Goal: Find specific page/section: Find specific page/section

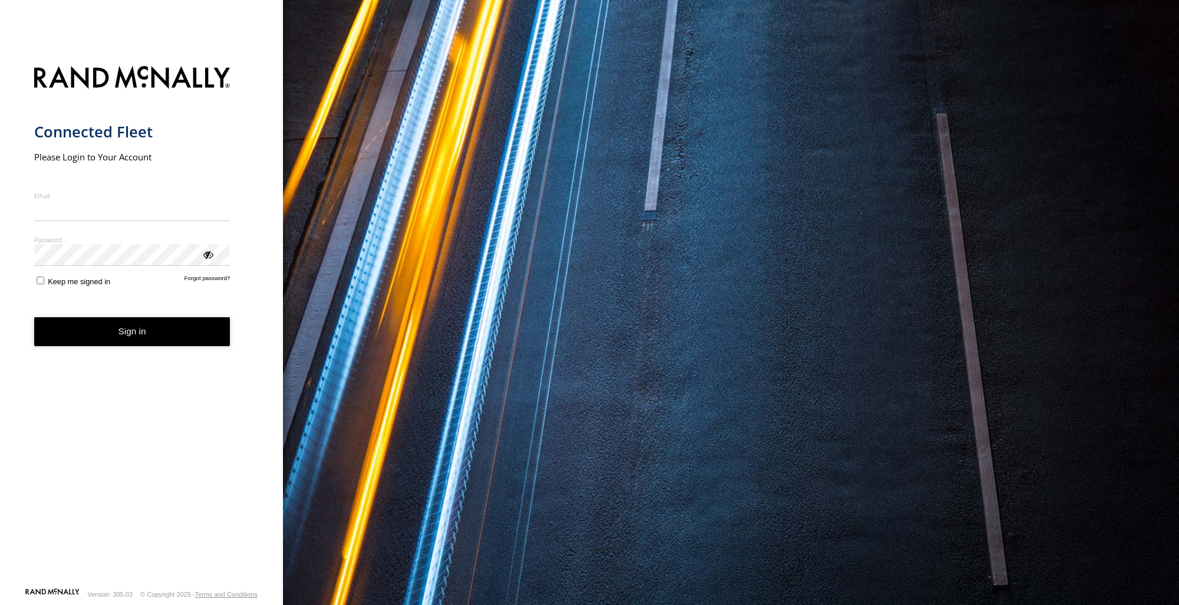
click at [70, 199] on label "Email" at bounding box center [132, 195] width 196 height 9
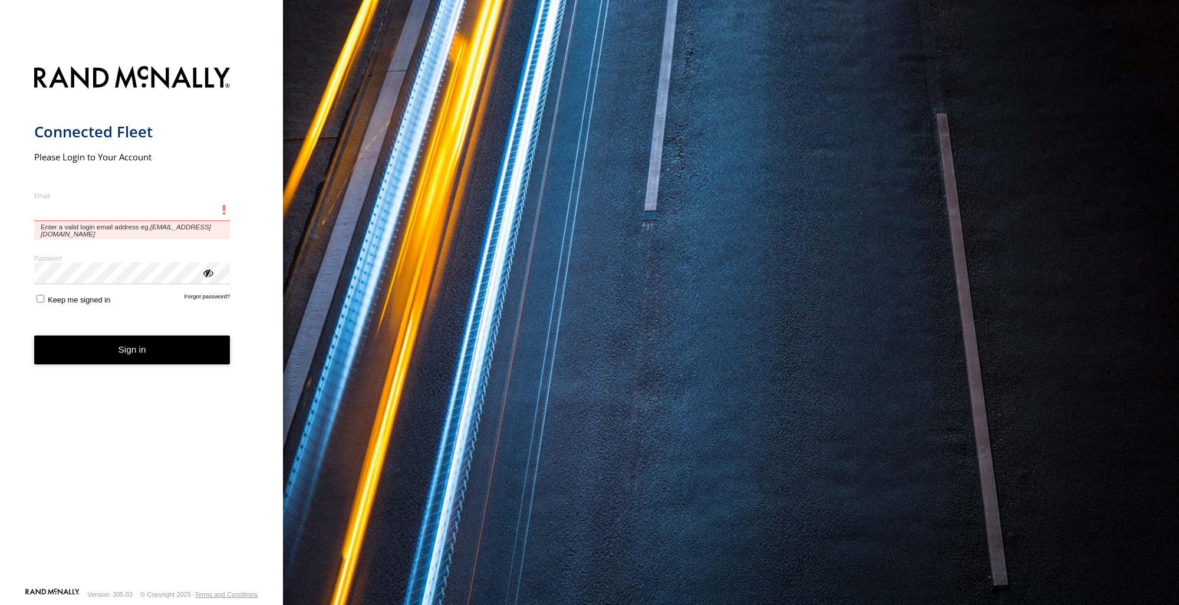
click at [70, 200] on input "Email" at bounding box center [132, 210] width 196 height 21
paste input "**********"
type input "**********"
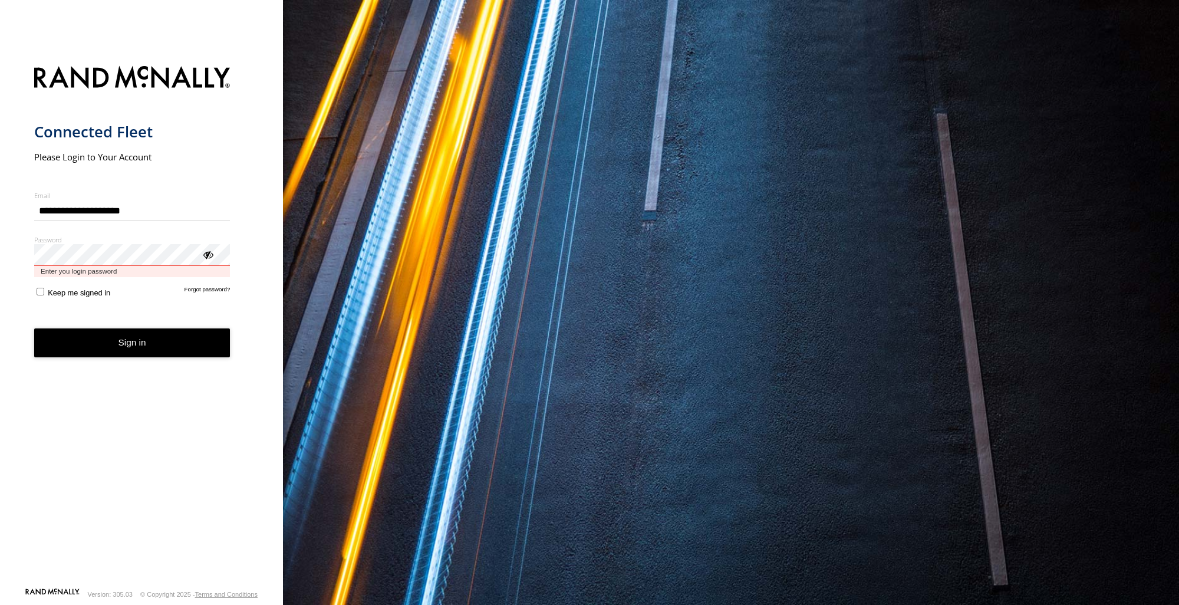
click at [34, 328] on button "Sign in" at bounding box center [132, 342] width 196 height 29
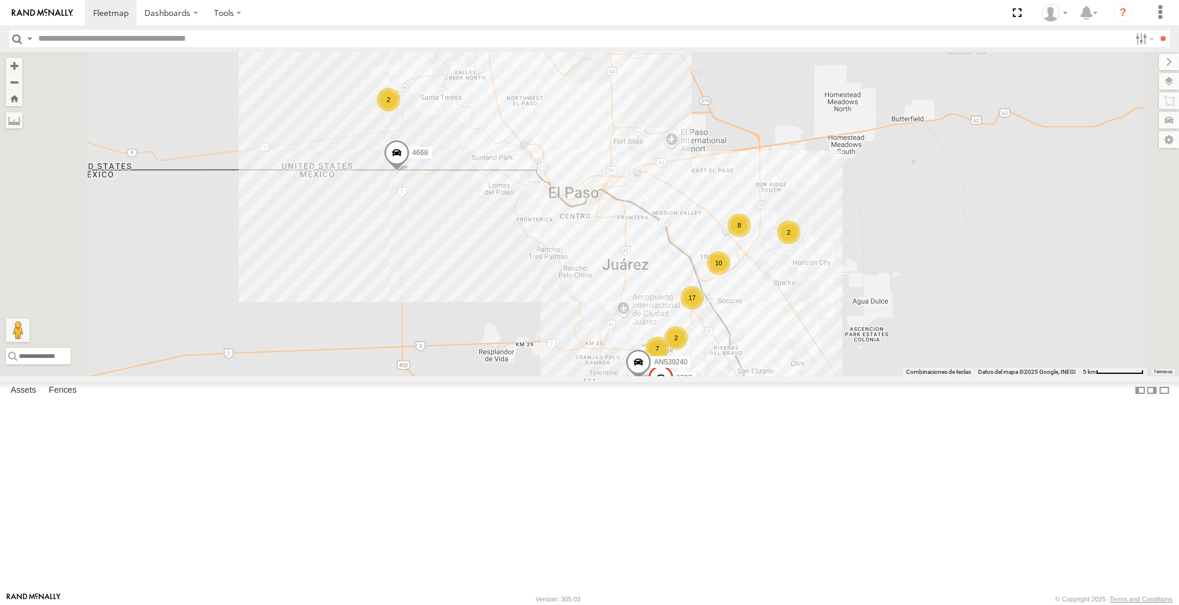
click at [0, 0] on span at bounding box center [0, 0] width 0 height 0
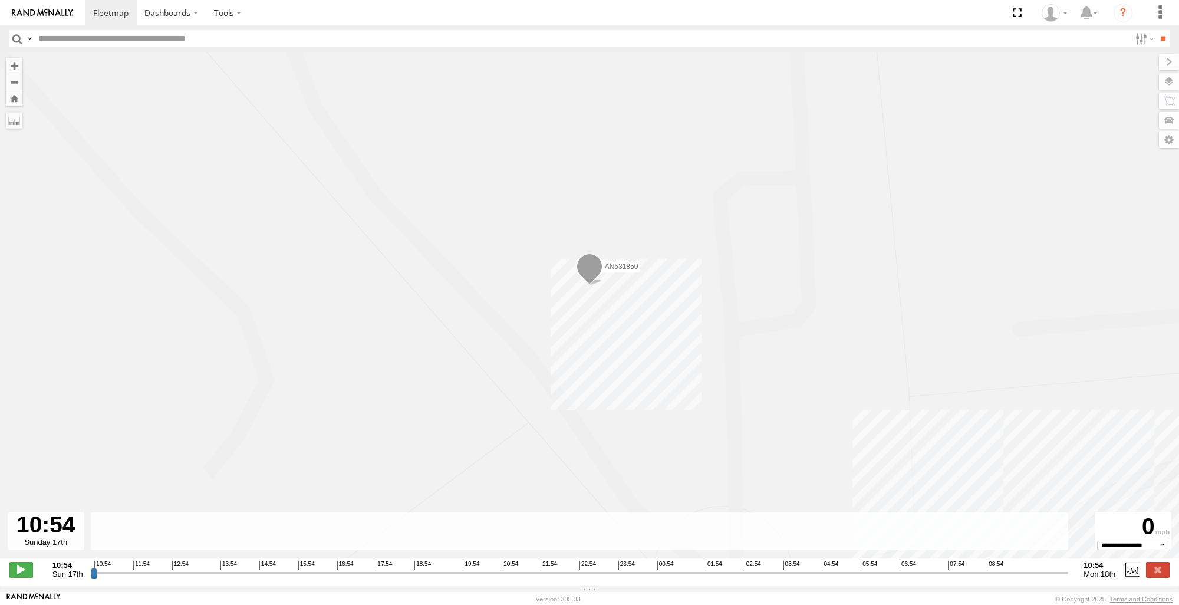
drag, startPoint x: 322, startPoint y: 223, endPoint x: 270, endPoint y: 232, distance: 52.6
click at [316, 224] on div "AN531850" at bounding box center [589, 311] width 1179 height 519
click at [14, 99] on button "Zoom Home" at bounding box center [14, 98] width 17 height 16
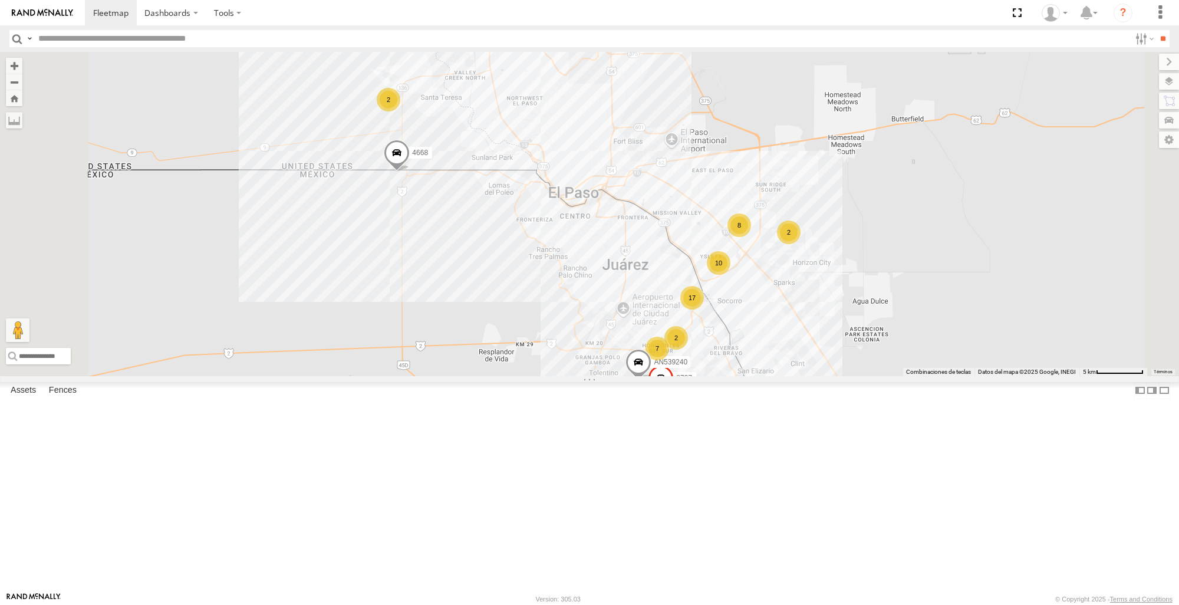
click at [0, 0] on div "107" at bounding box center [0, 0] width 0 height 0
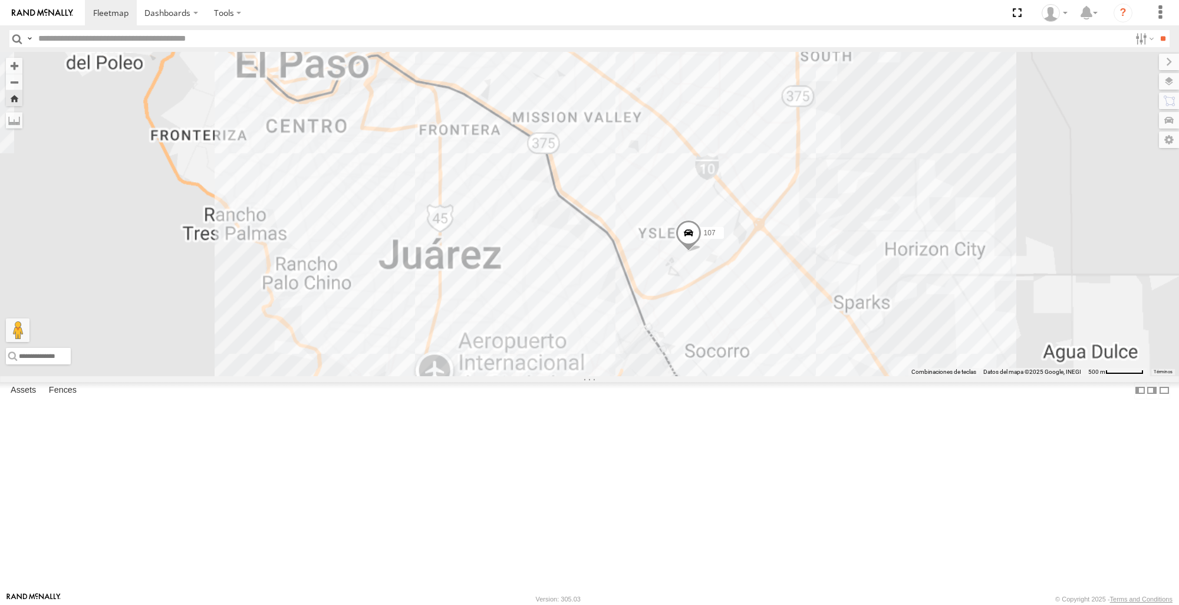
click at [0, 0] on span at bounding box center [0, 0] width 0 height 0
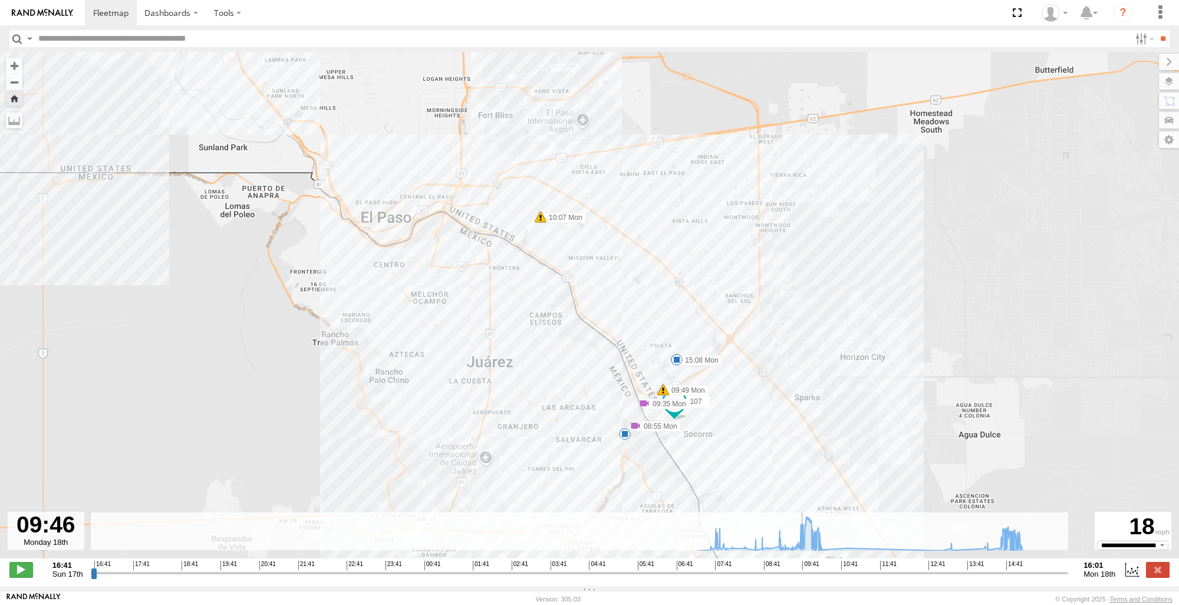
drag, startPoint x: 95, startPoint y: 580, endPoint x: 804, endPoint y: 562, distance: 709.5
click at [804, 567] on input "range" at bounding box center [580, 572] width 978 height 11
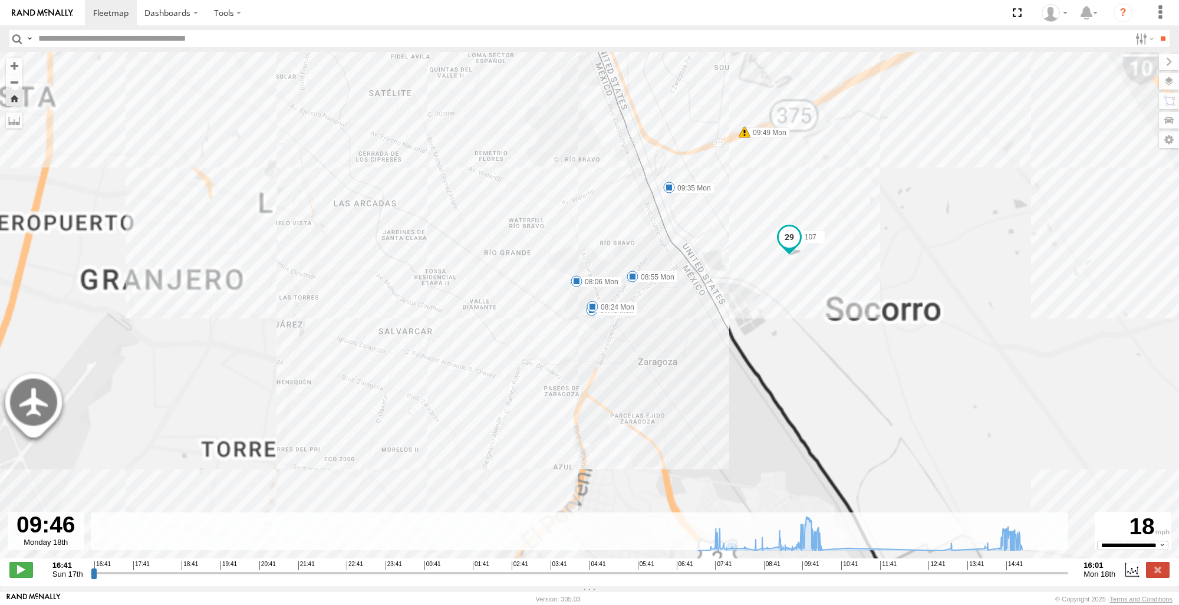
drag, startPoint x: 619, startPoint y: 459, endPoint x: 560, endPoint y: 338, distance: 134.0
click at [560, 338] on div "107 08:55 Mon 09:35 Mon 09:49 Mon 10:07 Mon 15:05 Mon 15:05 Mon 15:08 Mon 15:08…" at bounding box center [589, 311] width 1179 height 519
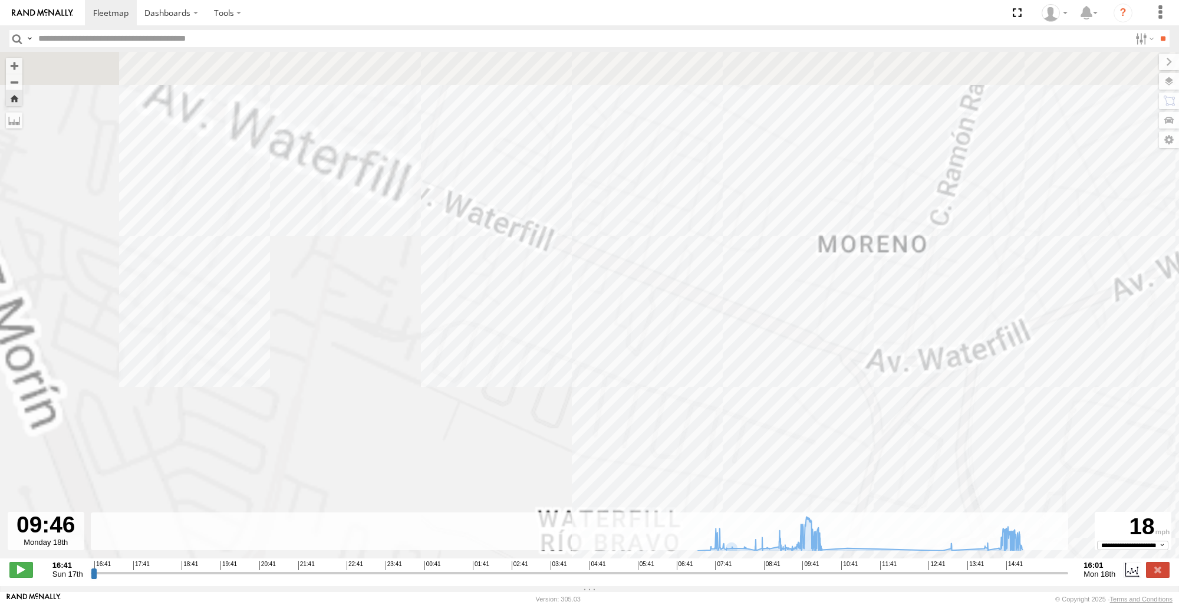
drag, startPoint x: 212, startPoint y: 109, endPoint x: 136, endPoint y: 103, distance: 76.9
click at [145, 117] on div "107 08:55 Mon 09:35 Mon 09:49 Mon 10:07 Mon 15:05 Mon 15:05 Mon 15:08 Mon 15:08…" at bounding box center [589, 311] width 1179 height 519
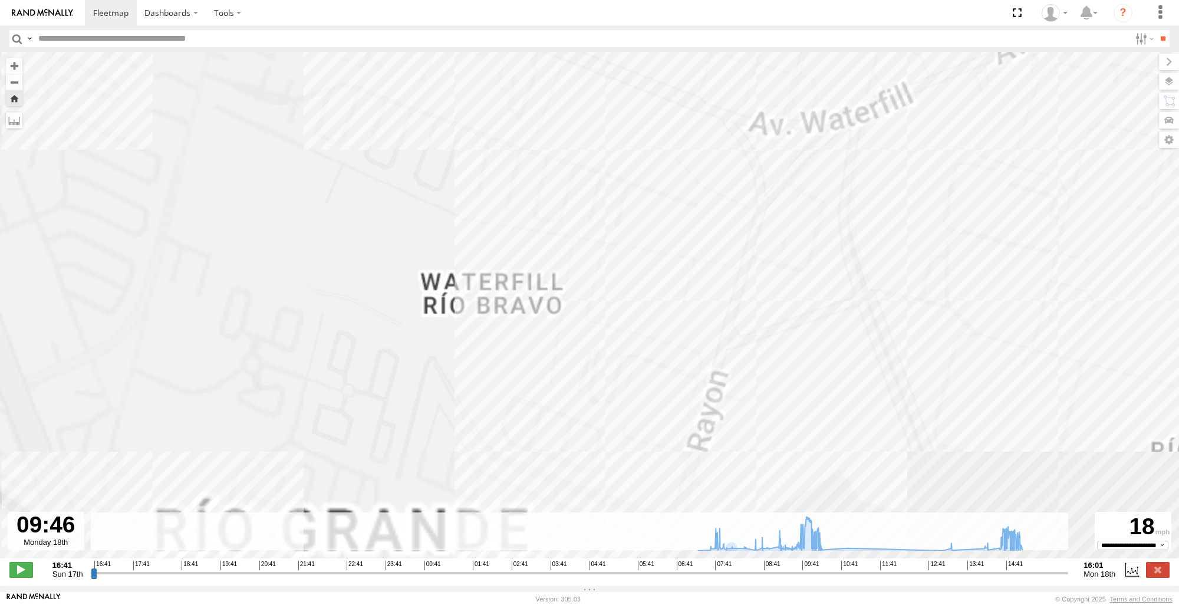
drag, startPoint x: 589, startPoint y: 313, endPoint x: 476, endPoint y: 185, distance: 170.4
click at [504, 171] on div "107 08:55 Mon 09:35 Mon 09:49 Mon 10:07 Mon 15:05 Mon 15:05 Mon 15:08 Mon 15:08…" at bounding box center [589, 311] width 1179 height 519
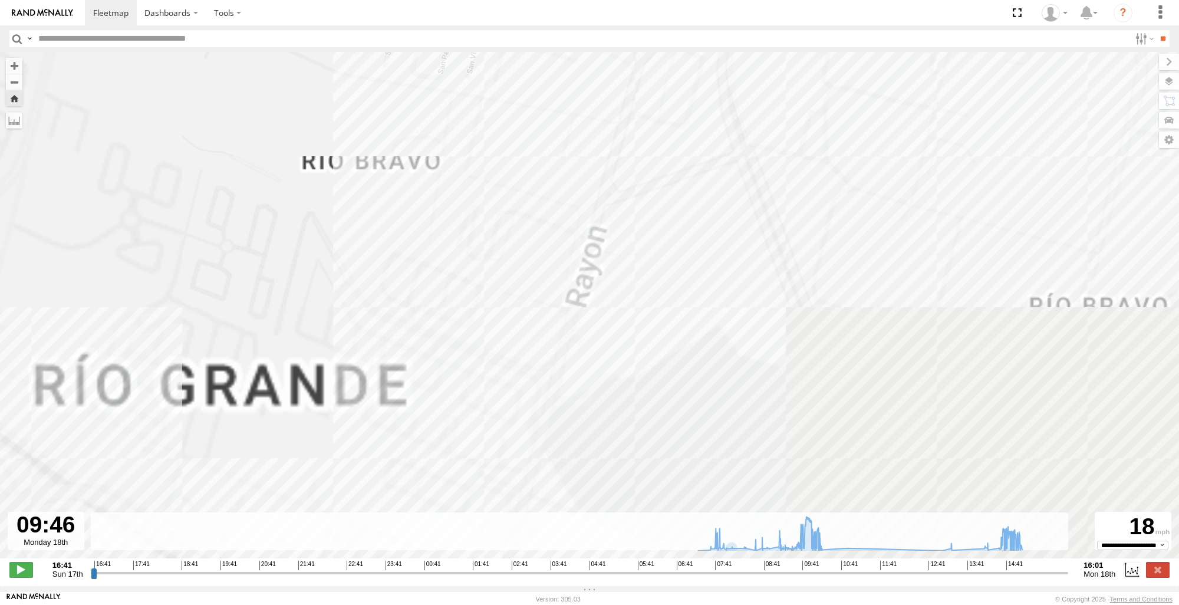
drag, startPoint x: 519, startPoint y: 297, endPoint x: 590, endPoint y: 140, distance: 171.3
click at [590, 145] on div "107 08:55 Mon 09:35 Mon 09:49 Mon 10:07 Mon 15:05 Mon 15:05 Mon 15:08 Mon 15:08…" at bounding box center [589, 311] width 1179 height 519
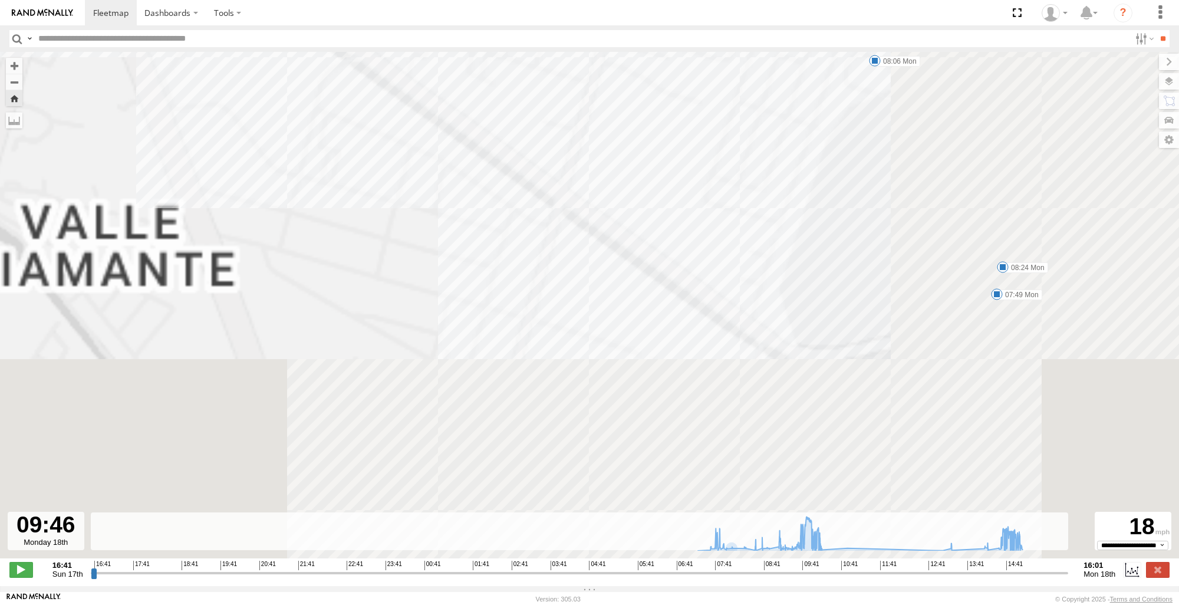
drag, startPoint x: 542, startPoint y: 305, endPoint x: 380, endPoint y: 167, distance: 212.9
click at [391, 170] on div "107 08:55 Mon 09:35 Mon 09:49 Mon 10:07 Mon 15:05 Mon 15:05 Mon 15:08 Mon 15:08…" at bounding box center [589, 311] width 1179 height 519
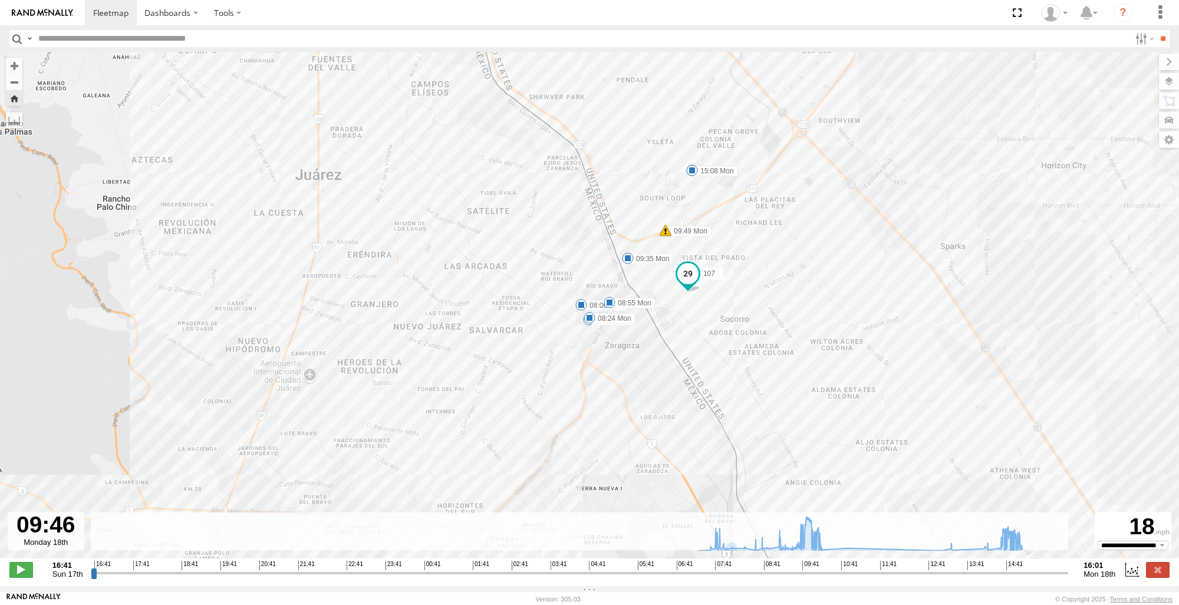
click at [17, 103] on button "Zoom Home" at bounding box center [14, 98] width 17 height 16
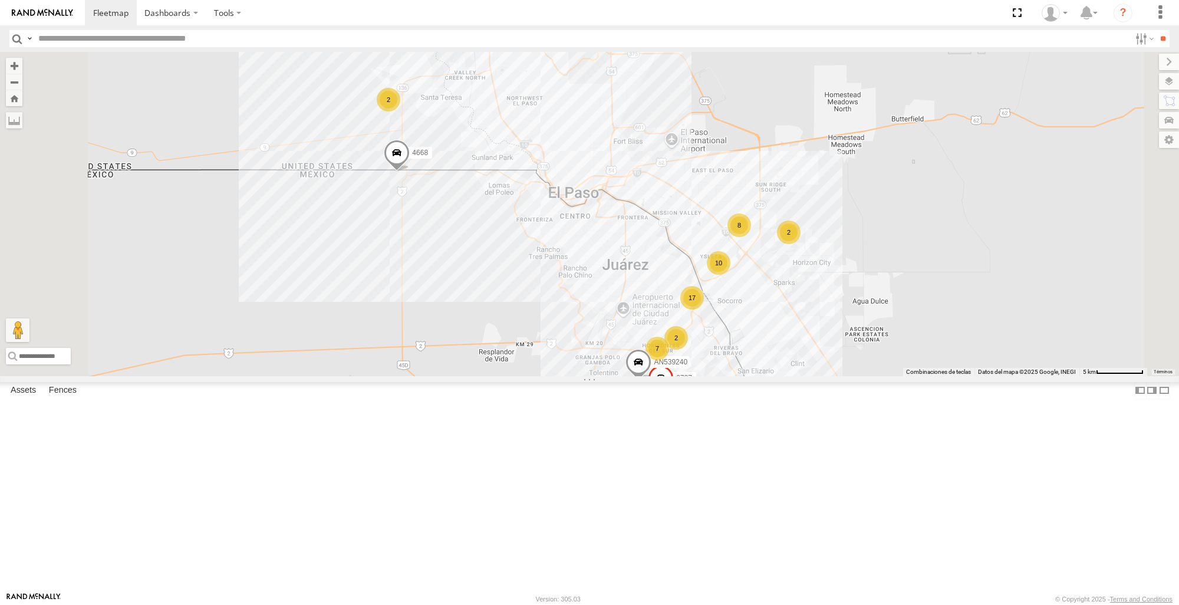
click at [0, 0] on span at bounding box center [0, 0] width 0 height 0
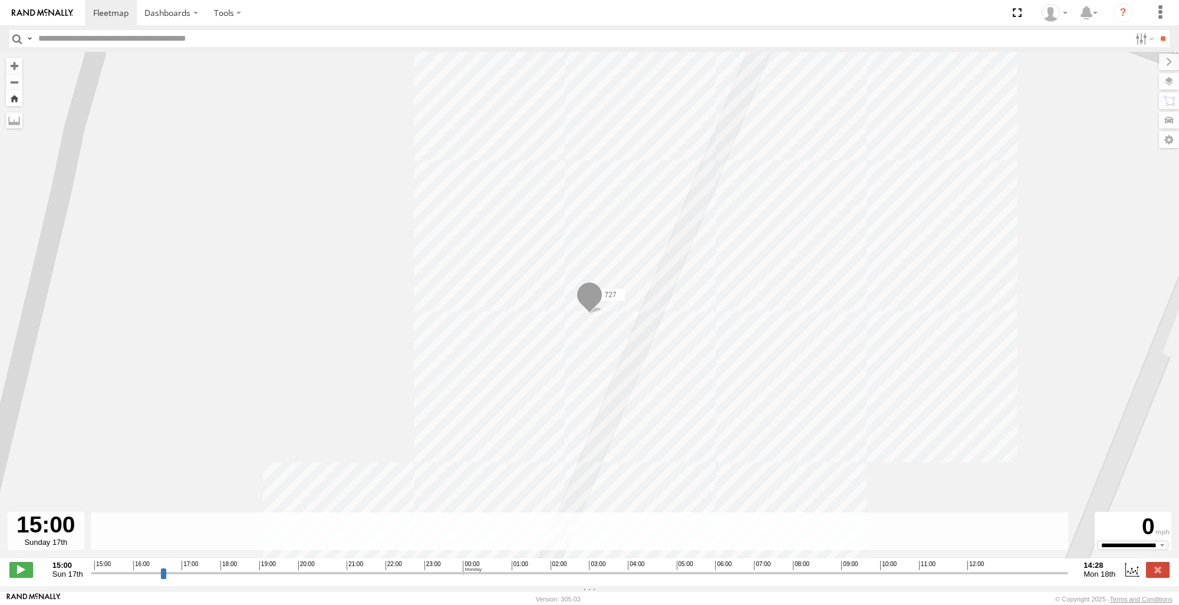
click at [19, 101] on button "Zoom Home" at bounding box center [14, 98] width 17 height 16
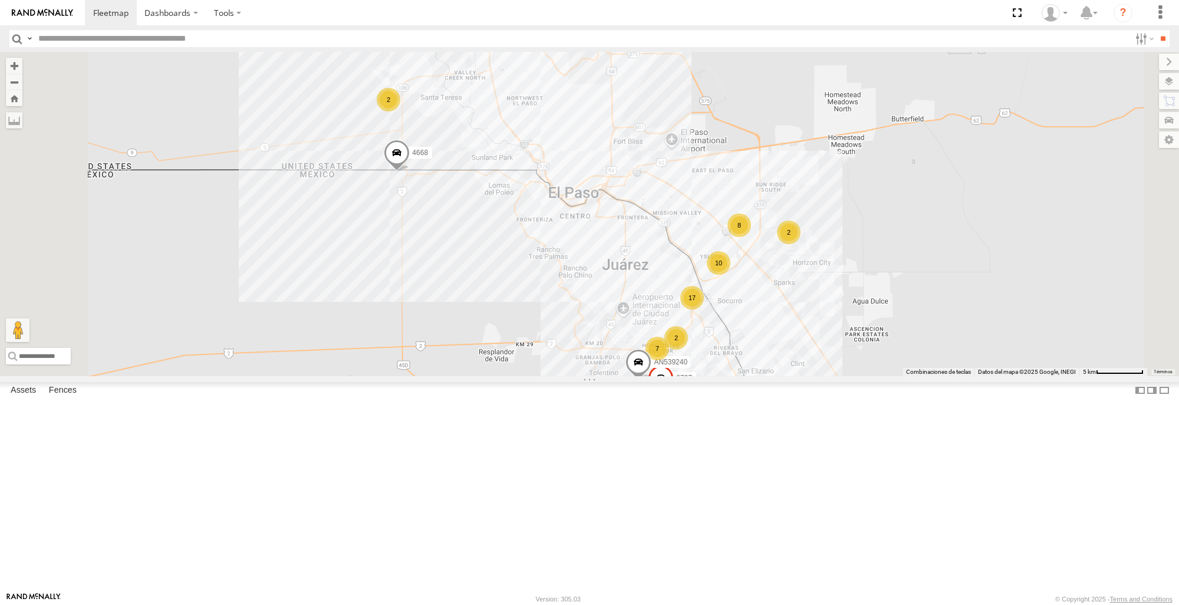
scroll to position [177, 0]
click at [0, 0] on span at bounding box center [0, 0] width 0 height 0
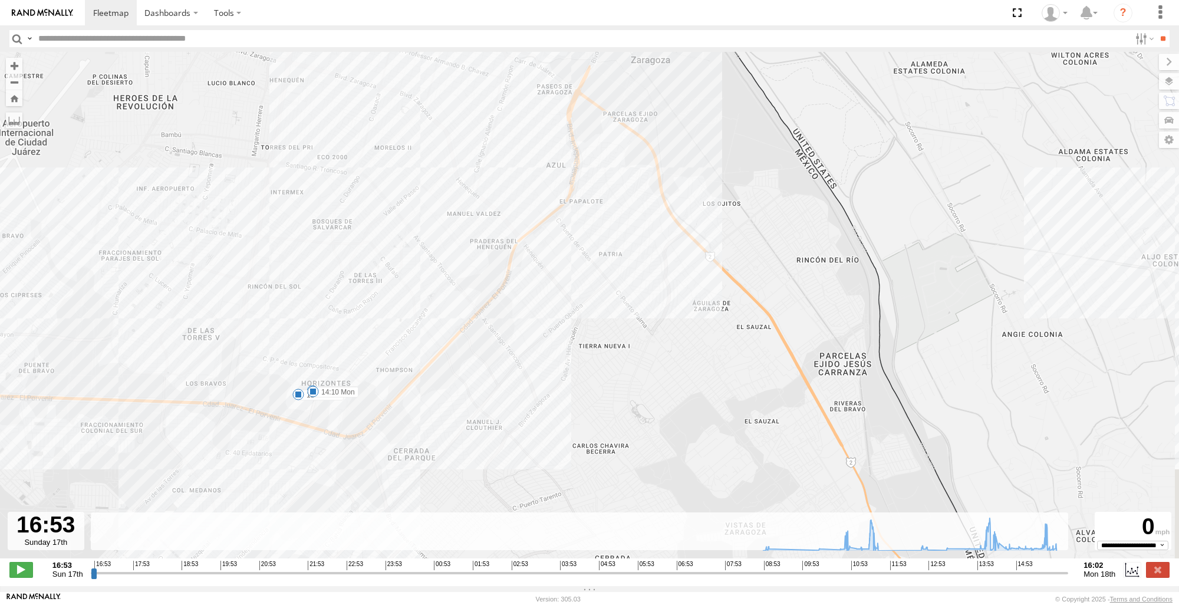
drag, startPoint x: 755, startPoint y: 440, endPoint x: 583, endPoint y: 397, distance: 177.3
click at [583, 397] on div "3736 11:36 Mon 11:40 Mon 14:10 Mon 09:07 Mon 10:46 Mon 10:56 Mon 11:09 Mon 11:1…" at bounding box center [589, 311] width 1179 height 519
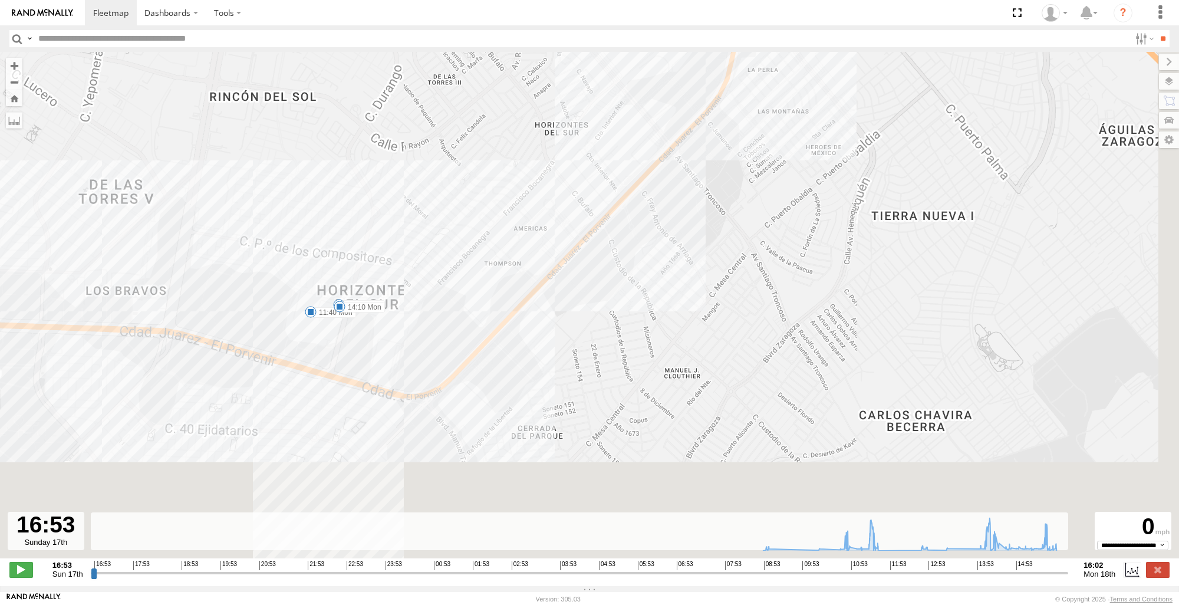
drag, startPoint x: 503, startPoint y: 383, endPoint x: 380, endPoint y: 298, distance: 150.0
click at [445, 241] on div "3736 11:36 Mon 11:40 Mon 14:10 Mon 09:07 Mon 10:46 Mon 10:56 Mon 11:09 Mon 11:1…" at bounding box center [589, 311] width 1179 height 519
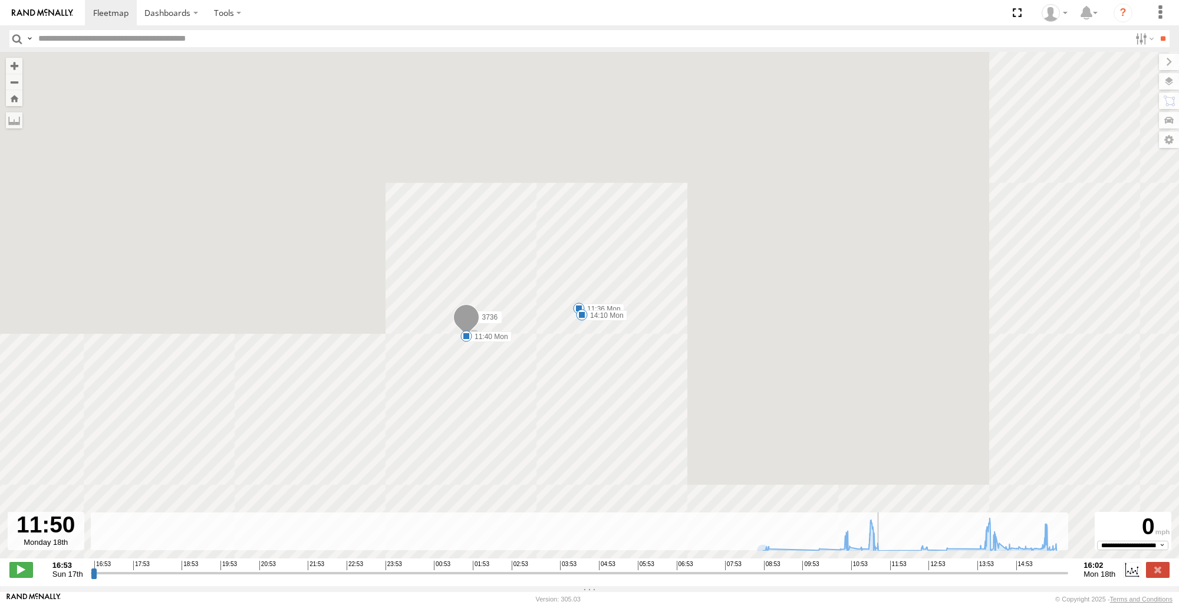
drag, startPoint x: 92, startPoint y: 579, endPoint x: 889, endPoint y: 547, distance: 797.8
click at [889, 567] on input "range" at bounding box center [580, 572] width 978 height 11
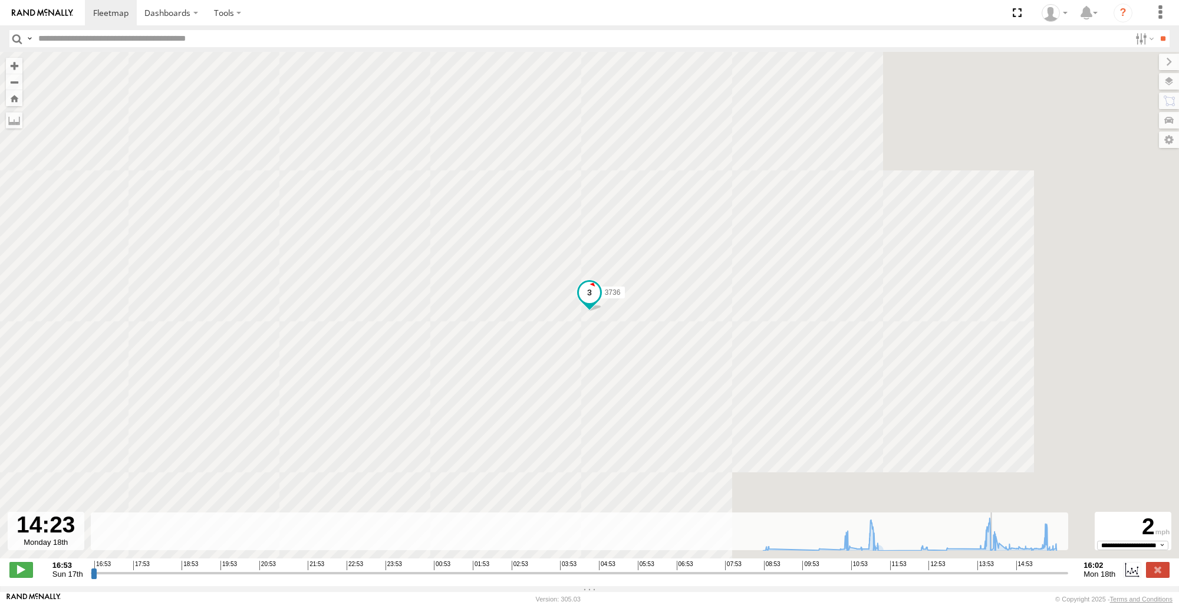
drag, startPoint x: 892, startPoint y: 583, endPoint x: 996, endPoint y: 586, distance: 104.4
click at [996, 578] on input "range" at bounding box center [580, 572] width 978 height 11
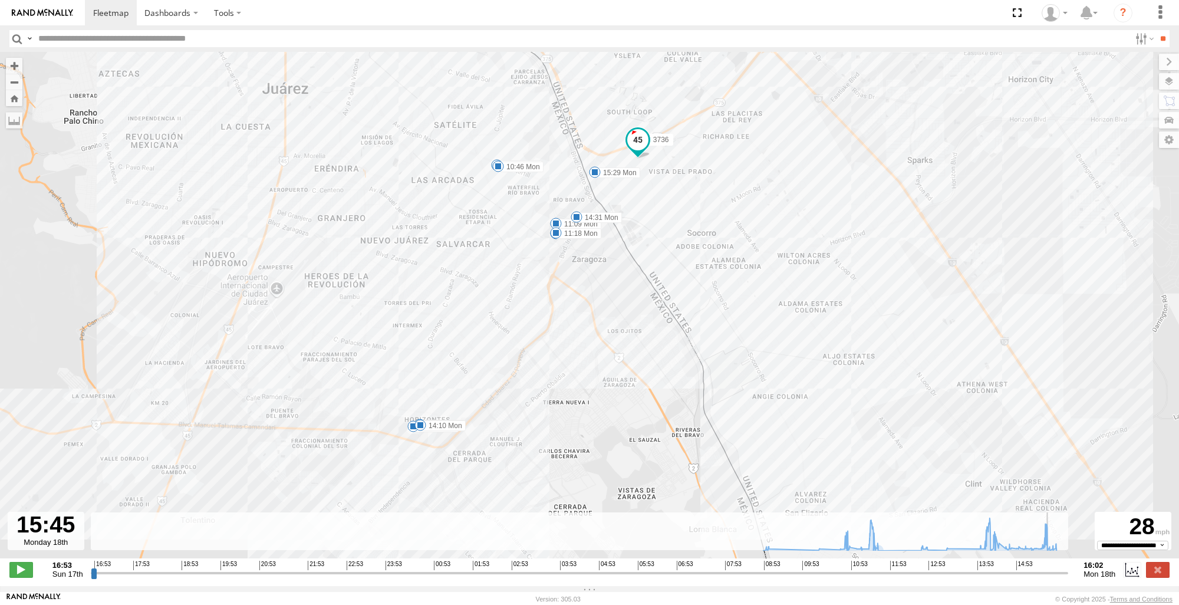
drag, startPoint x: 998, startPoint y: 581, endPoint x: 1053, endPoint y: 570, distance: 56.7
click at [1053, 570] on input "range" at bounding box center [580, 572] width 978 height 11
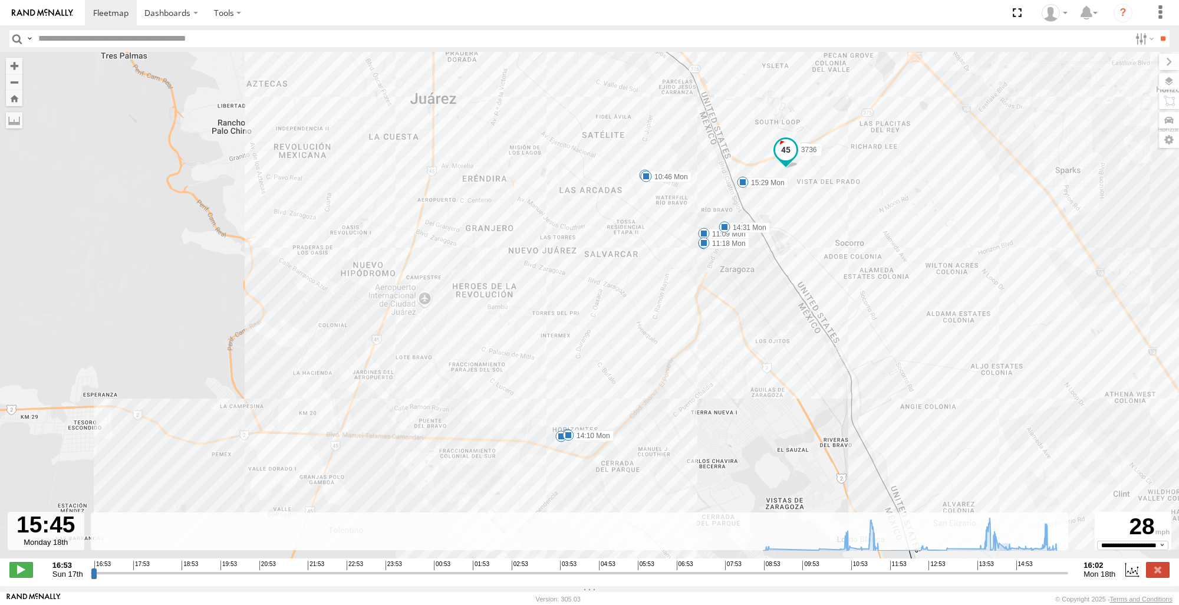
drag, startPoint x: 759, startPoint y: 298, endPoint x: 910, endPoint y: 312, distance: 151.7
click at [910, 312] on div "3736 11:36 Mon 11:40 Mon 14:10 Mon 09:07 Mon 10:46 Mon 10:56 Mon 11:09 Mon 11:1…" at bounding box center [589, 311] width 1179 height 519
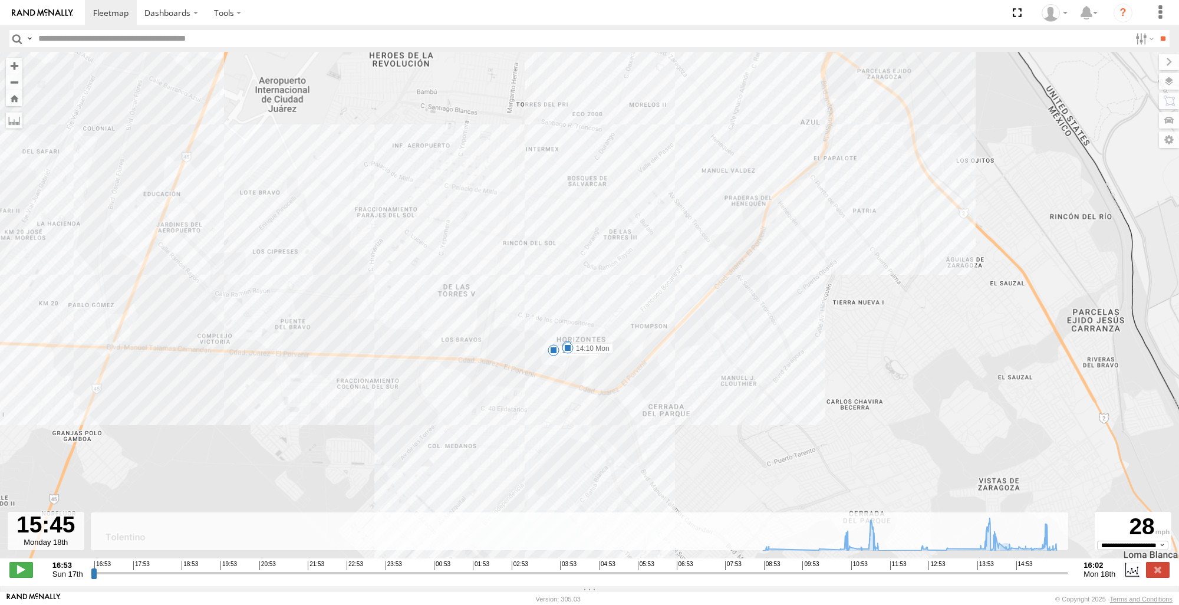
drag, startPoint x: 529, startPoint y: 382, endPoint x: 458, endPoint y: 220, distance: 177.4
click at [458, 220] on div "3736 11:36 Mon 11:40 Mon 14:10 Mon 09:07 Mon 10:46 Mon 10:56 Mon 11:09 Mon 11:1…" at bounding box center [589, 311] width 1179 height 519
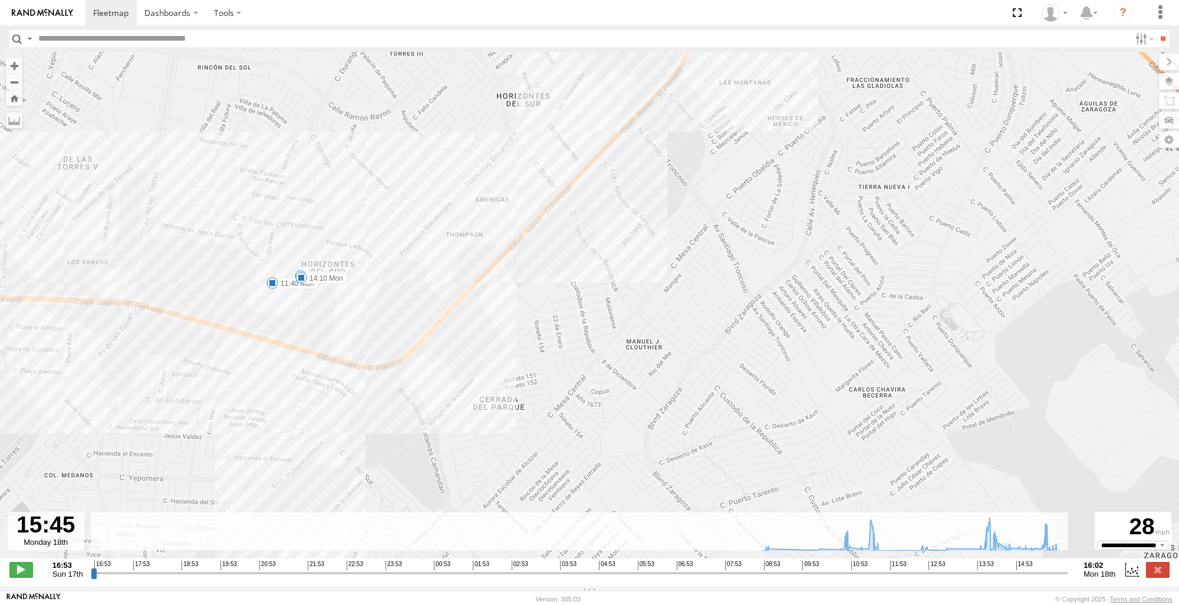
drag, startPoint x: 734, startPoint y: 276, endPoint x: 301, endPoint y: 298, distance: 433.4
click at [301, 298] on div "3736 11:36 Mon 11:40 Mon 14:10 Mon 09:07 Mon 10:46 Mon 10:56 Mon 11:09 Mon 11:1…" at bounding box center [589, 311] width 1179 height 519
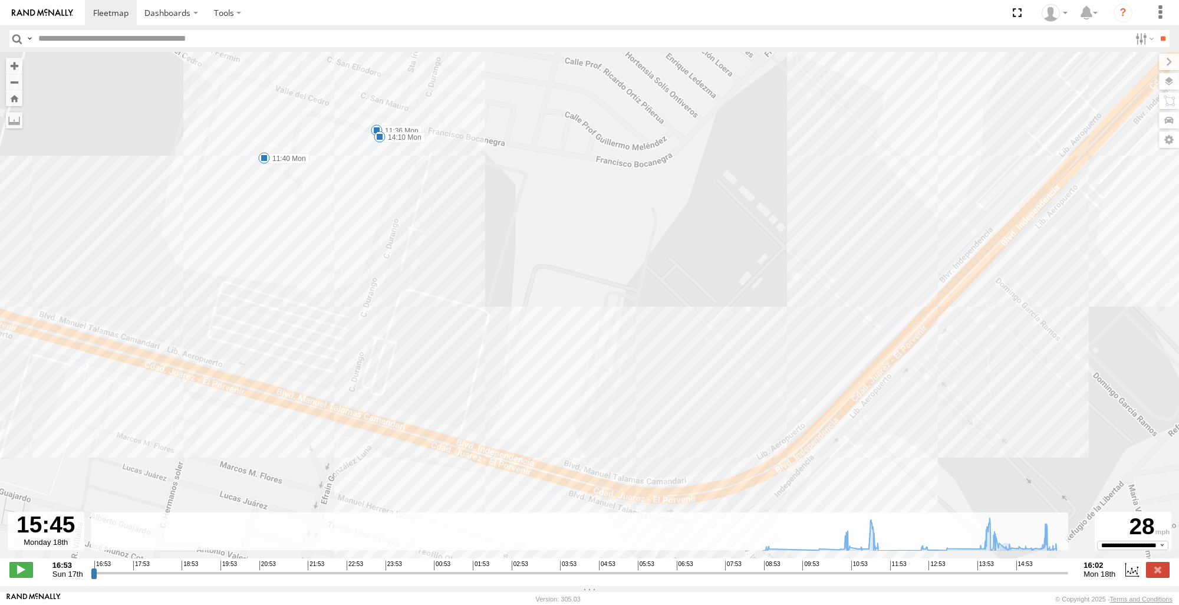
drag, startPoint x: 349, startPoint y: 342, endPoint x: 456, endPoint y: 251, distance: 140.5
click at [456, 251] on div "3736 11:36 Mon 11:40 Mon 14:10 Mon 09:07 Mon 10:46 Mon 10:56 Mon 11:09 Mon 11:1…" at bounding box center [589, 311] width 1179 height 519
click at [1035, 450] on div "3736 11:36 Mon 11:40 Mon 14:10 Mon 09:07 Mon 10:46 Mon 10:56 Mon 11:09 Mon 11:1…" at bounding box center [589, 311] width 1179 height 519
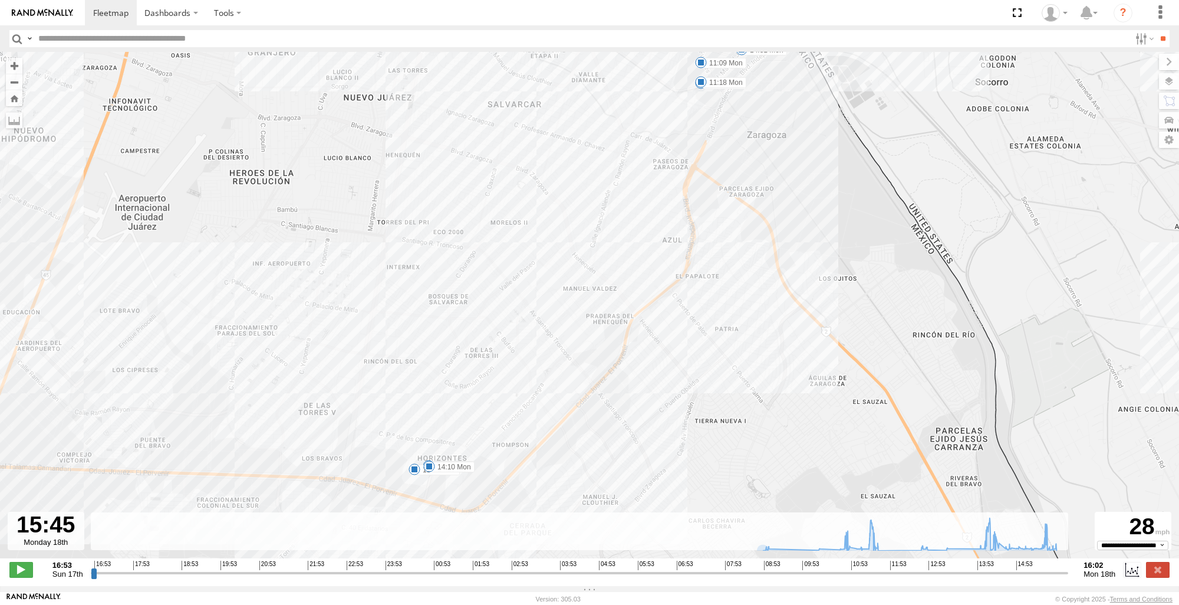
drag, startPoint x: 601, startPoint y: 217, endPoint x: 657, endPoint y: 458, distance: 247.6
click at [657, 458] on div "3736 11:36 Mon 11:40 Mon 14:10 Mon 09:07 Mon 10:46 Mon 10:56 Mon 11:09 Mon 11:1…" at bounding box center [589, 311] width 1179 height 519
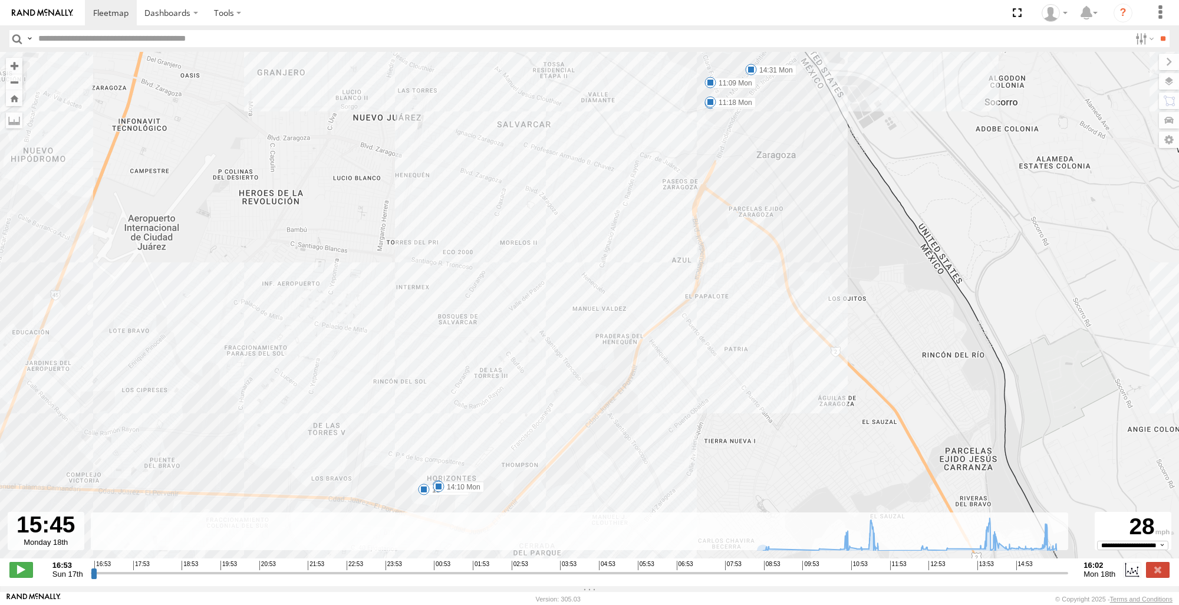
drag, startPoint x: 812, startPoint y: 270, endPoint x: 818, endPoint y: 279, distance: 11.1
click at [818, 279] on div "3736 11:36 Mon 11:40 Mon 14:10 Mon 09:07 Mon 10:46 Mon 10:56 Mon 11:09 Mon 11:1…" at bounding box center [589, 311] width 1179 height 519
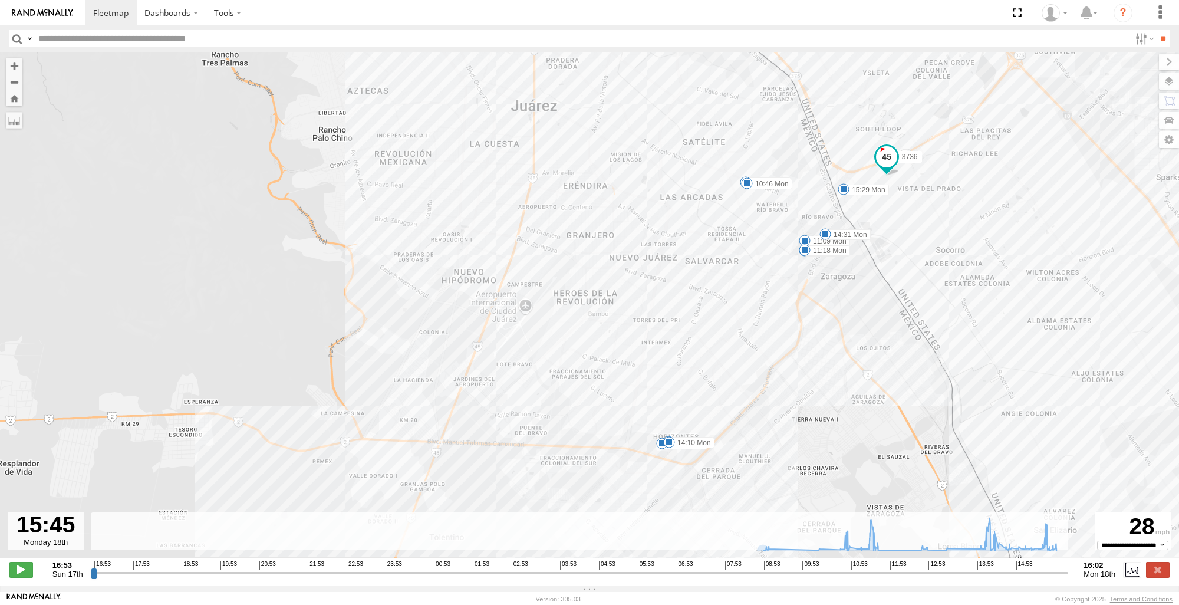
drag, startPoint x: 818, startPoint y: 279, endPoint x: 857, endPoint y: 337, distance: 70.0
click at [857, 337] on div "3736 11:36 Mon 11:40 Mon 14:10 Mon 09:07 Mon 10:46 Mon 10:56 Mon 11:09 Mon 11:1…" at bounding box center [589, 311] width 1179 height 519
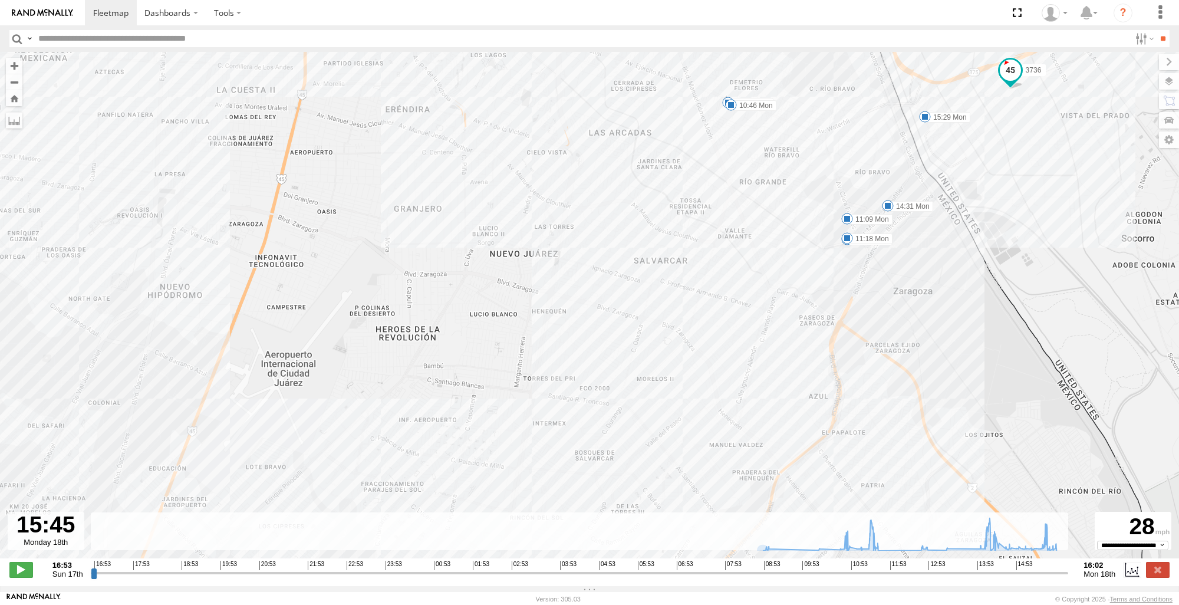
drag, startPoint x: 745, startPoint y: 245, endPoint x: 736, endPoint y: 219, distance: 26.9
click at [736, 219] on div "3736 11:36 Mon 11:40 Mon 14:10 Mon 09:07 Mon 10:46 Mon 10:56 Mon 11:09 Mon 11:1…" at bounding box center [589, 311] width 1179 height 519
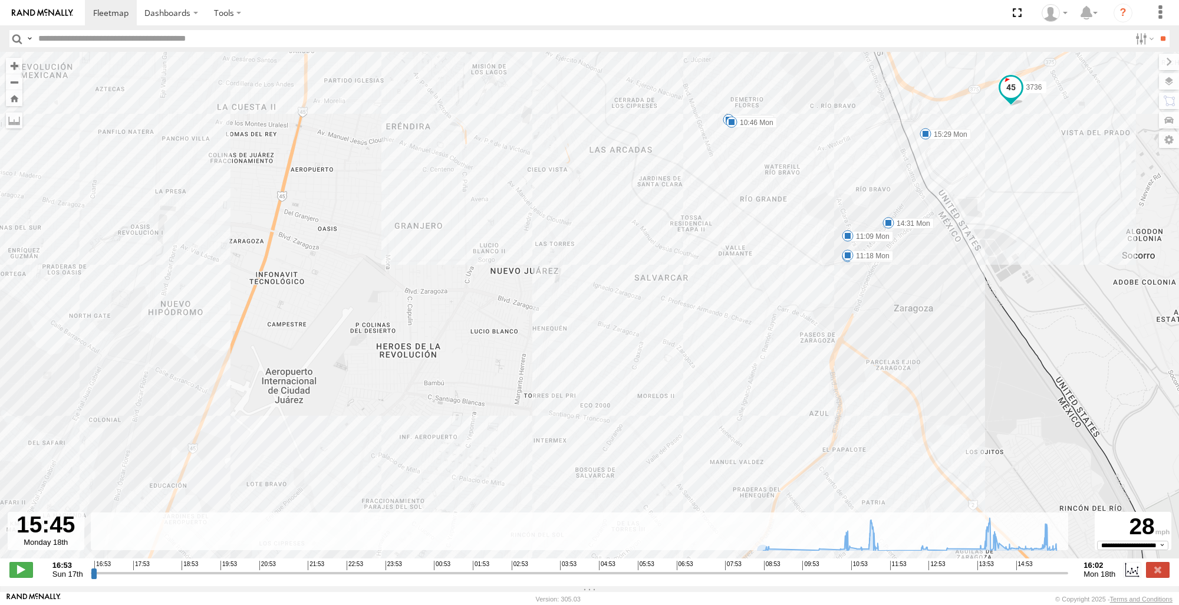
drag, startPoint x: 860, startPoint y: 242, endPoint x: 854, endPoint y: 275, distance: 33.5
click at [861, 331] on div "3736 11:36 Mon 11:40 Mon 14:10 Mon 09:07 Mon 10:46 Mon 10:56 Mon 11:09 Mon 11:1…" at bounding box center [1179, 331] width 1179 height 0
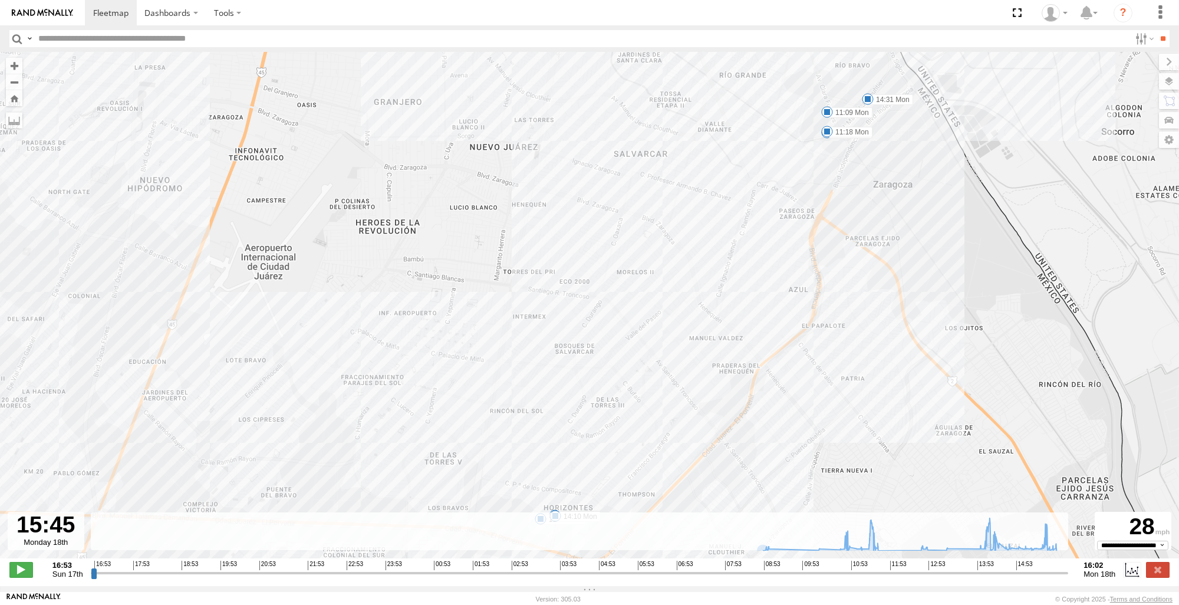
drag, startPoint x: 852, startPoint y: 279, endPoint x: 829, endPoint y: 91, distance: 189.5
click at [829, 91] on div "3736 11:36 Mon 11:40 Mon 14:10 Mon 09:07 Mon 10:46 Mon 10:56 Mon 11:09 Mon 11:1…" at bounding box center [589, 311] width 1179 height 519
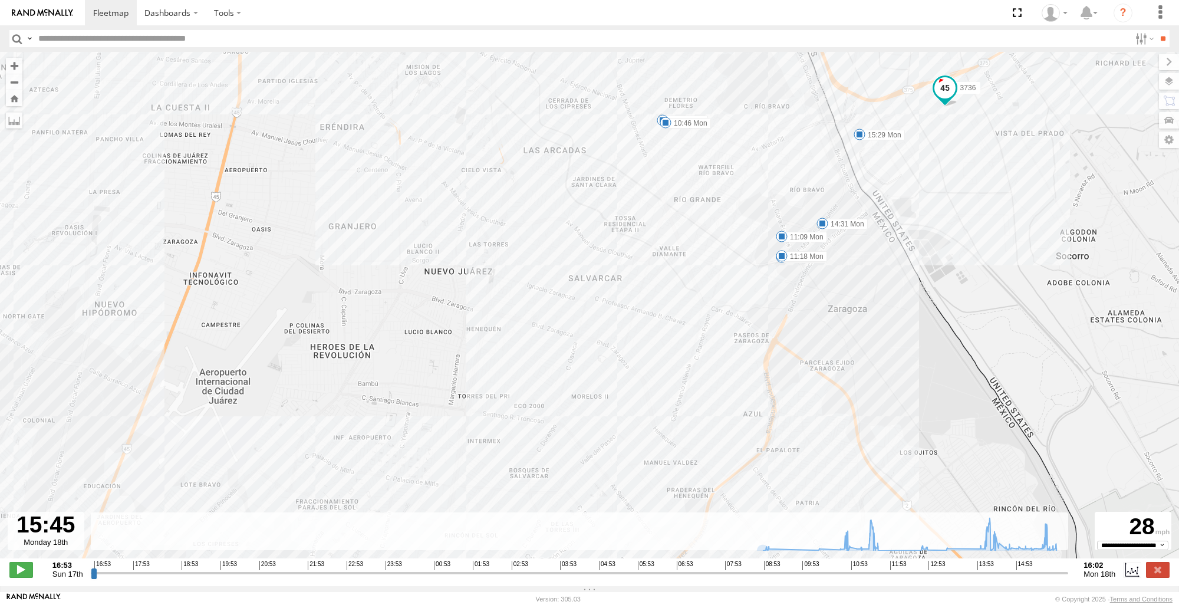
drag, startPoint x: 840, startPoint y: 138, endPoint x: 800, endPoint y: 325, distance: 191.9
click at [800, 325] on div "3736 11:36 Mon 11:40 Mon 14:10 Mon 09:07 Mon 10:46 Mon 10:56 Mon 11:09 Mon 11:1…" at bounding box center [589, 311] width 1179 height 519
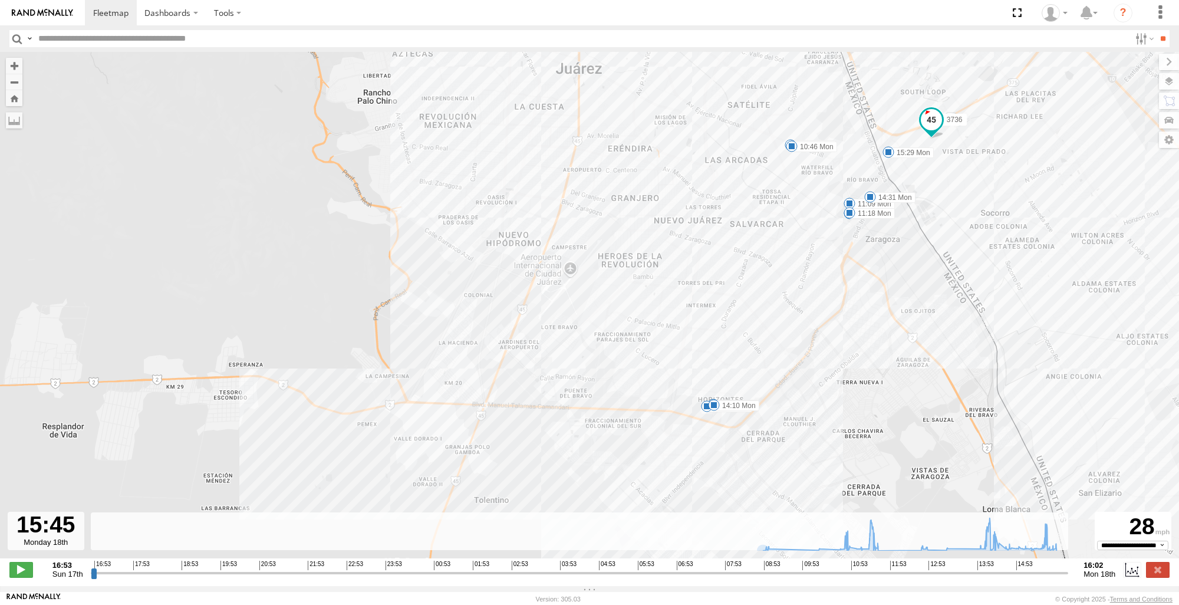
drag, startPoint x: 941, startPoint y: 369, endPoint x: 909, endPoint y: 279, distance: 95.1
click at [909, 279] on div "3736 11:36 Mon 11:40 Mon 14:10 Mon 09:07 Mon 10:46 Mon 10:56 Mon 11:09 Mon 11:1…" at bounding box center [589, 311] width 1179 height 519
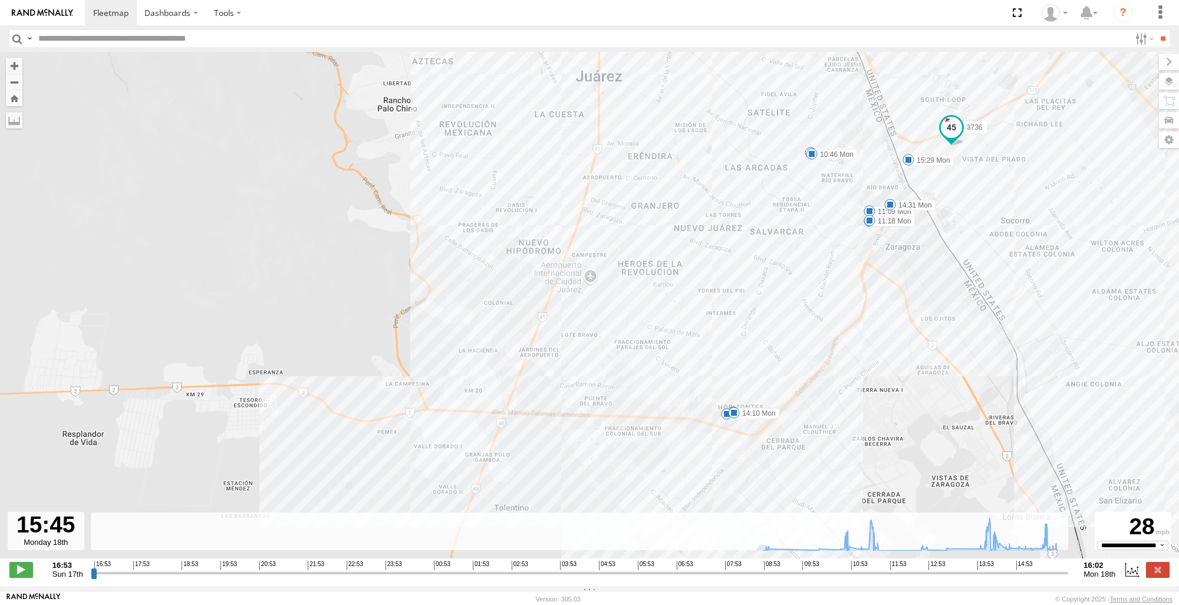
drag, startPoint x: 909, startPoint y: 279, endPoint x: 939, endPoint y: 281, distance: 30.1
click at [940, 281] on div "3736 11:36 Mon 11:40 Mon 14:10 Mon 09:07 Mon 10:46 Mon 10:56 Mon 11:09 Mon 11:1…" at bounding box center [589, 311] width 1179 height 519
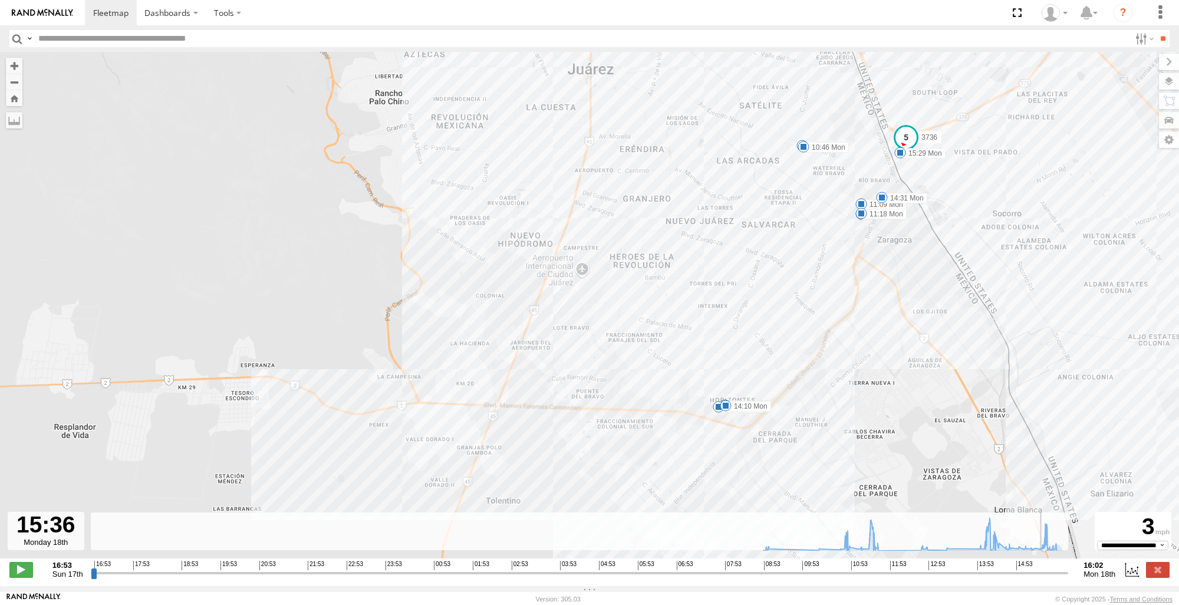
drag, startPoint x: 1054, startPoint y: 580, endPoint x: 1047, endPoint y: 580, distance: 7.1
click at [1047, 578] on input "range" at bounding box center [580, 572] width 978 height 11
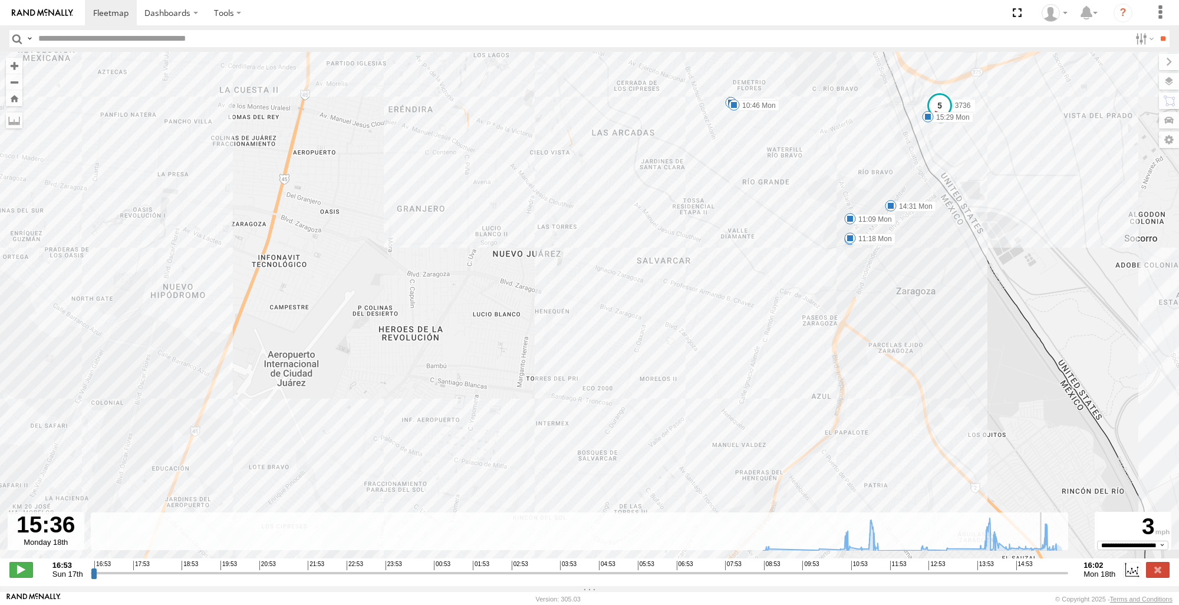
drag, startPoint x: 1051, startPoint y: 162, endPoint x: 1053, endPoint y: 245, distance: 83.8
click at [1053, 245] on div "3736 11:36 Mon 11:40 Mon 14:10 Mon 09:07 Mon 10:46 Mon 10:56 Mon 11:09 Mon 11:1…" at bounding box center [589, 311] width 1179 height 519
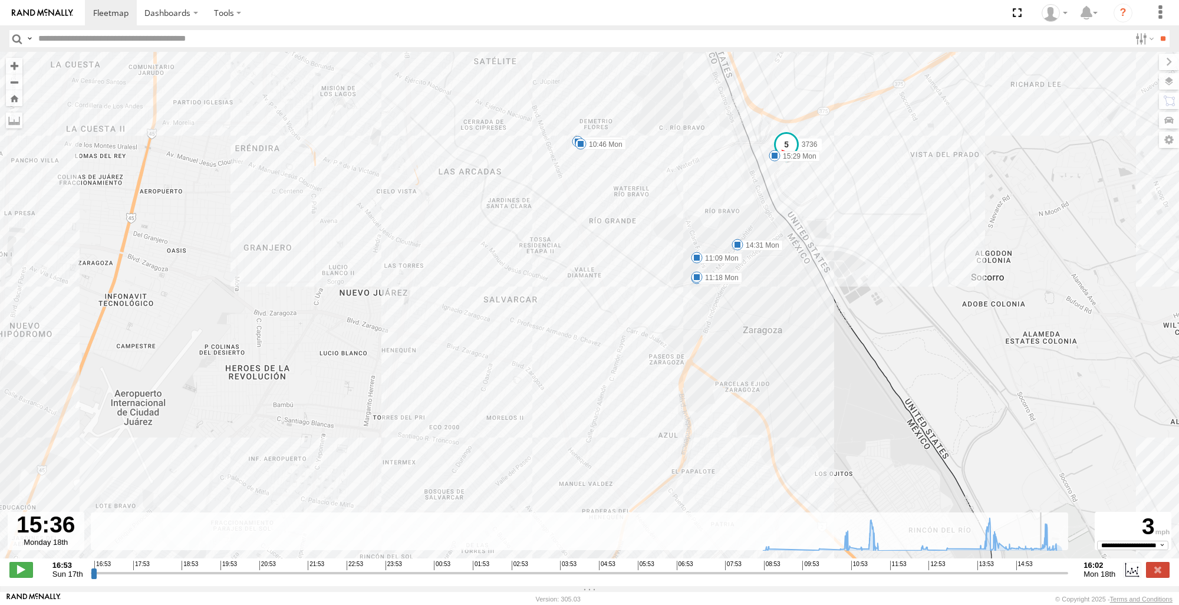
drag, startPoint x: 887, startPoint y: 435, endPoint x: 727, endPoint y: 390, distance: 166.0
click at [731, 390] on div "3736 11:36 Mon 11:40 Mon 14:10 Mon 09:07 Mon 10:46 Mon 10:56 Mon 11:09 Mon 11:1…" at bounding box center [589, 311] width 1179 height 519
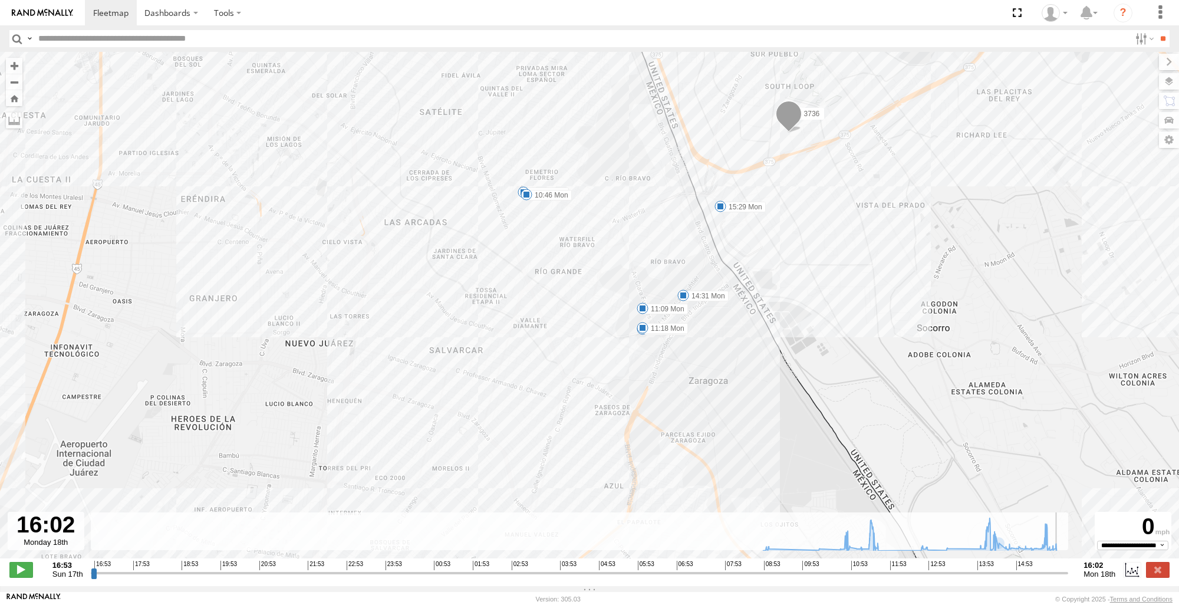
drag, startPoint x: 1050, startPoint y: 578, endPoint x: 1103, endPoint y: 562, distance: 56.0
click at [1069, 567] on input "range" at bounding box center [580, 572] width 978 height 11
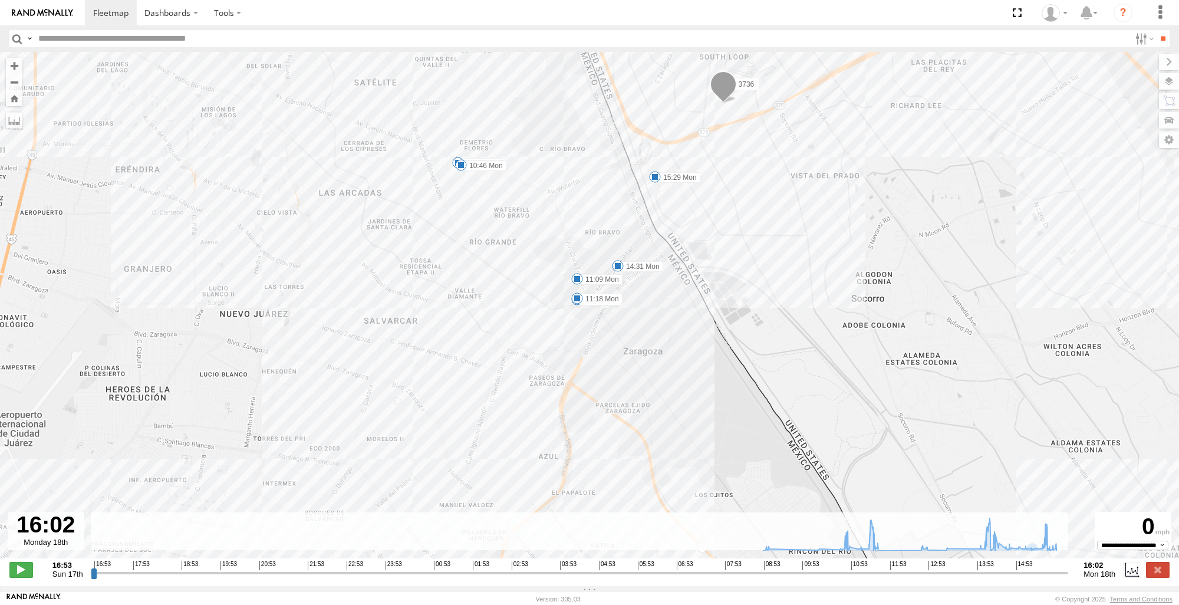
drag, startPoint x: 749, startPoint y: 336, endPoint x: 870, endPoint y: 144, distance: 226.2
click at [864, 133] on div "3736 11:36 Mon 11:40 Mon 14:10 Mon 09:07 Mon 10:46 Mon 10:56 Mon 11:09 Mon 11:1…" at bounding box center [589, 311] width 1179 height 519
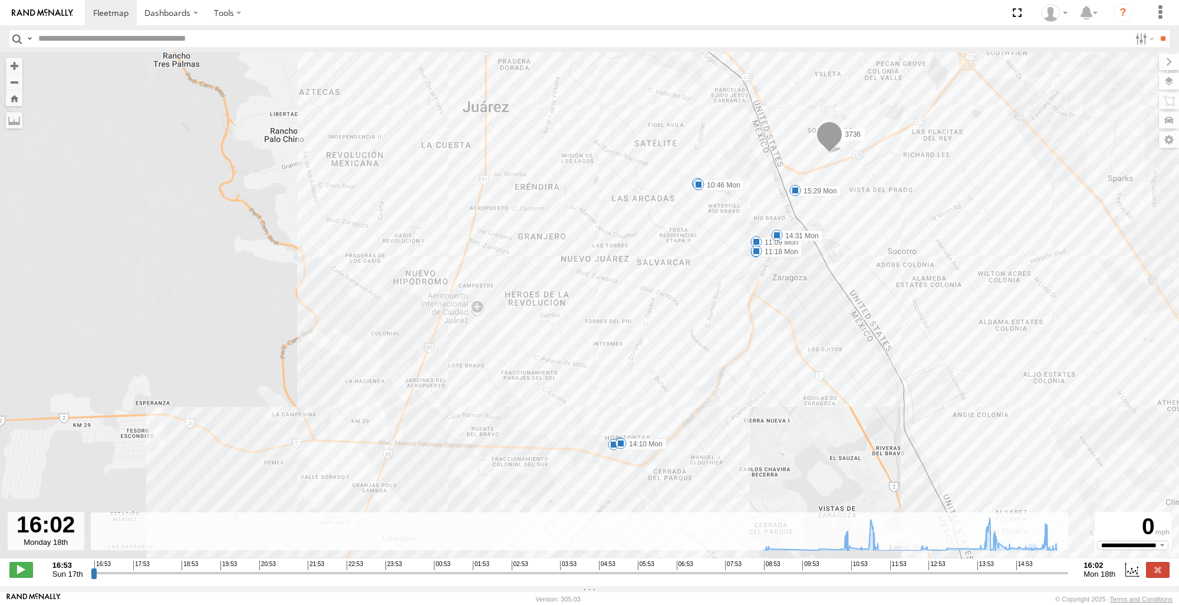
drag, startPoint x: 870, startPoint y: 216, endPoint x: 881, endPoint y: 282, distance: 66.9
click at [881, 282] on div "3736 11:36 Mon 11:40 Mon 14:10 Mon 09:07 Mon 10:46 Mon 10:56 Mon 11:09 Mon 11:1…" at bounding box center [589, 311] width 1179 height 519
click at [31, 256] on div "3736 11:36 Mon 11:40 Mon 14:10 Mon 09:07 Mon 10:46 Mon 10:56 Mon 11:09 Mon 11:1…" at bounding box center [589, 311] width 1179 height 519
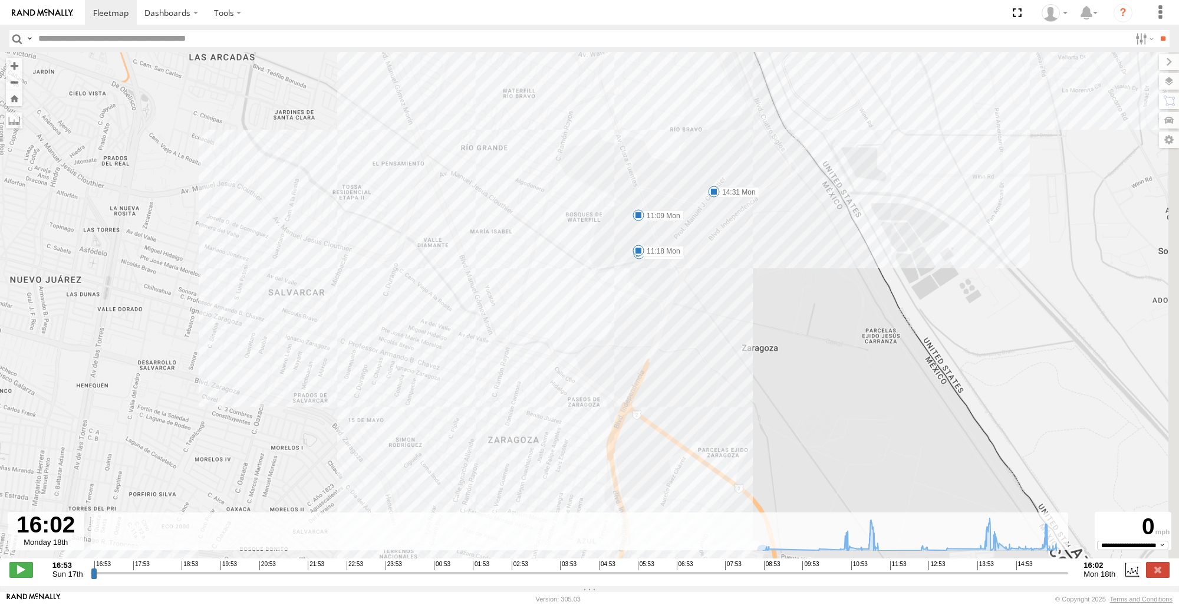
drag, startPoint x: 700, startPoint y: 287, endPoint x: 461, endPoint y: 260, distance: 240.3
click at [401, 254] on div "3736 11:36 Mon 11:40 Mon 14:10 Mon 09:07 Mon 10:46 Mon 10:56 Mon 11:09 Mon 11:1…" at bounding box center [589, 311] width 1179 height 519
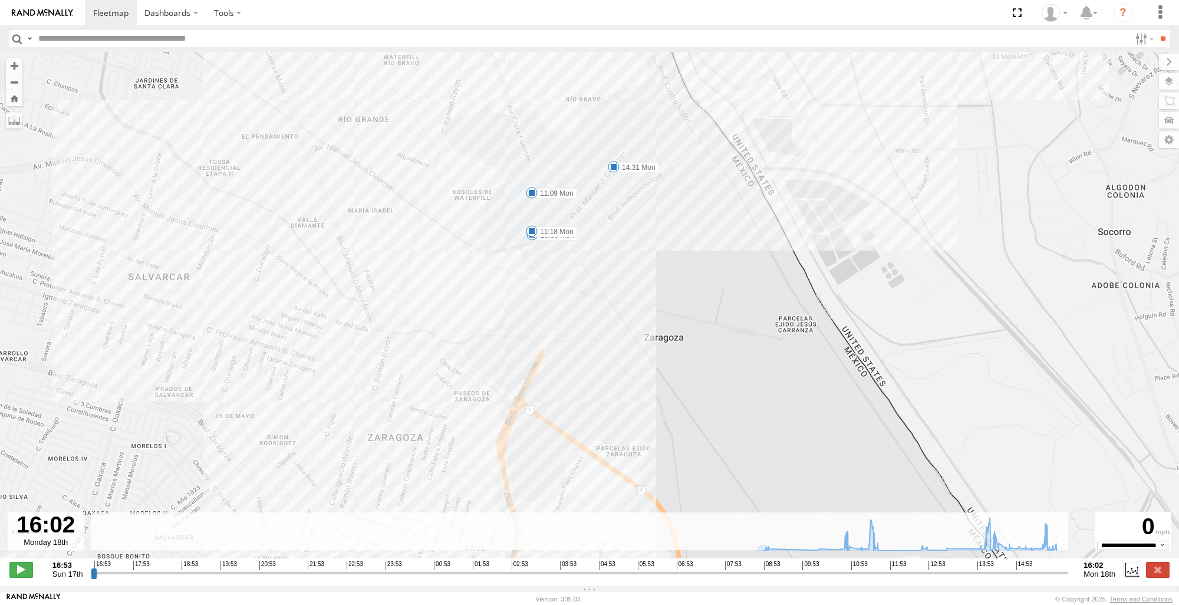
drag, startPoint x: 514, startPoint y: 289, endPoint x: 367, endPoint y: 262, distance: 149.8
click at [368, 262] on div "3736 11:36 Mon 11:40 Mon 14:10 Mon 09:07 Mon 10:46 Mon 10:56 Mon 11:09 Mon 11:1…" at bounding box center [589, 311] width 1179 height 519
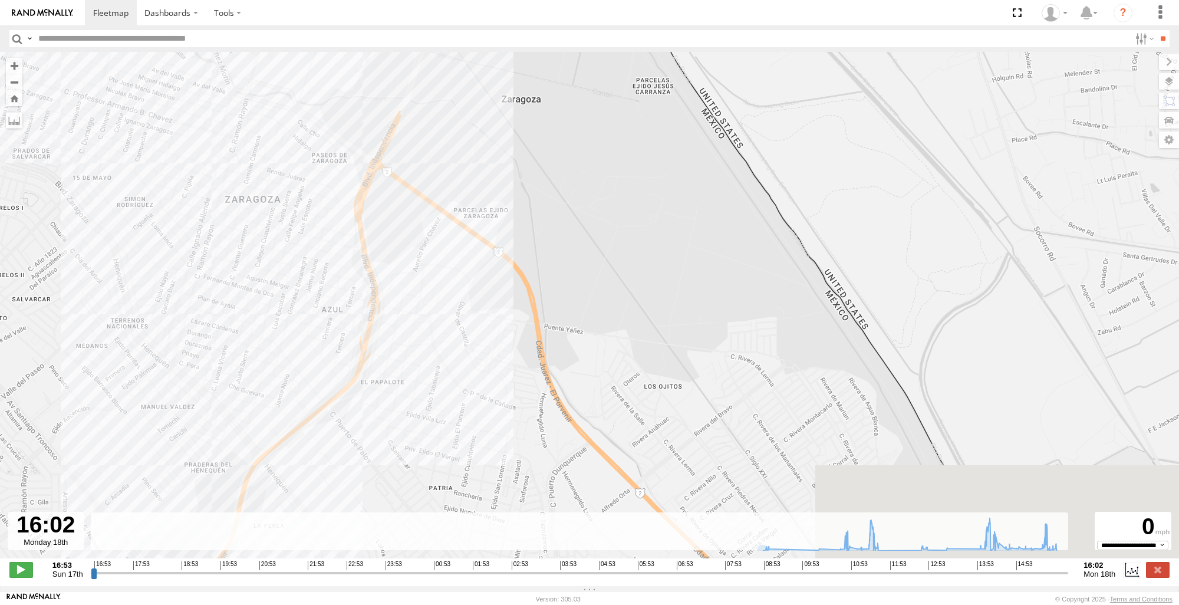
drag, startPoint x: 395, startPoint y: 362, endPoint x: 364, endPoint y: 119, distance: 245.4
click at [364, 119] on div "3736 11:36 Mon 11:40 Mon 14:10 Mon 09:07 Mon 10:46 Mon 10:56 Mon 11:09 Mon 11:1…" at bounding box center [589, 311] width 1179 height 519
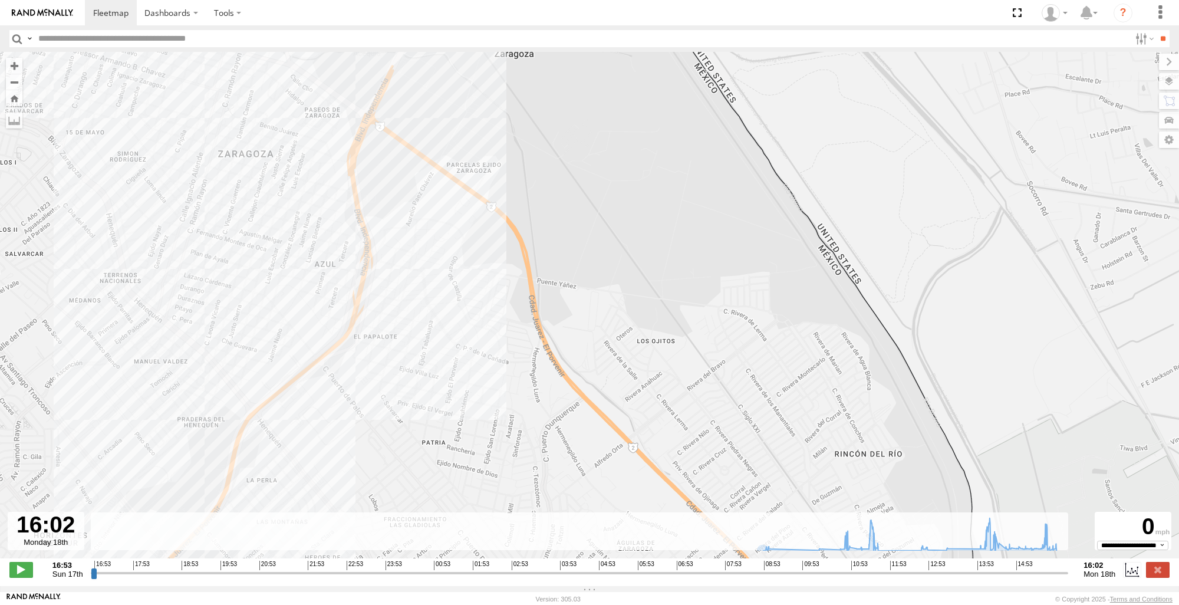
drag, startPoint x: 327, startPoint y: 244, endPoint x: 374, endPoint y: 124, distance: 128.3
click at [374, 126] on div "3736 11:36 Mon 11:40 Mon 14:10 Mon 09:07 Mon 10:46 Mon 10:56 Mon 11:09 Mon 11:1…" at bounding box center [589, 311] width 1179 height 519
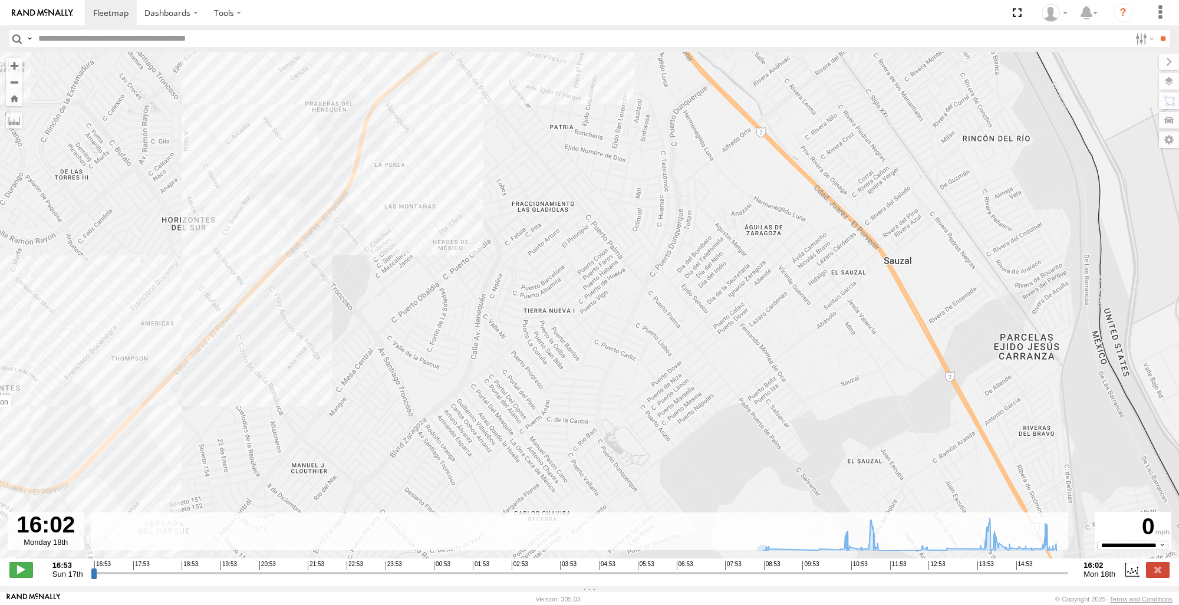
drag, startPoint x: 269, startPoint y: 270, endPoint x: 366, endPoint y: 231, distance: 103.9
click at [366, 231] on div "3736 11:36 Mon 11:40 Mon 14:10 Mon 09:07 Mon 10:46 Mon 10:56 Mon 11:09 Mon 11:1…" at bounding box center [589, 311] width 1179 height 519
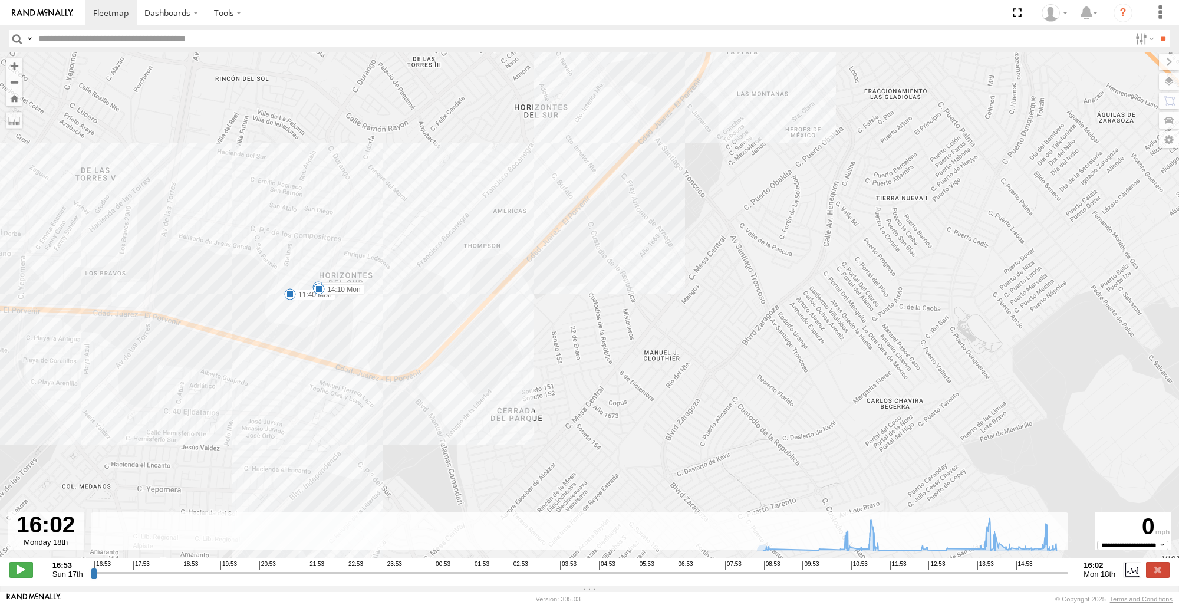
drag, startPoint x: 317, startPoint y: 282, endPoint x: 392, endPoint y: 271, distance: 75.7
click at [392, 271] on div "3736 11:36 Mon 11:40 Mon 14:10 Mon 09:07 Mon 10:46 Mon 10:56 Mon 11:09 Mon 11:1…" at bounding box center [589, 311] width 1179 height 519
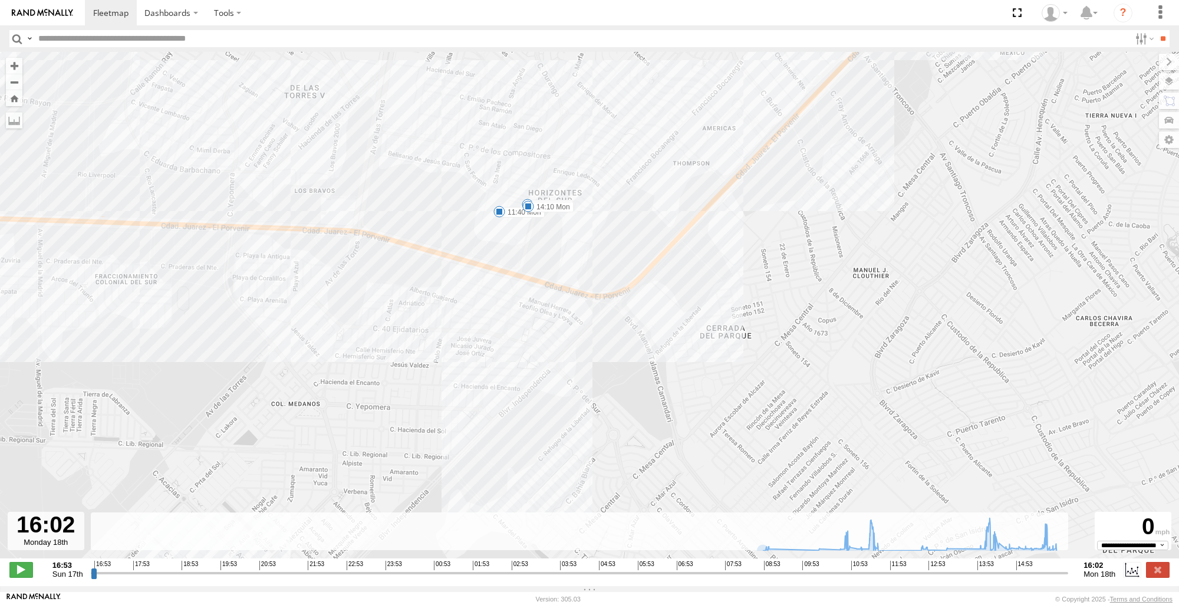
drag, startPoint x: 392, startPoint y: 271, endPoint x: 374, endPoint y: 216, distance: 57.1
click at [374, 216] on div "3736 11:36 Mon 11:40 Mon 14:10 Mon 09:07 Mon 10:46 Mon 10:56 Mon 11:09 Mon 11:1…" at bounding box center [589, 311] width 1179 height 519
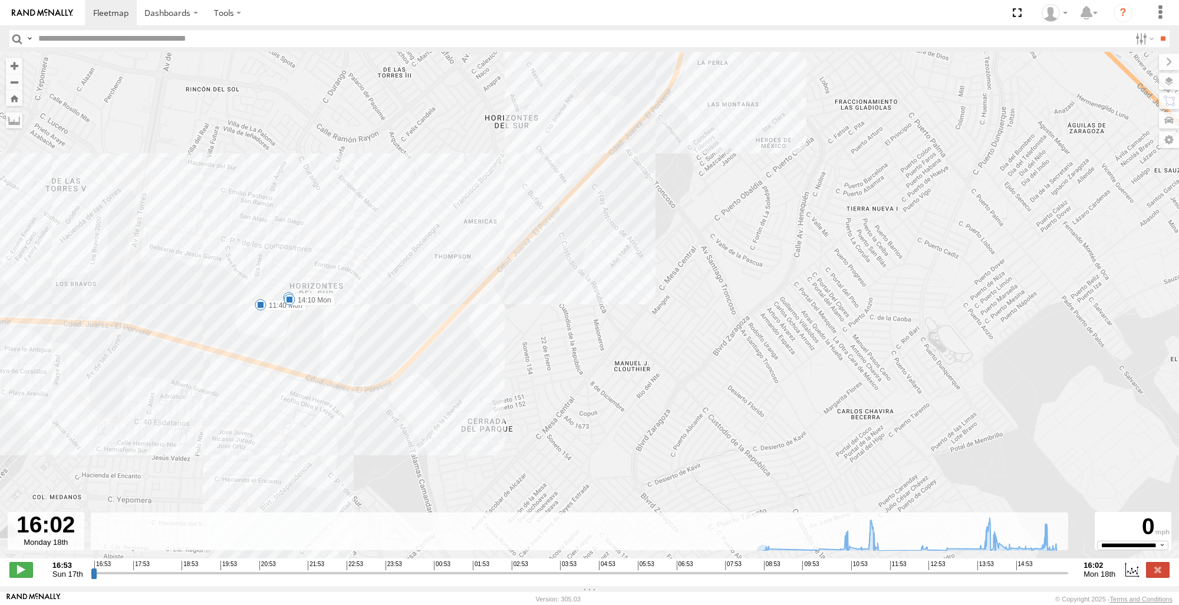
drag, startPoint x: 703, startPoint y: 251, endPoint x: 399, endPoint y: 377, distance: 328.8
click at [403, 377] on div "3736 11:36 Mon 11:40 Mon 14:10 Mon 09:07 Mon 10:46 Mon 10:56 Mon 11:09 Mon 11:1…" at bounding box center [589, 311] width 1179 height 519
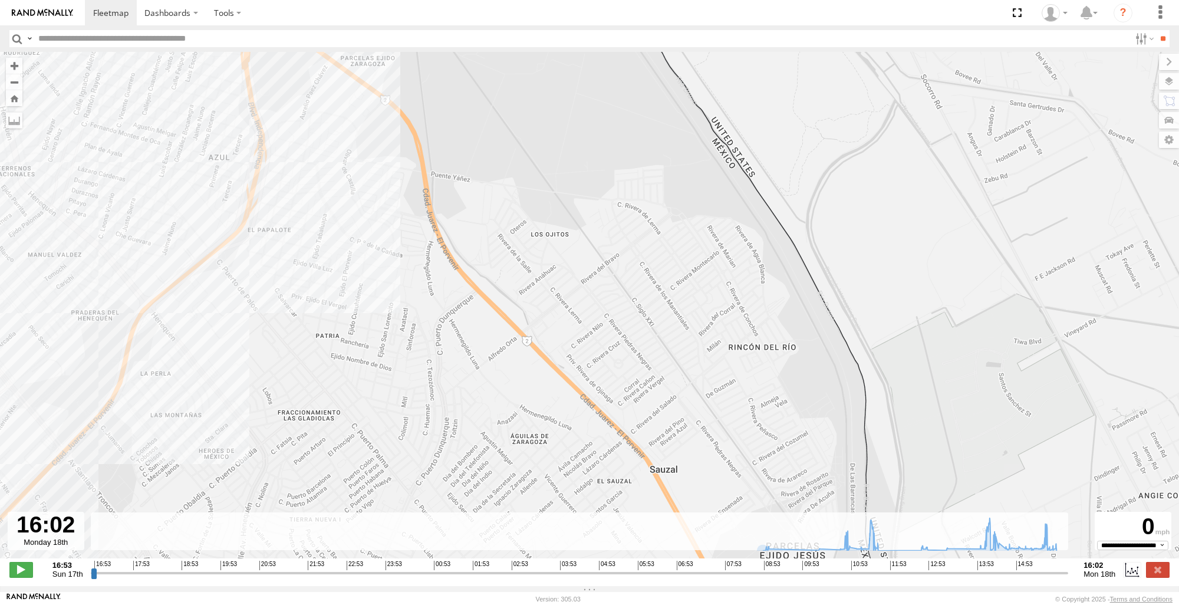
drag, startPoint x: 416, startPoint y: 196, endPoint x: 334, endPoint y: 366, distance: 188.6
click at [335, 365] on div "3736 11:36 Mon 11:40 Mon 14:10 Mon 09:07 Mon 10:46 Mon 10:56 Mon 11:09 Mon 11:1…" at bounding box center [589, 311] width 1179 height 519
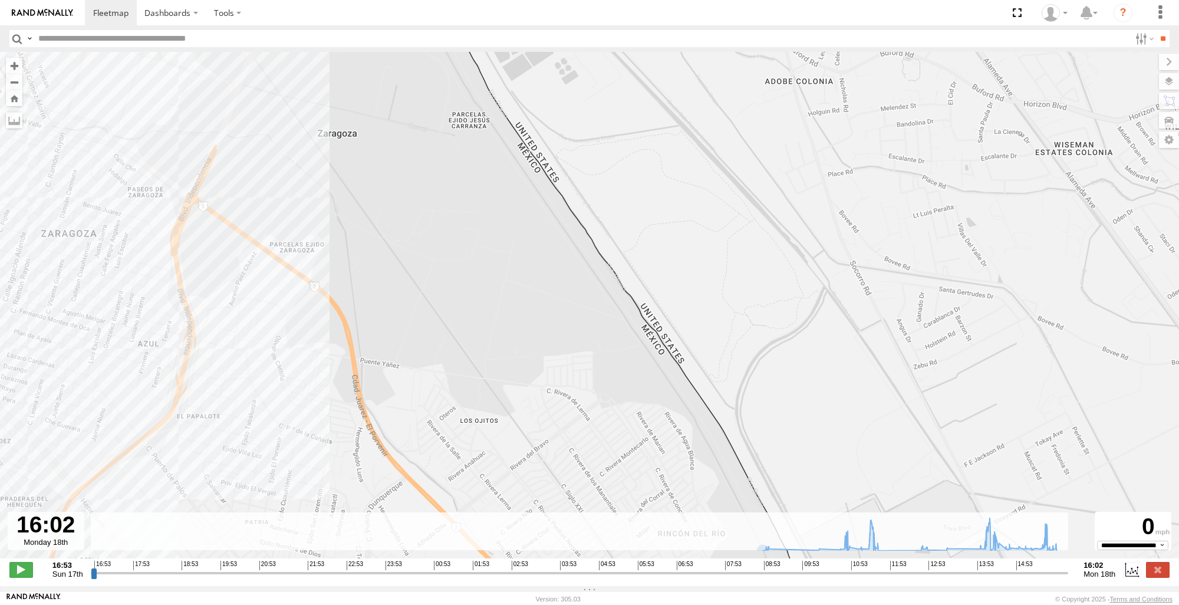
drag, startPoint x: 279, startPoint y: 256, endPoint x: 262, endPoint y: 342, distance: 87.8
click at [263, 342] on div "3736 11:36 Mon 11:40 Mon 14:10 Mon 09:07 Mon 10:46 Mon 10:56 Mon 11:09 Mon 11:1…" at bounding box center [589, 311] width 1179 height 519
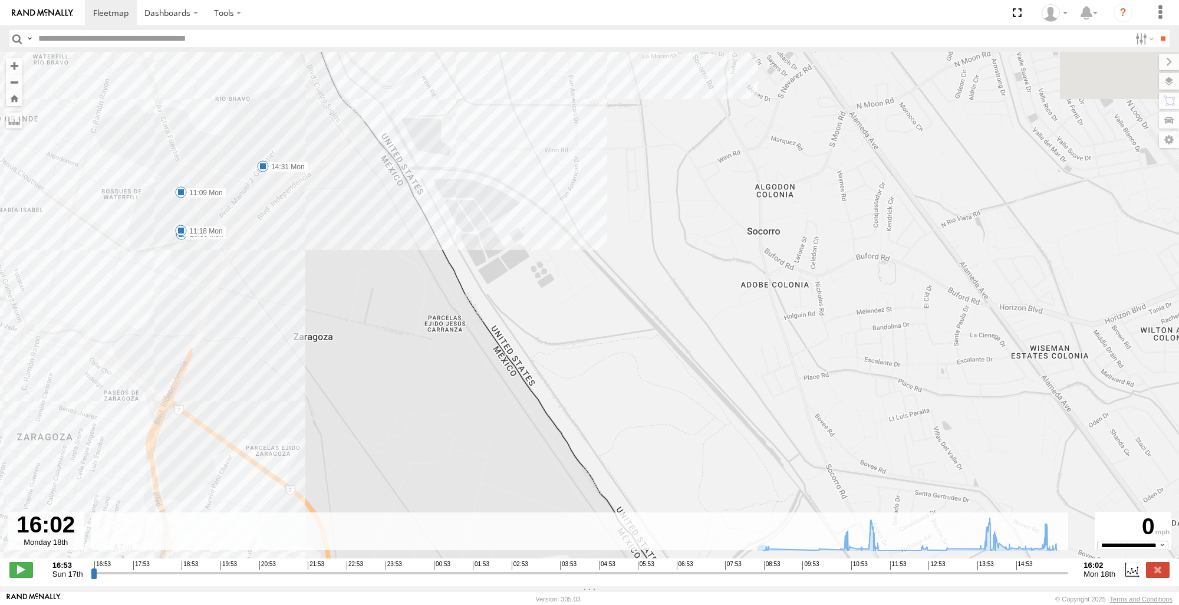
drag, startPoint x: 218, startPoint y: 158, endPoint x: 213, endPoint y: 259, distance: 100.9
click at [213, 258] on div "3736 11:36 Mon 11:40 Mon 14:10 Mon 09:07 Mon 10:46 Mon 10:56 Mon 11:09 Mon 11:1…" at bounding box center [589, 311] width 1179 height 519
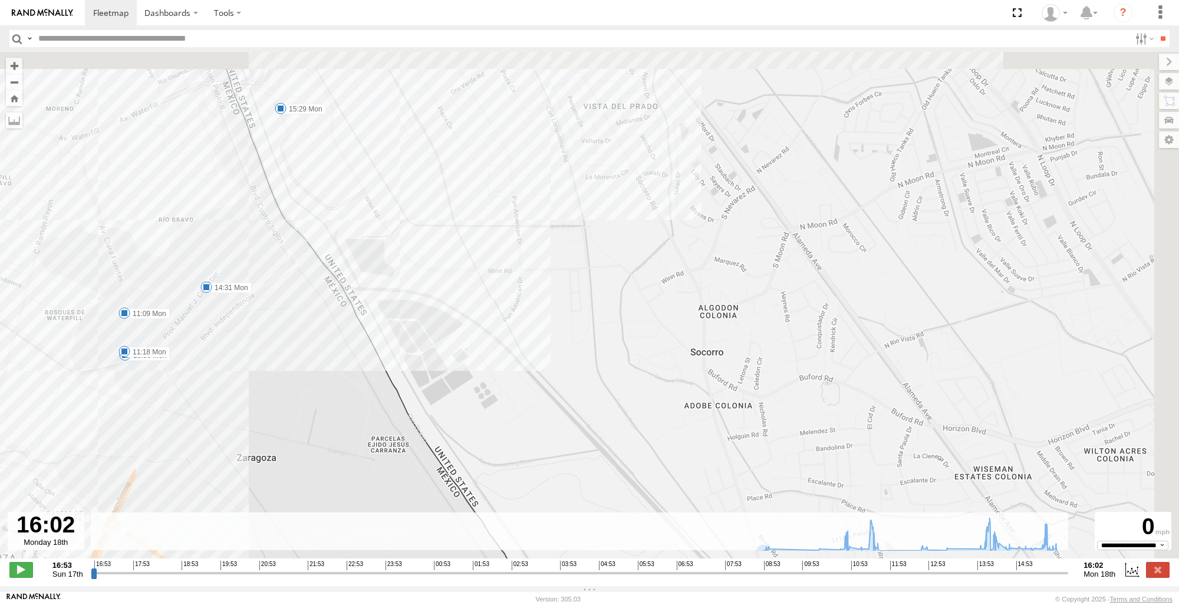
drag, startPoint x: 271, startPoint y: 150, endPoint x: 196, endPoint y: 272, distance: 142.9
click at [199, 295] on div "3736 11:36 Mon 11:40 Mon 14:10 Mon 09:07 Mon 10:46 Mon 10:56 Mon 11:09 Mon 11:1…" at bounding box center [589, 311] width 1179 height 519
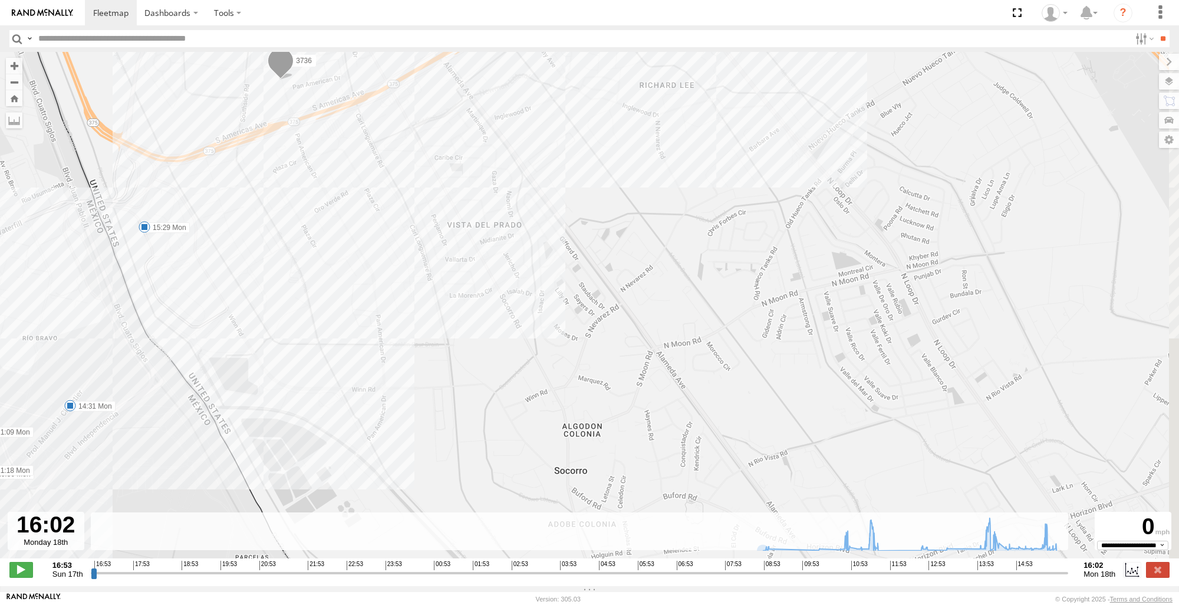
drag, startPoint x: 400, startPoint y: 239, endPoint x: 297, endPoint y: 308, distance: 123.3
click at [297, 308] on div "3736 11:36 Mon 11:40 Mon 14:10 Mon 09:07 Mon 10:46 Mon 10:56 Mon 11:09 Mon 11:1…" at bounding box center [589, 311] width 1179 height 519
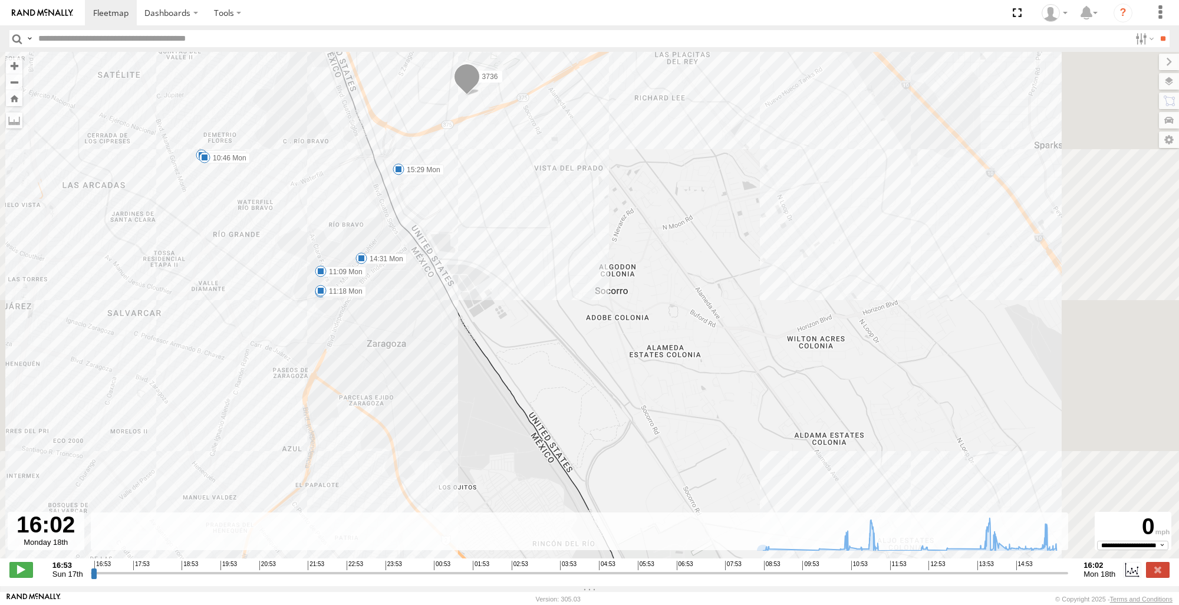
drag, startPoint x: 494, startPoint y: 380, endPoint x: 548, endPoint y: 286, distance: 108.8
click at [548, 286] on div "3736 11:36 Mon 11:40 Mon 14:10 Mon 09:07 Mon 10:46 Mon 10:56 Mon 11:09 Mon 11:1…" at bounding box center [589, 311] width 1179 height 519
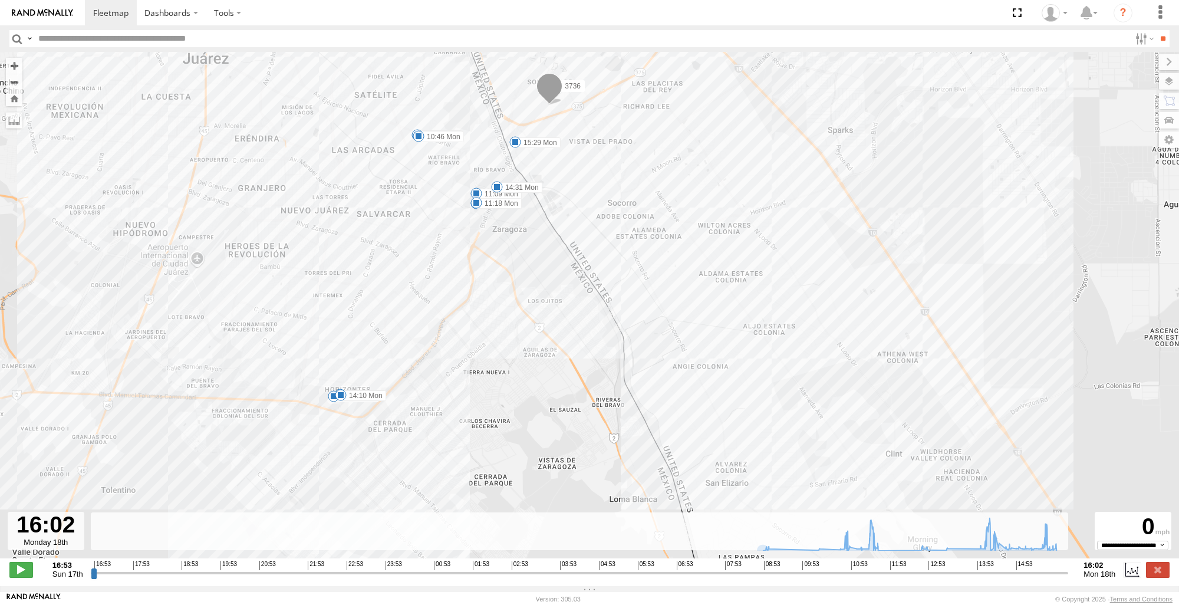
drag, startPoint x: 450, startPoint y: 376, endPoint x: 486, endPoint y: 253, distance: 128.2
click at [486, 253] on div "3736 11:36 Mon 11:40 Mon 14:10 Mon 09:07 Mon 10:46 Mon 10:56 Mon 11:09 Mon 11:1…" at bounding box center [589, 311] width 1179 height 519
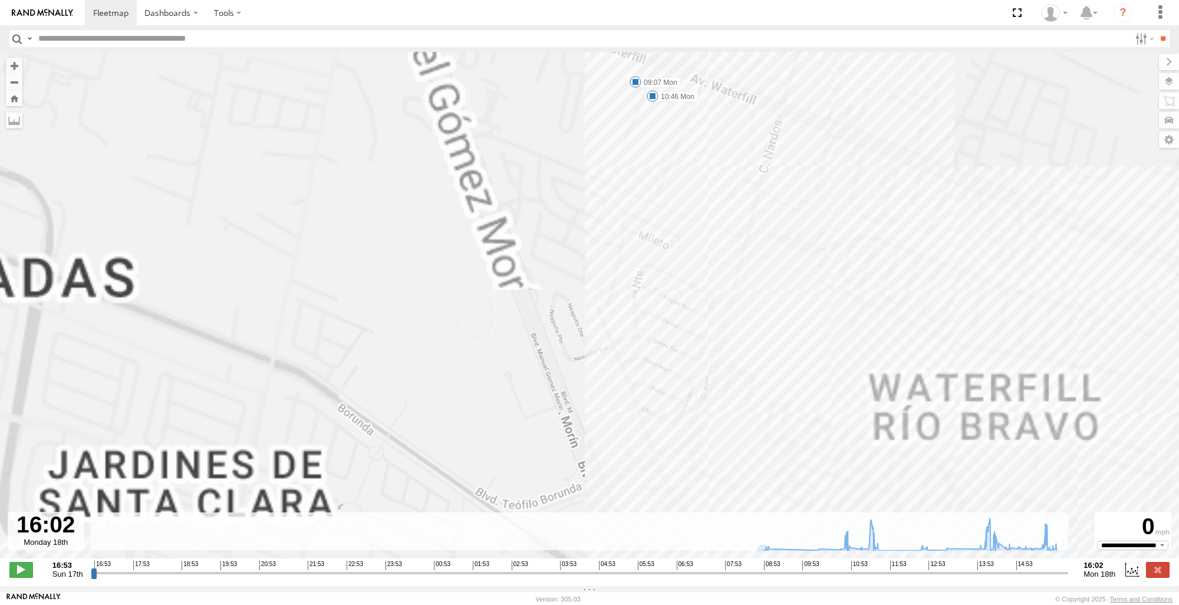
drag, startPoint x: 649, startPoint y: 124, endPoint x: 629, endPoint y: 252, distance: 130.1
click at [631, 252] on div "3736 11:36 Mon 11:40 Mon 14:10 Mon 09:07 Mon 10:46 Mon 10:56 Mon 11:09 Mon 11:1…" at bounding box center [589, 311] width 1179 height 519
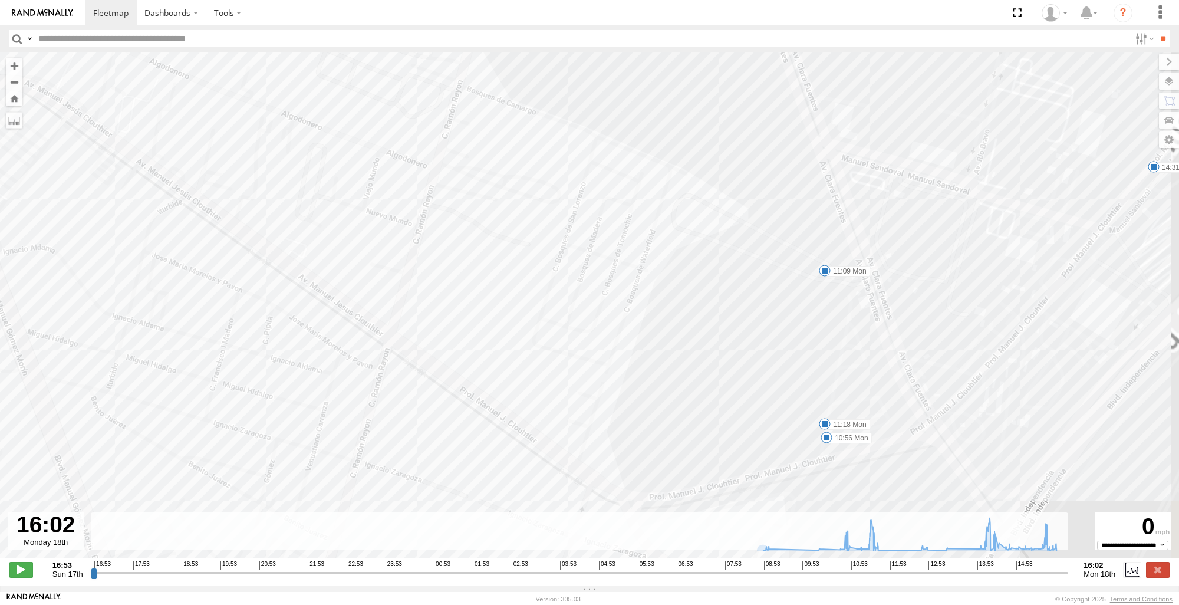
drag, startPoint x: 860, startPoint y: 416, endPoint x: 598, endPoint y: 228, distance: 322.4
click at [598, 228] on div "3736 11:36 Mon 11:40 Mon 14:10 Mon 09:07 Mon 10:46 Mon 10:56 Mon 11:09 Mon 11:1…" at bounding box center [589, 311] width 1179 height 519
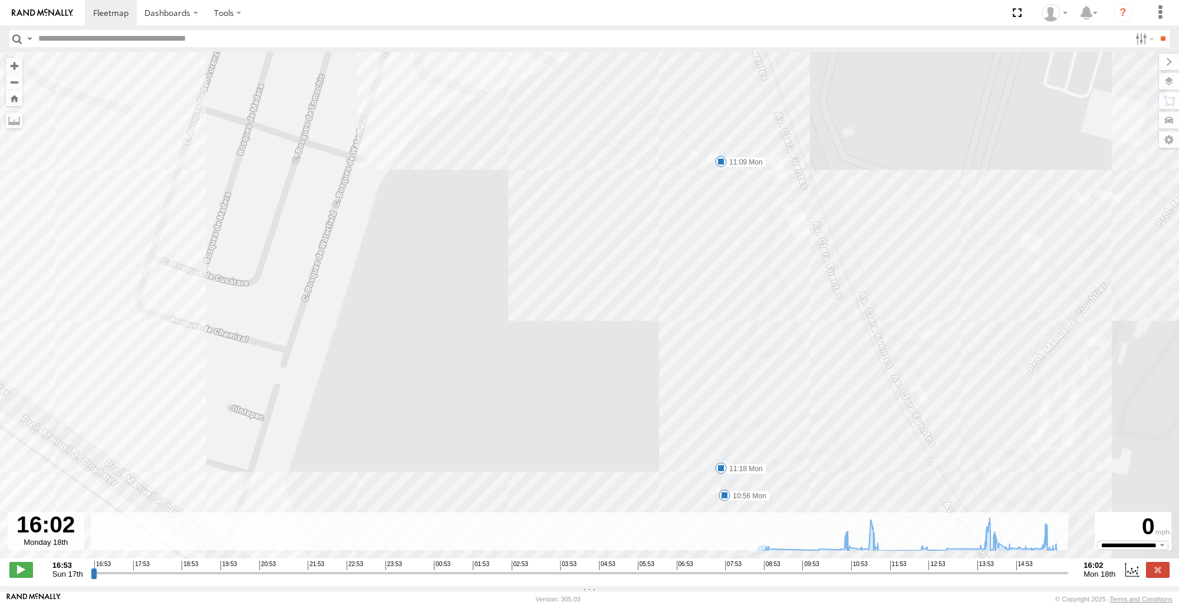
drag, startPoint x: 729, startPoint y: 192, endPoint x: 768, endPoint y: 254, distance: 73.6
click at [768, 254] on div "3736 11:36 Mon 11:40 Mon 14:10 Mon 09:07 Mon 10:46 Mon 10:56 Mon 11:09 Mon 11:1…" at bounding box center [589, 311] width 1179 height 519
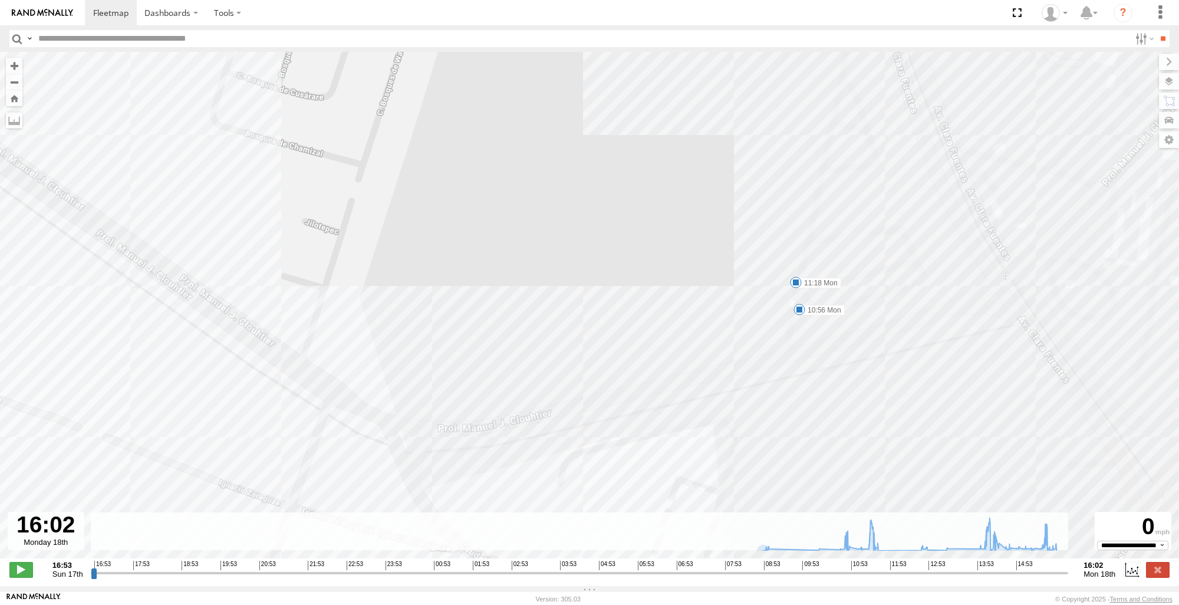
drag, startPoint x: 815, startPoint y: 433, endPoint x: 892, endPoint y: 206, distance: 239.8
click at [892, 206] on div "3736 11:36 Mon 11:40 Mon 14:10 Mon 09:07 Mon 10:46 Mon 10:56 Mon 11:09 Mon 11:1…" at bounding box center [589, 311] width 1179 height 519
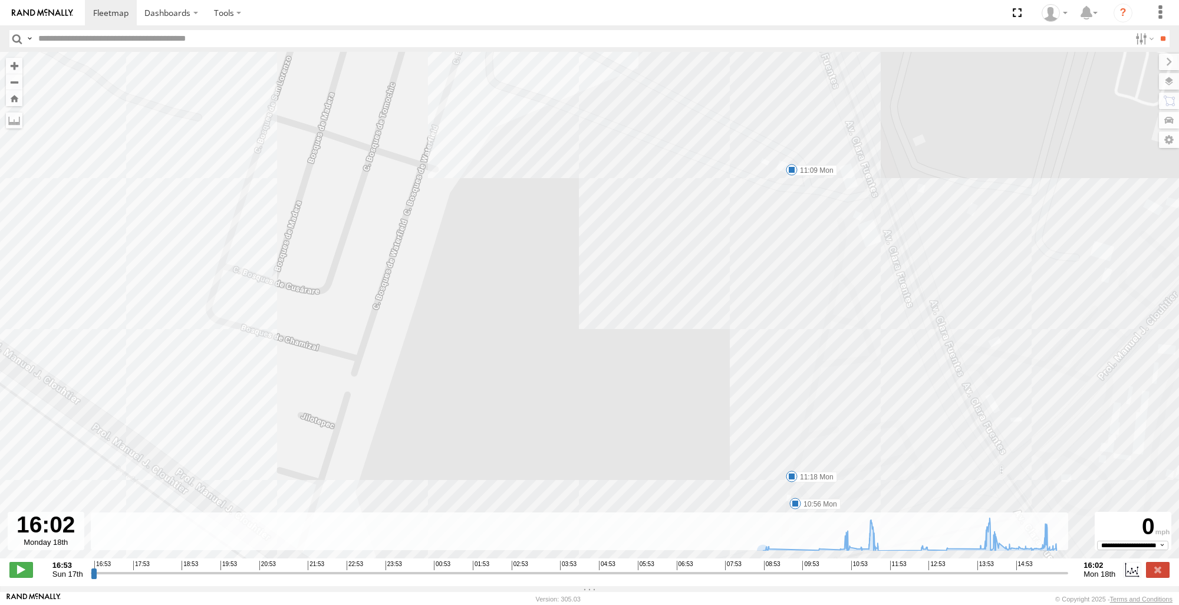
drag, startPoint x: 854, startPoint y: 175, endPoint x: 843, endPoint y: 421, distance: 246.7
click at [843, 421] on div "3736 11:36 Mon 11:40 Mon 14:10 Mon 09:07 Mon 10:46 Mon 10:56 Mon 11:09 Mon 11:1…" at bounding box center [589, 311] width 1179 height 519
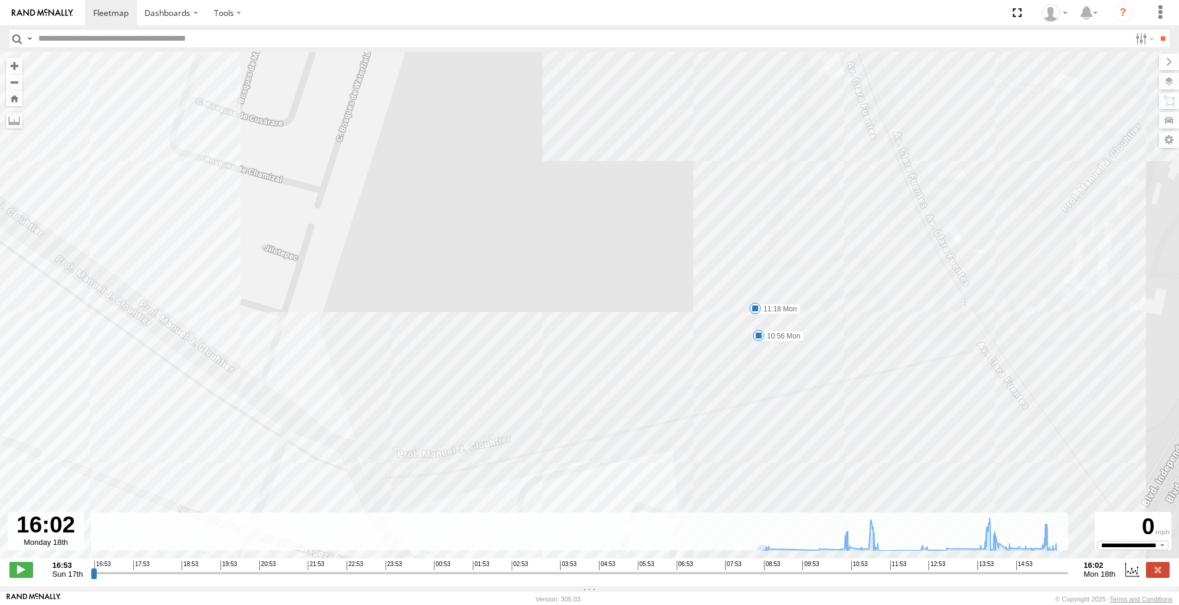
drag, startPoint x: 838, startPoint y: 390, endPoint x: 800, endPoint y: 172, distance: 222.1
click at [800, 172] on div "3736 11:36 Mon 11:40 Mon 14:10 Mon 09:07 Mon 10:46 Mon 10:56 Mon 11:09 Mon 11:1…" at bounding box center [589, 311] width 1179 height 519
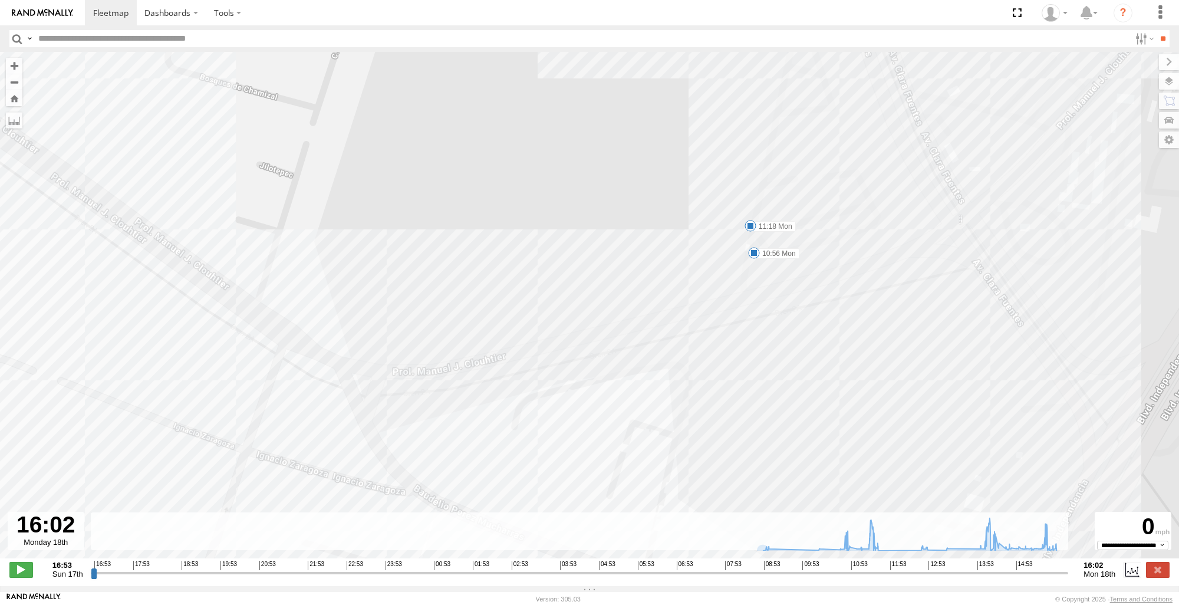
drag, startPoint x: 557, startPoint y: 370, endPoint x: 599, endPoint y: 331, distance: 56.8
click at [599, 331] on div "3736 11:36 Mon 11:40 Mon 14:10 Mon 09:07 Mon 10:46 Mon 10:56 Mon 11:09 Mon 11:1…" at bounding box center [589, 311] width 1179 height 519
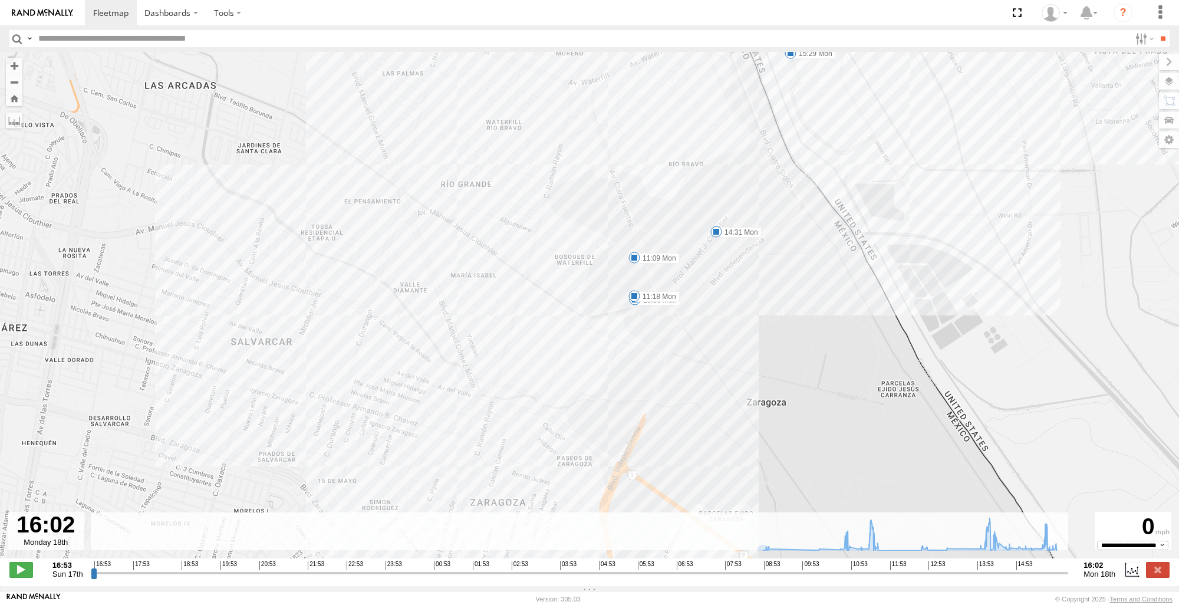
drag, startPoint x: 695, startPoint y: 385, endPoint x: 677, endPoint y: 249, distance: 137.3
click at [679, 267] on div "3736 11:36 Mon 11:40 Mon 14:10 Mon 09:07 Mon 10:46 Mon 10:56 Mon 11:09 Mon 11:1…" at bounding box center [589, 311] width 1179 height 519
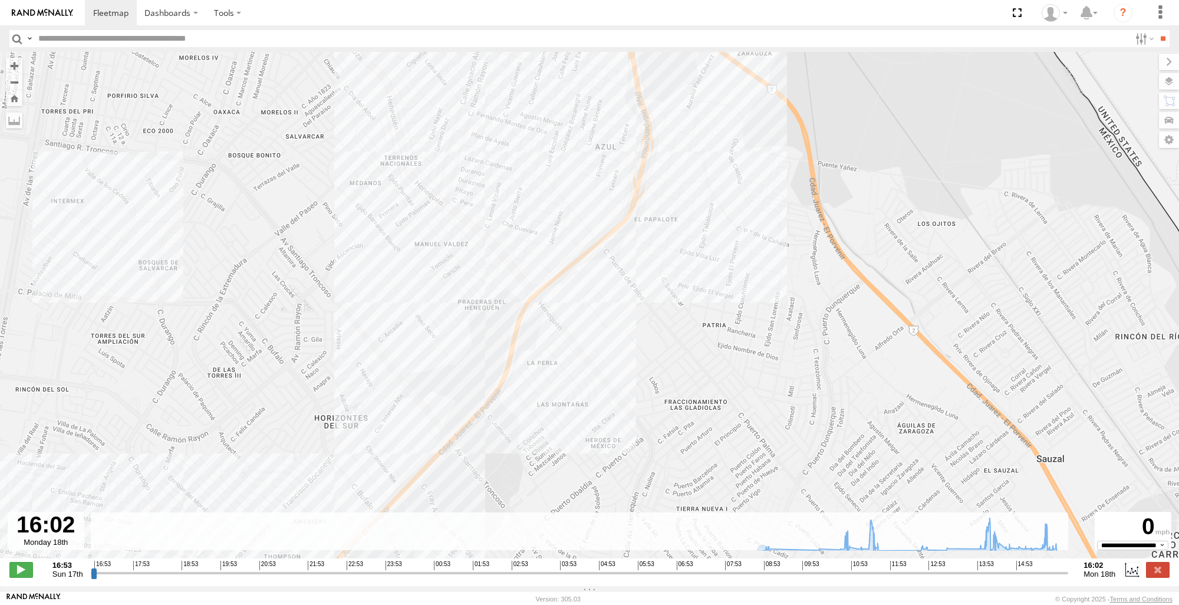
drag, startPoint x: 641, startPoint y: 435, endPoint x: 735, endPoint y: 235, distance: 221.0
click at [727, 251] on div "3736 11:36 Mon 11:40 Mon 14:10 Mon 09:07 Mon 10:46 Mon 10:56 Mon 11:09 Mon 11:1…" at bounding box center [589, 311] width 1179 height 519
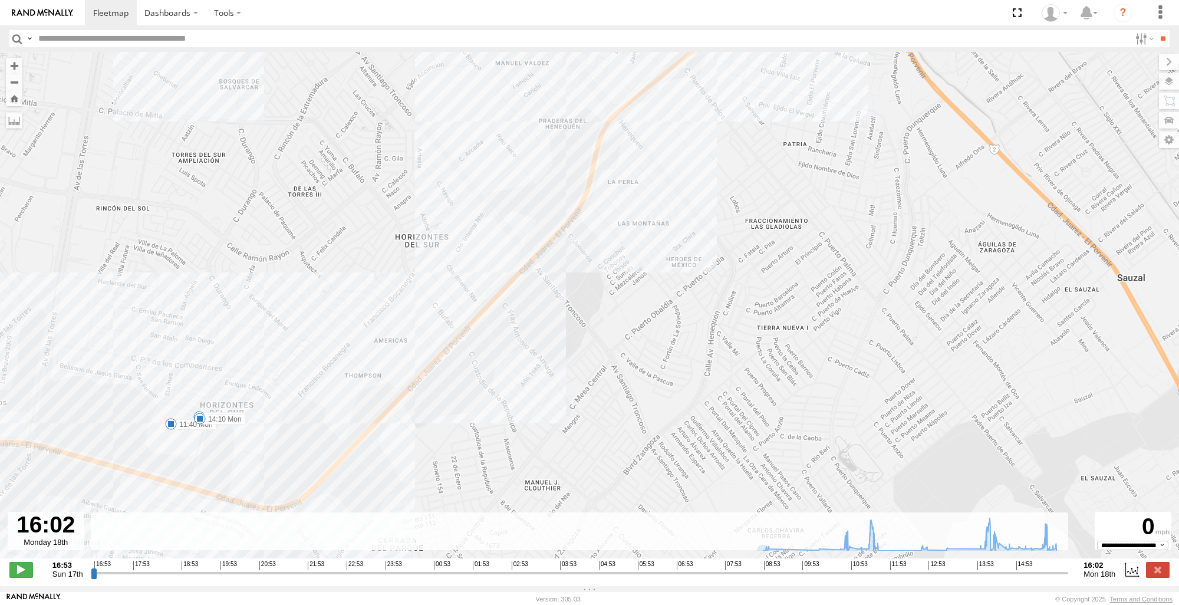
drag, startPoint x: 566, startPoint y: 369, endPoint x: 631, endPoint y: 269, distance: 118.4
click at [630, 272] on div "3736 11:36 Mon 11:40 Mon 14:10 Mon 09:07 Mon 10:46 Mon 10:56 Mon 11:09 Mon 11:1…" at bounding box center [589, 311] width 1179 height 519
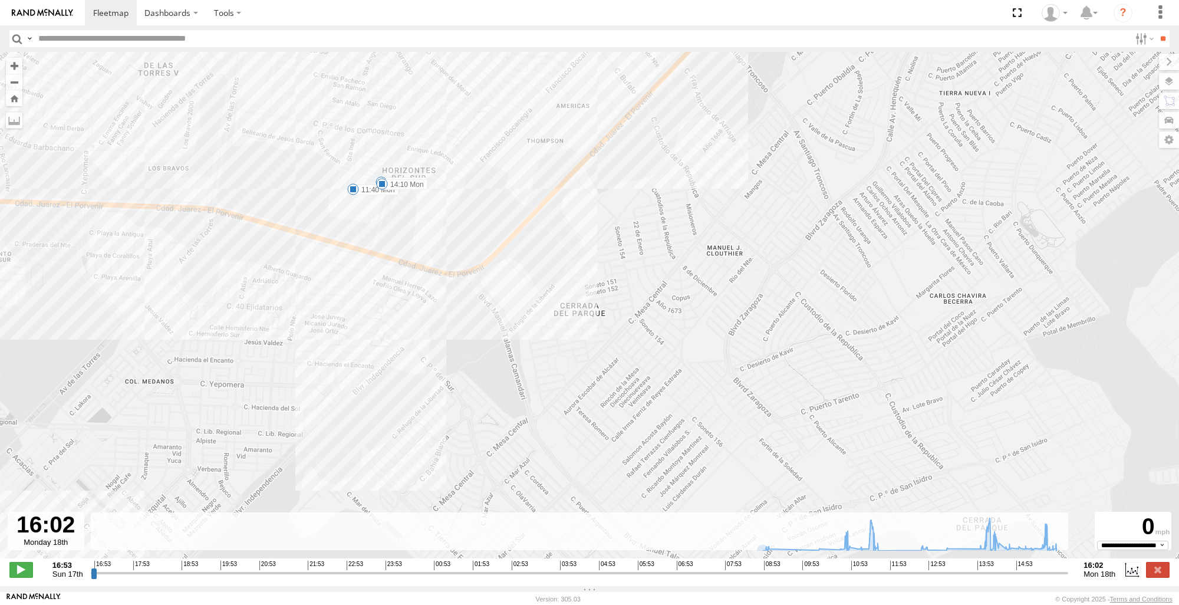
drag, startPoint x: 628, startPoint y: 311, endPoint x: 642, endPoint y: 301, distance: 16.9
click at [642, 301] on div "3736 11:36 Mon 11:40 Mon 14:10 Mon 09:07 Mon 10:46 Mon 10:56 Mon 11:09 Mon 11:1…" at bounding box center [589, 311] width 1179 height 519
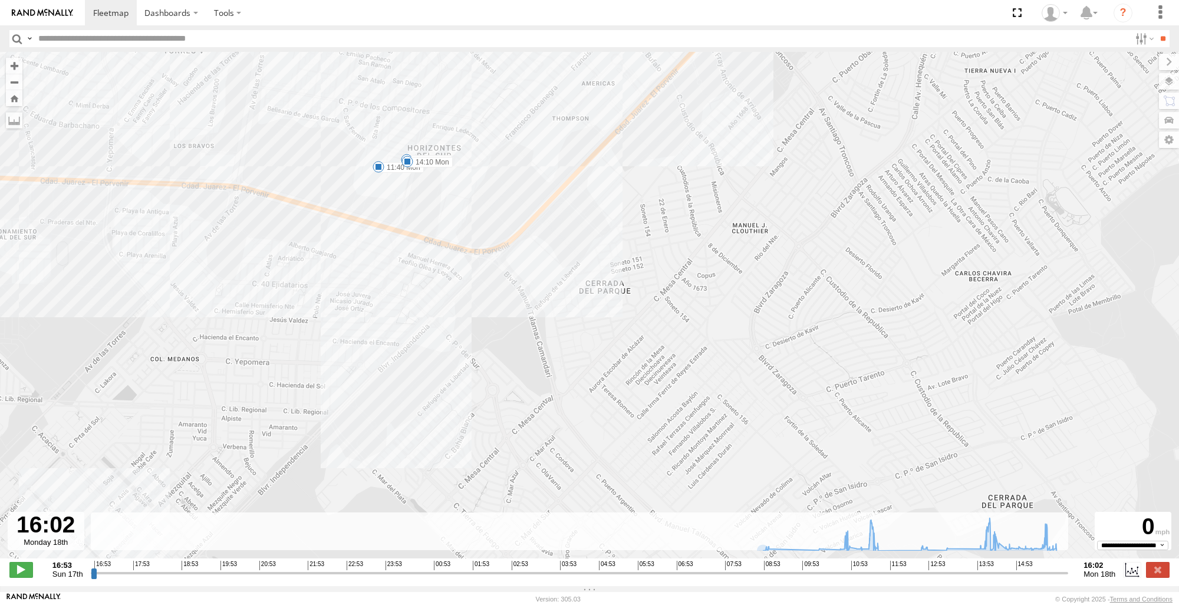
drag, startPoint x: 304, startPoint y: 228, endPoint x: 597, endPoint y: 221, distance: 292.5
click at [597, 221] on div "3736 11:36 Mon 11:40 Mon 14:10 Mon 09:07 Mon 10:46 Mon 10:56 Mon 11:09 Mon 11:1…" at bounding box center [589, 311] width 1179 height 519
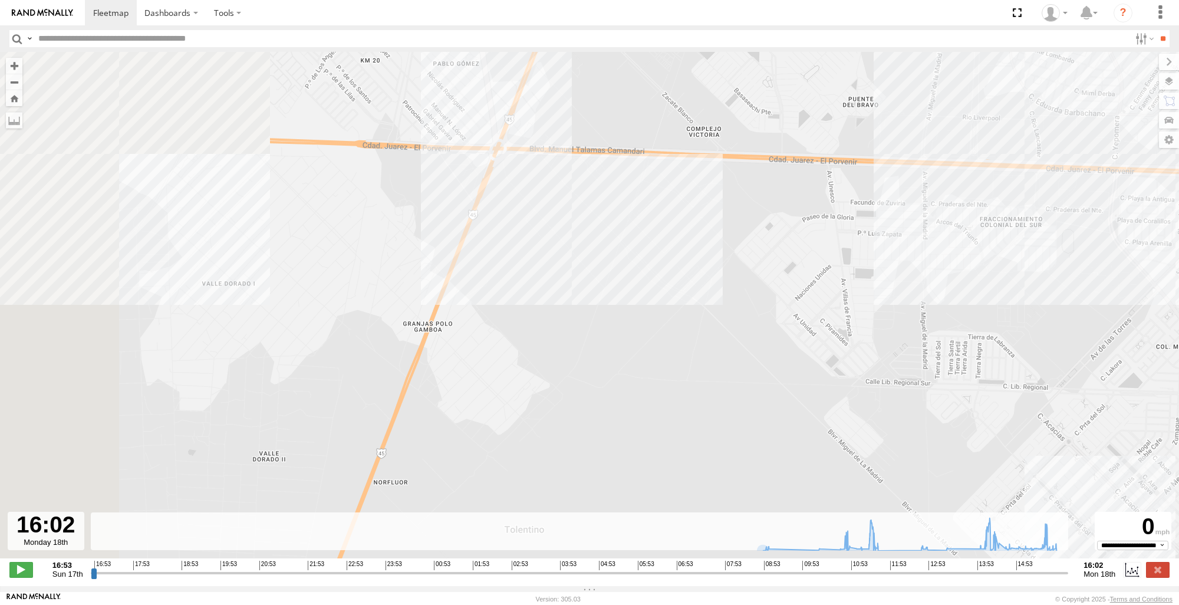
drag, startPoint x: 27, startPoint y: 152, endPoint x: 594, endPoint y: 159, distance: 567.8
click at [594, 159] on div "3736 11:36 Mon 11:40 Mon 14:10 Mon 09:07 Mon 10:46 Mon 10:56 Mon 11:09 Mon 11:1…" at bounding box center [589, 311] width 1179 height 519
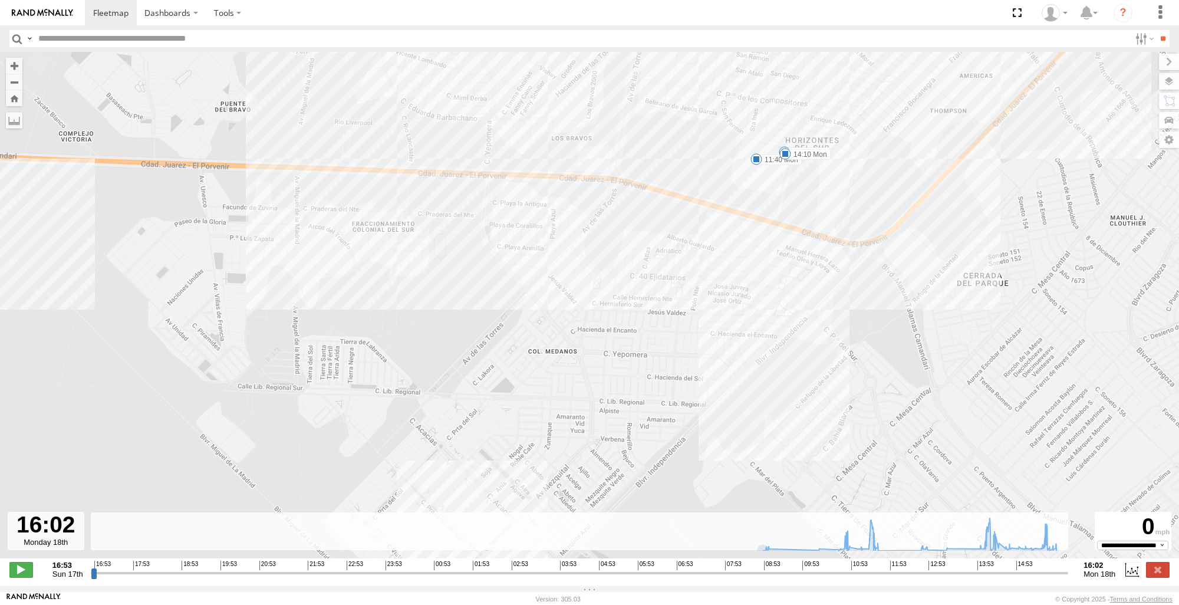
drag, startPoint x: 1136, startPoint y: 173, endPoint x: 432, endPoint y: 177, distance: 704.0
click at [432, 177] on div "3736 11:36 Mon 11:40 Mon 14:10 Mon 09:07 Mon 10:46 Mon 10:56 Mon 11:09 Mon 11:1…" at bounding box center [589, 311] width 1179 height 519
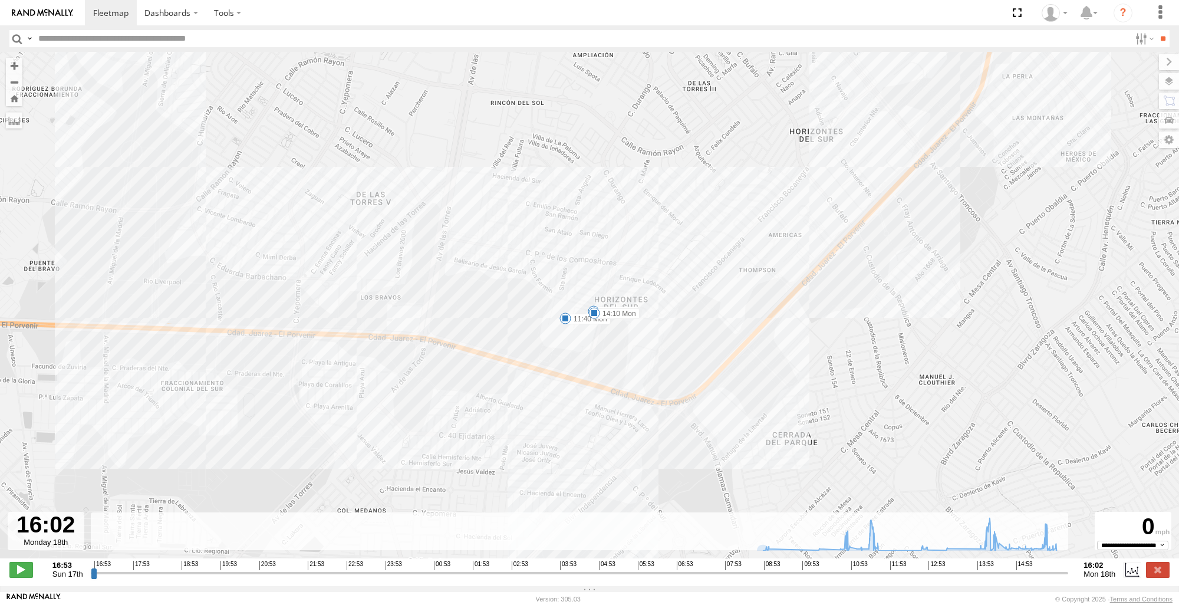
drag, startPoint x: 923, startPoint y: 272, endPoint x: 833, endPoint y: 344, distance: 115.0
click at [833, 344] on div "3736 11:36 Mon 11:40 Mon 14:10 Mon 09:07 Mon 10:46 Mon 10:56 Mon 11:09 Mon 11:1…" at bounding box center [589, 311] width 1179 height 519
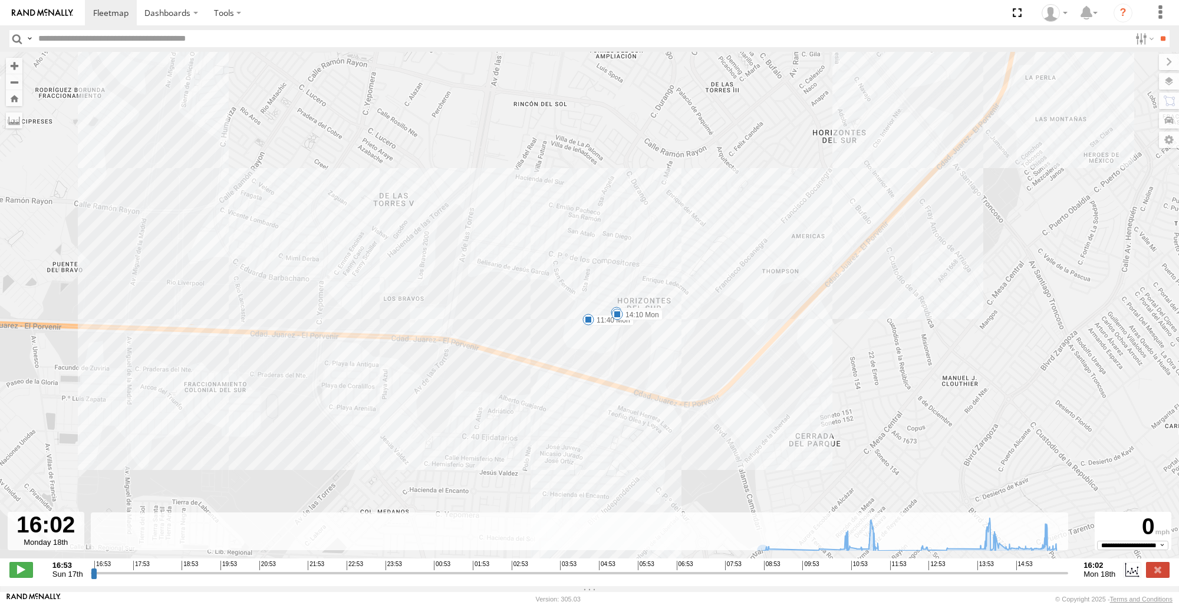
click at [616, 314] on span at bounding box center [617, 314] width 12 height 12
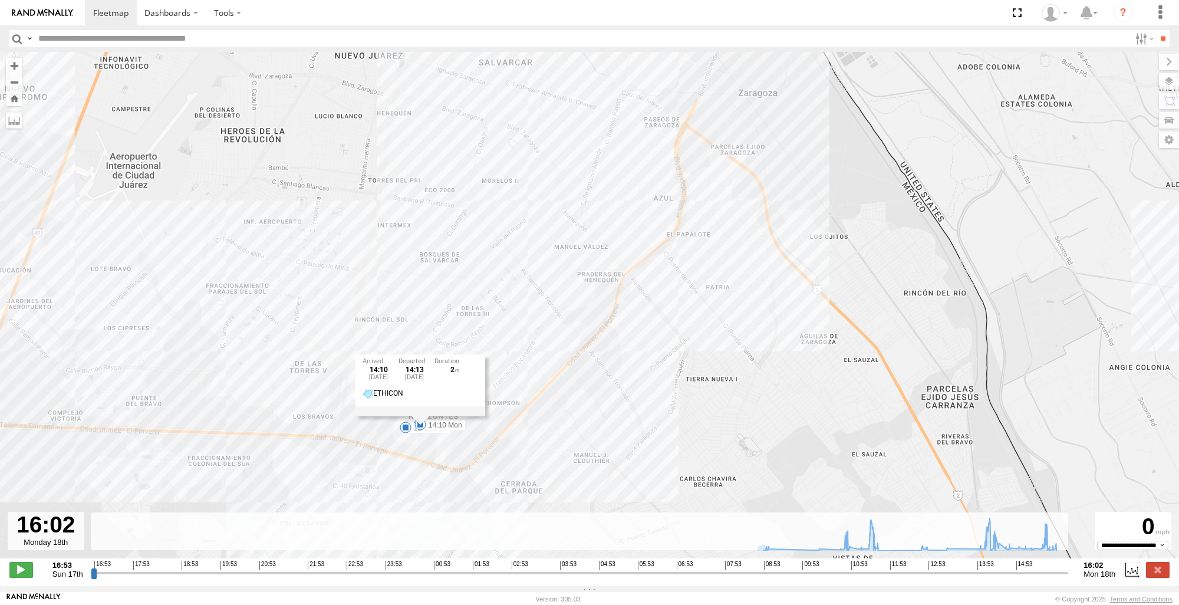
drag, startPoint x: 983, startPoint y: 327, endPoint x: 620, endPoint y: 401, distance: 370.7
click at [620, 401] on div "3736 11:36 Mon 11:40 Mon 14:10 Mon 09:07 Mon 10:46 Mon 10:56 Mon 11:09 Mon 11:1…" at bounding box center [589, 311] width 1179 height 519
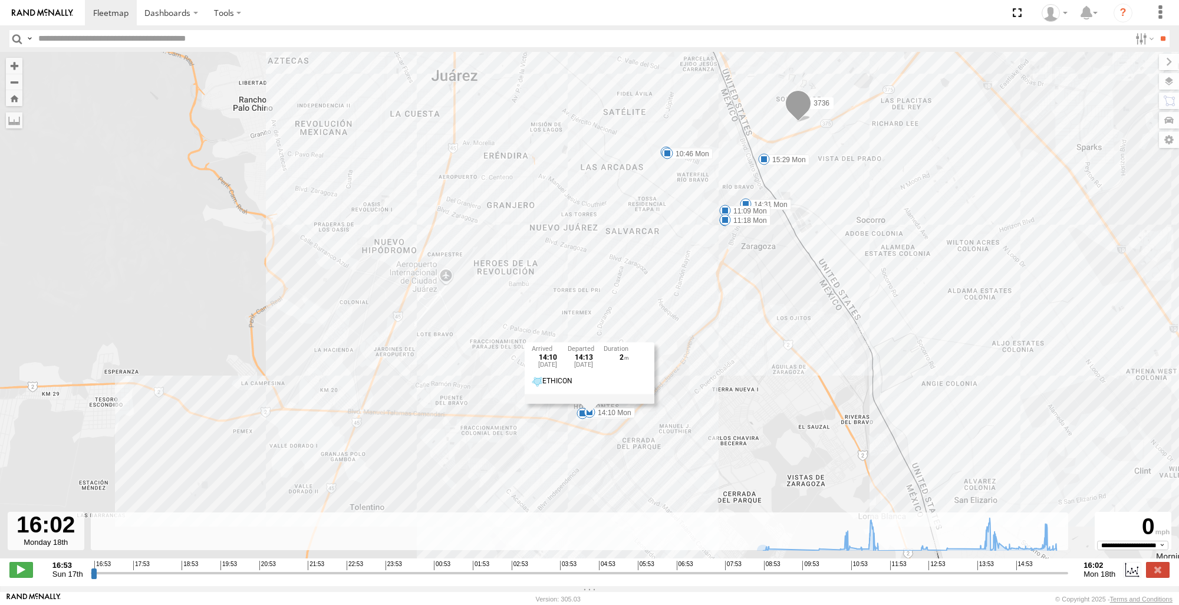
drag, startPoint x: 794, startPoint y: 316, endPoint x: 840, endPoint y: 330, distance: 48.7
click at [840, 330] on div "3736 11:36 Mon 11:40 Mon 14:10 Mon 14:31 Mon 15:29 Mon 09:07 Mon 10:46 Mon 10:5…" at bounding box center [589, 311] width 1179 height 519
click at [154, 314] on div "3736 11:36 Mon 11:40 Mon 14:10 Mon 14:31 Mon 15:29 Mon 09:07 Mon 10:46 Mon 10:5…" at bounding box center [589, 311] width 1179 height 519
click at [795, 116] on span at bounding box center [798, 107] width 26 height 32
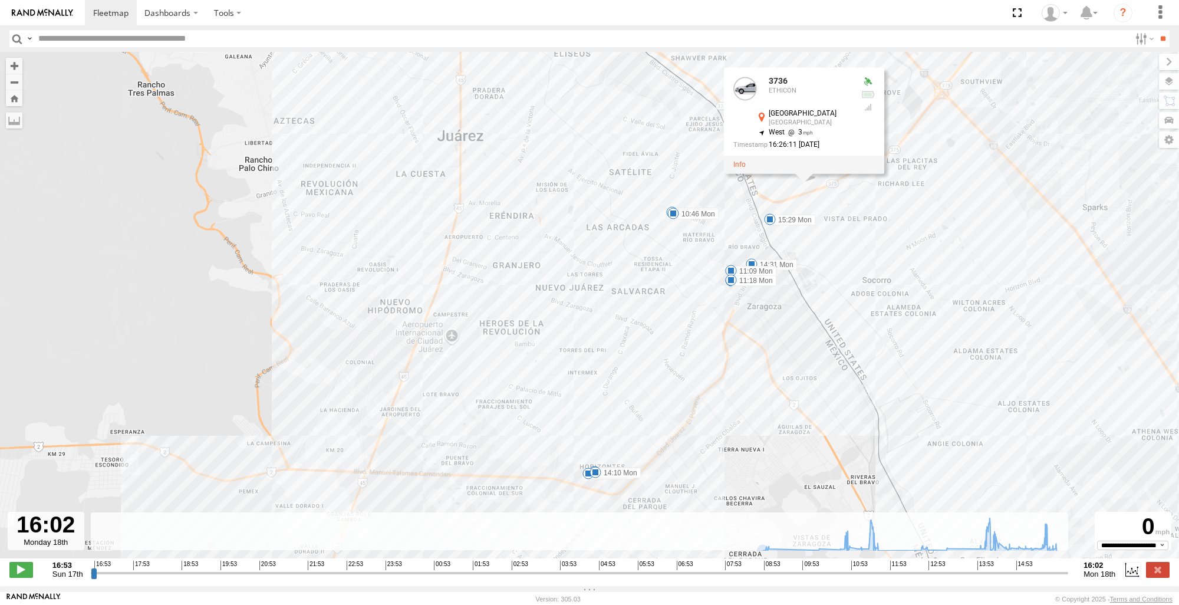
drag, startPoint x: 965, startPoint y: 185, endPoint x: 971, endPoint y: 244, distance: 59.9
click at [971, 244] on div "3736 11:36 Mon 11:40 Mon 14:10 Mon 14:31 Mon 15:29 Mon 09:07 Mon 10:46 Mon 10:5…" at bounding box center [589, 311] width 1179 height 519
click at [57, 221] on div "3736 11:36 Mon 11:40 Mon 14:10 Mon 14:31 Mon 15:29 Mon 09:07 Mon 10:46 Mon 10:5…" at bounding box center [589, 311] width 1179 height 519
click at [17, 105] on button "Zoom Home" at bounding box center [14, 98] width 17 height 16
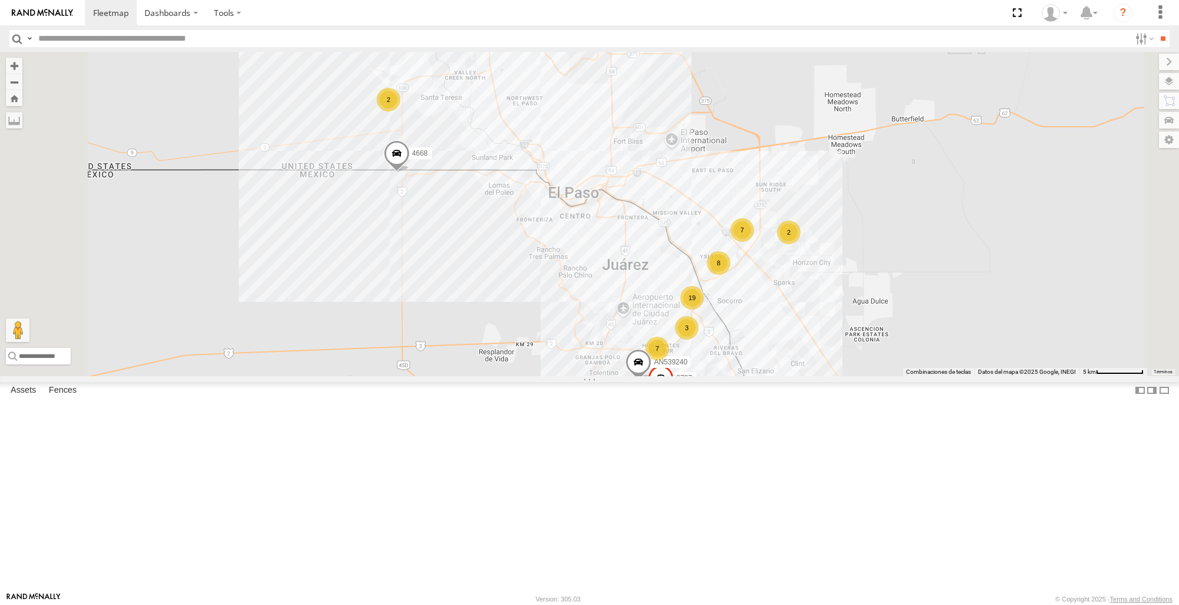
click at [0, 0] on span at bounding box center [0, 0] width 0 height 0
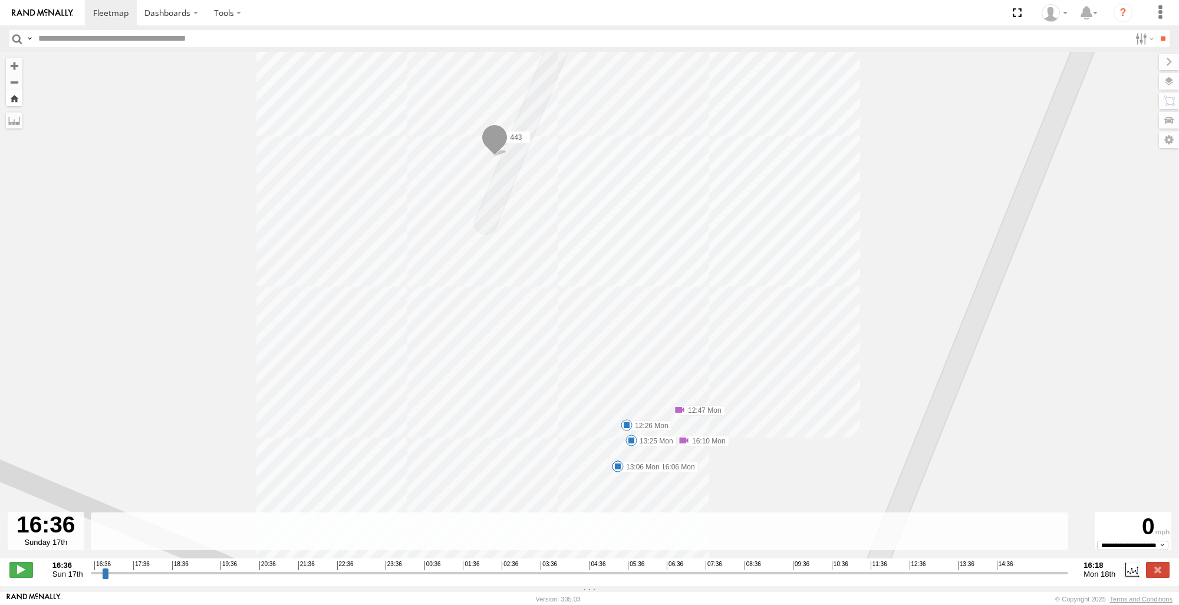
click at [17, 102] on button "Zoom Home" at bounding box center [14, 98] width 17 height 16
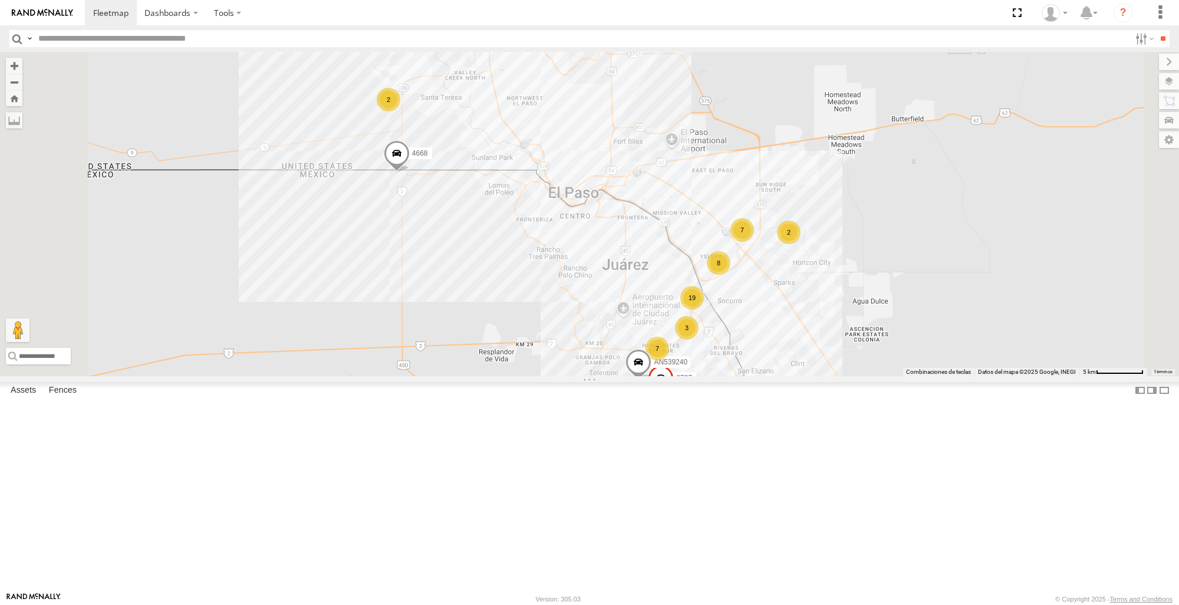
scroll to position [472, 0]
click at [0, 0] on span at bounding box center [0, 0] width 0 height 0
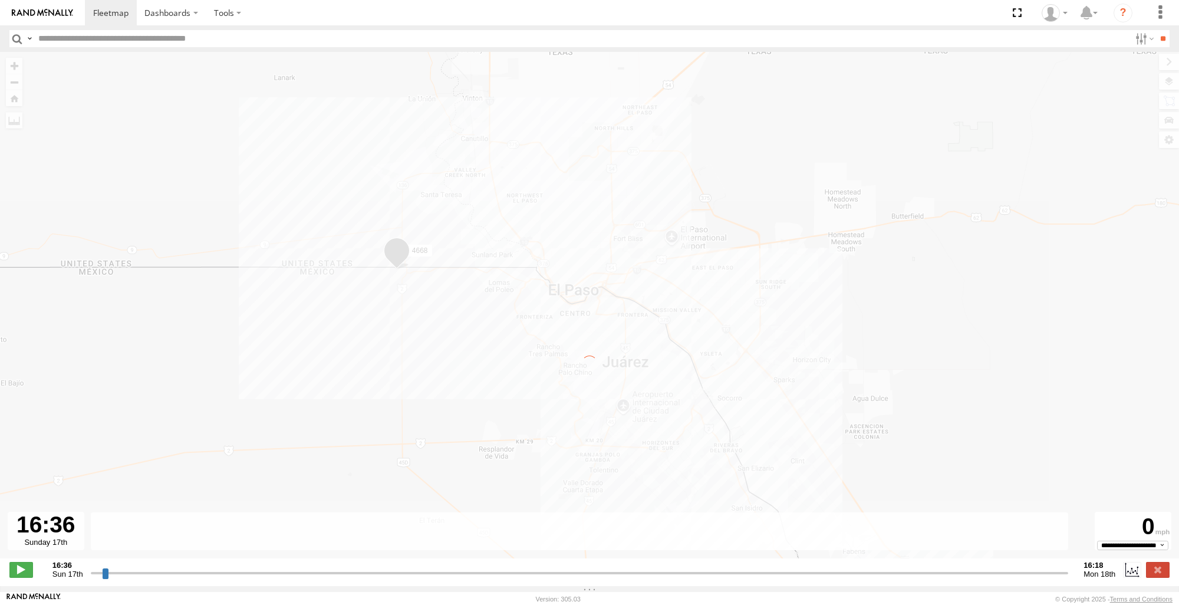
type input "**********"
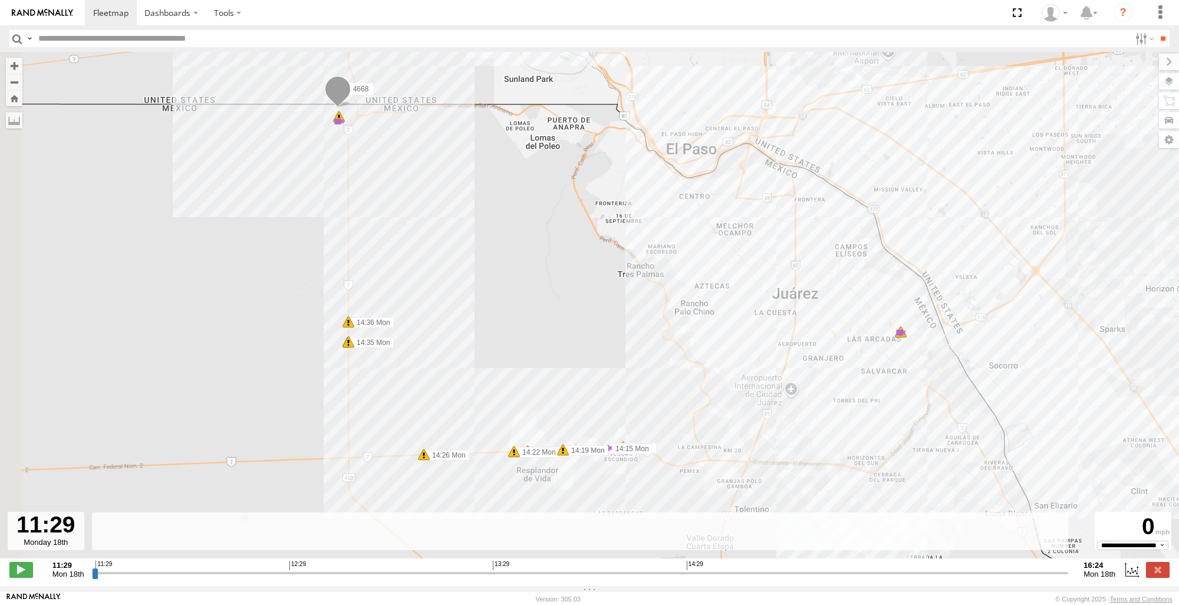
drag, startPoint x: 795, startPoint y: 424, endPoint x: 844, endPoint y: 403, distance: 53.9
click at [844, 403] on div "4668 14:14 Mon 14:15 Mon 14:21 Mon 14:22 Mon 14:26 Mon 14:35 Mon 14:35 Mon 14:3…" at bounding box center [589, 311] width 1179 height 519
click at [14, 100] on button "Zoom Home" at bounding box center [14, 98] width 17 height 16
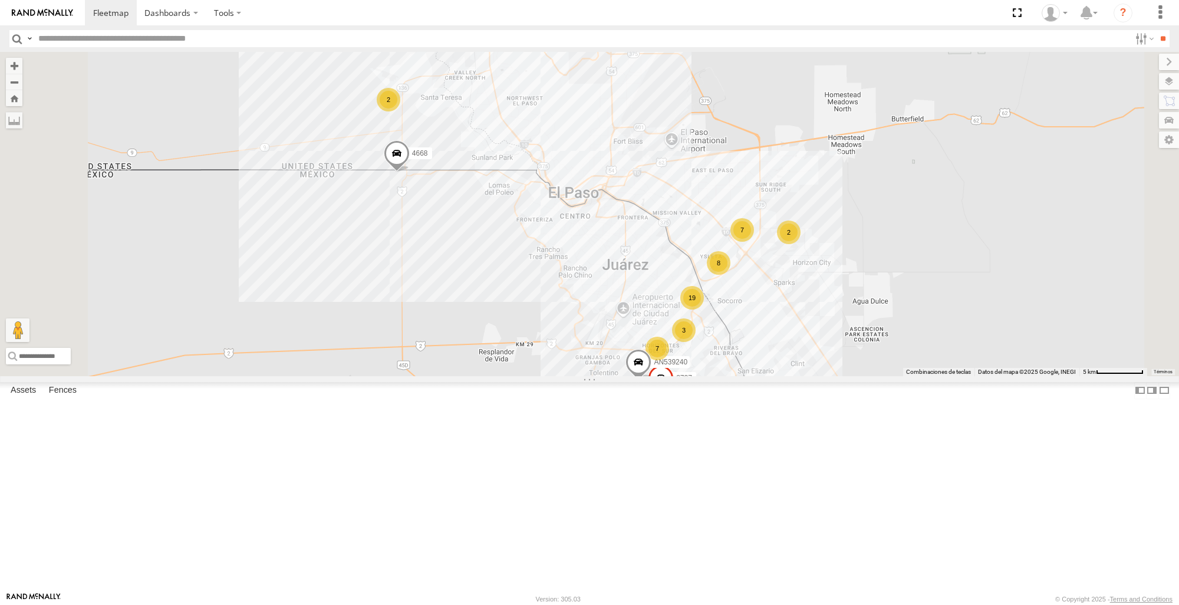
scroll to position [0, 0]
click at [64, 37] on input "text" at bounding box center [582, 38] width 1097 height 17
type input "****"
click at [1156, 30] on input "**" at bounding box center [1163, 38] width 14 height 17
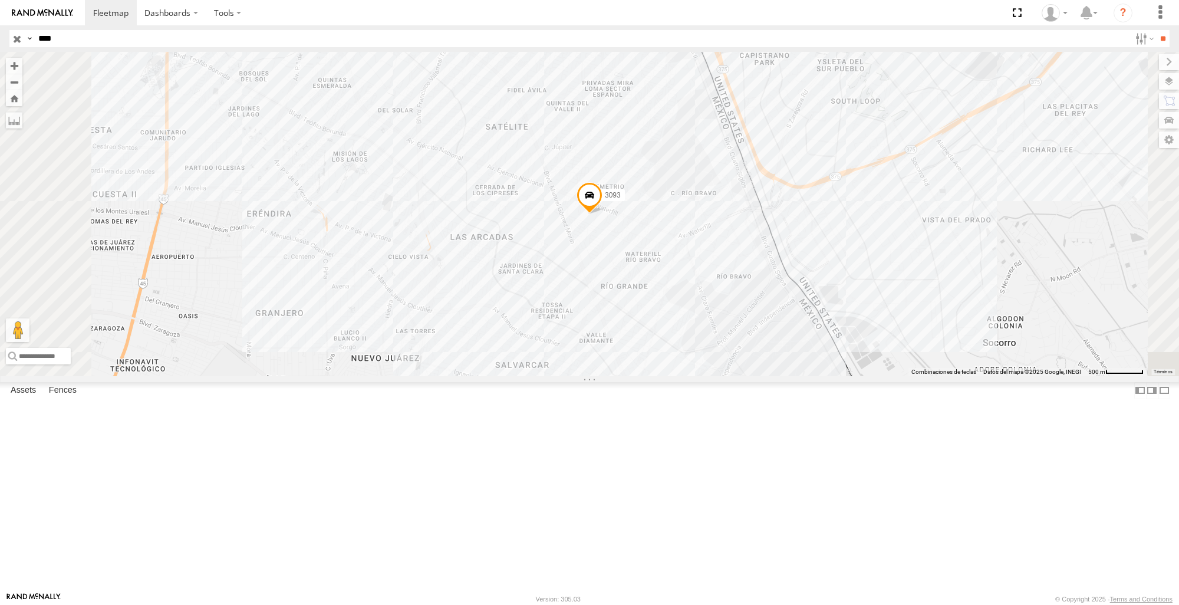
click at [0, 0] on span at bounding box center [0, 0] width 0 height 0
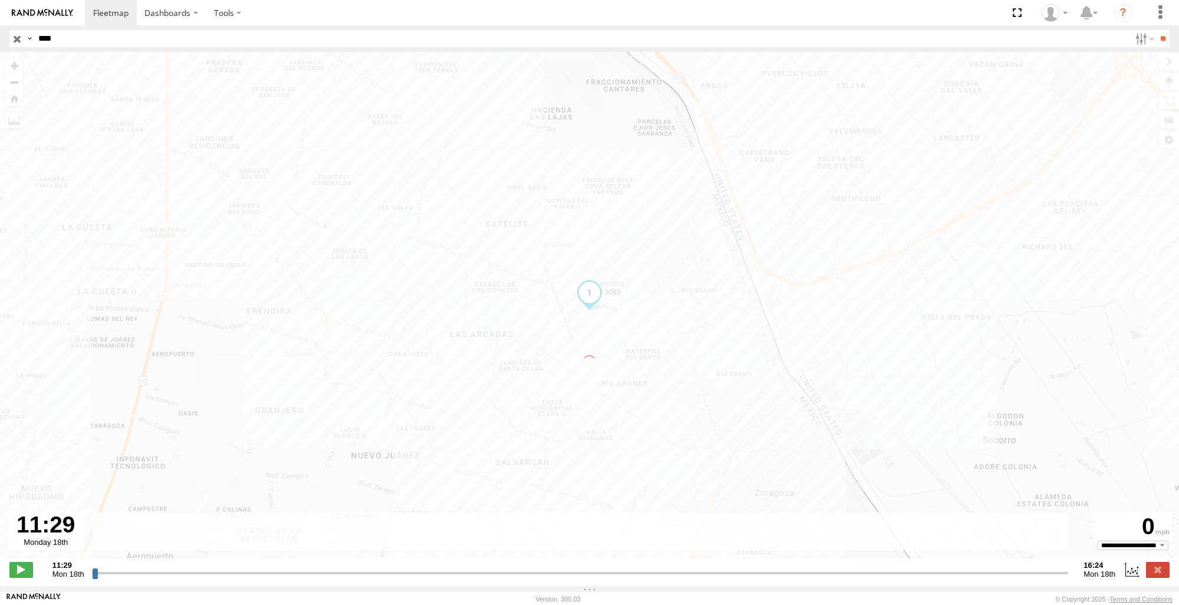
type input "**********"
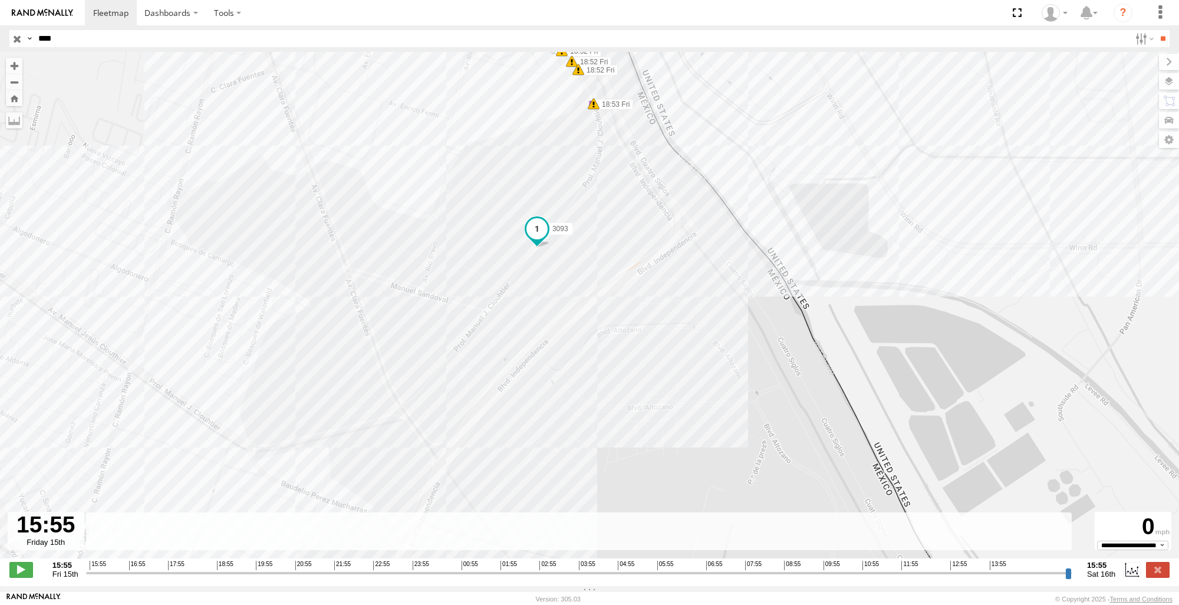
drag, startPoint x: 689, startPoint y: 196, endPoint x: 657, endPoint y: 425, distance: 231.0
click at [657, 425] on div "3093 16:47 Fri 17:04 Fri 18:13 Fri 18:13 Fri 18:53 Fri 19:12 Fri 19:12 Fri 19:1…" at bounding box center [589, 311] width 1179 height 519
click at [90, 38] on input "****" at bounding box center [582, 38] width 1097 height 17
type input "*"
paste input "****"
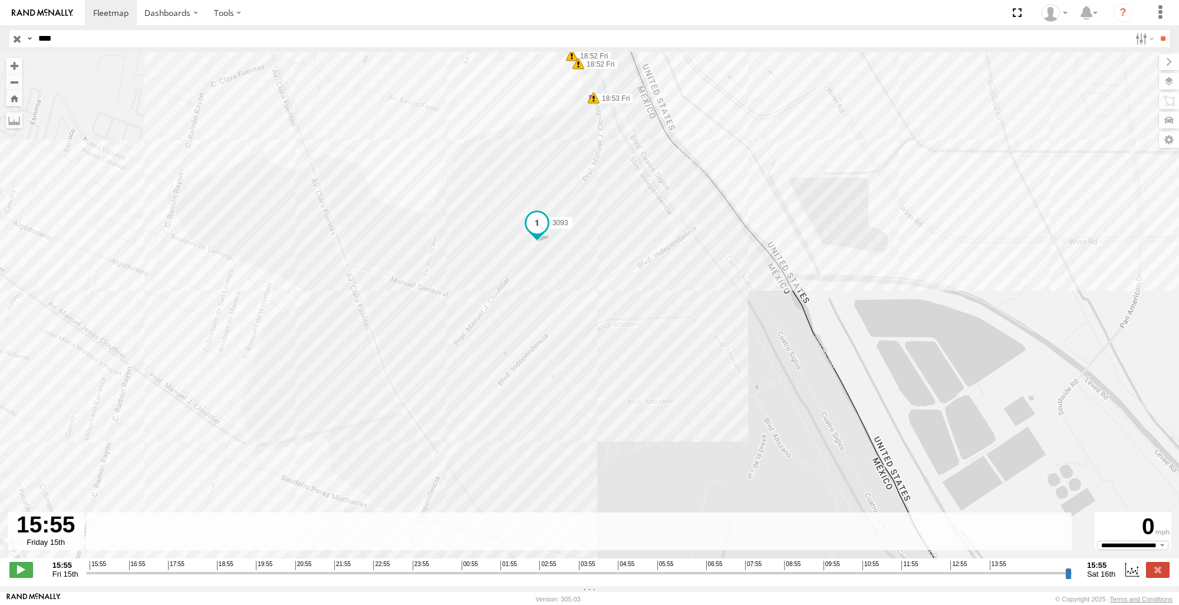
click at [1156, 30] on input "**" at bounding box center [1163, 38] width 14 height 17
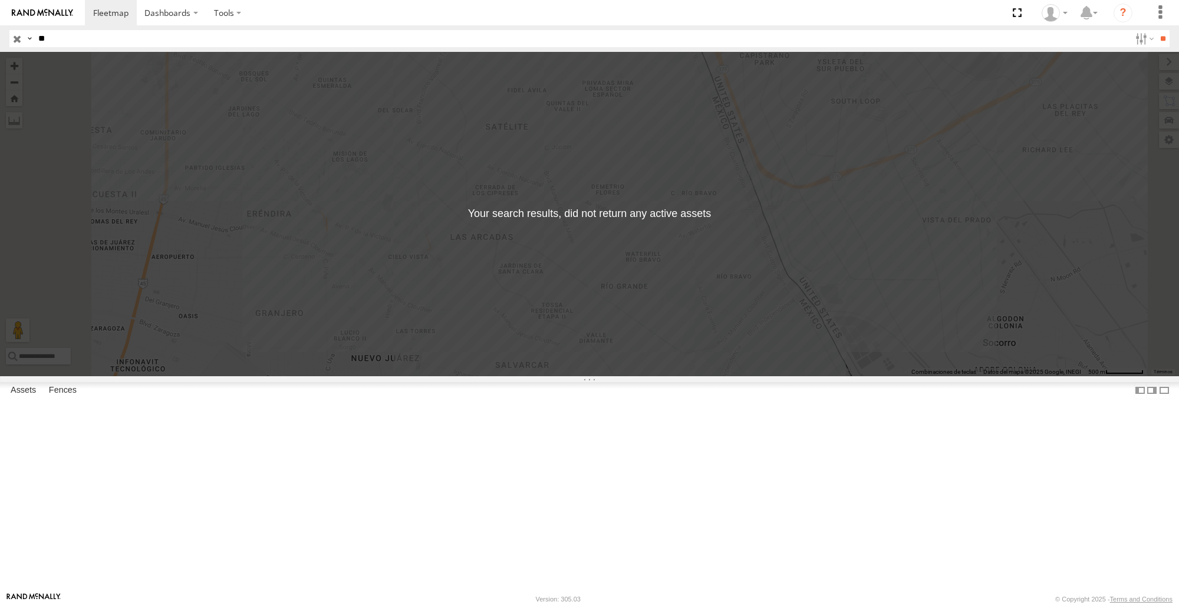
type input "*"
type input "****"
click at [1156, 30] on input "**" at bounding box center [1163, 38] width 14 height 17
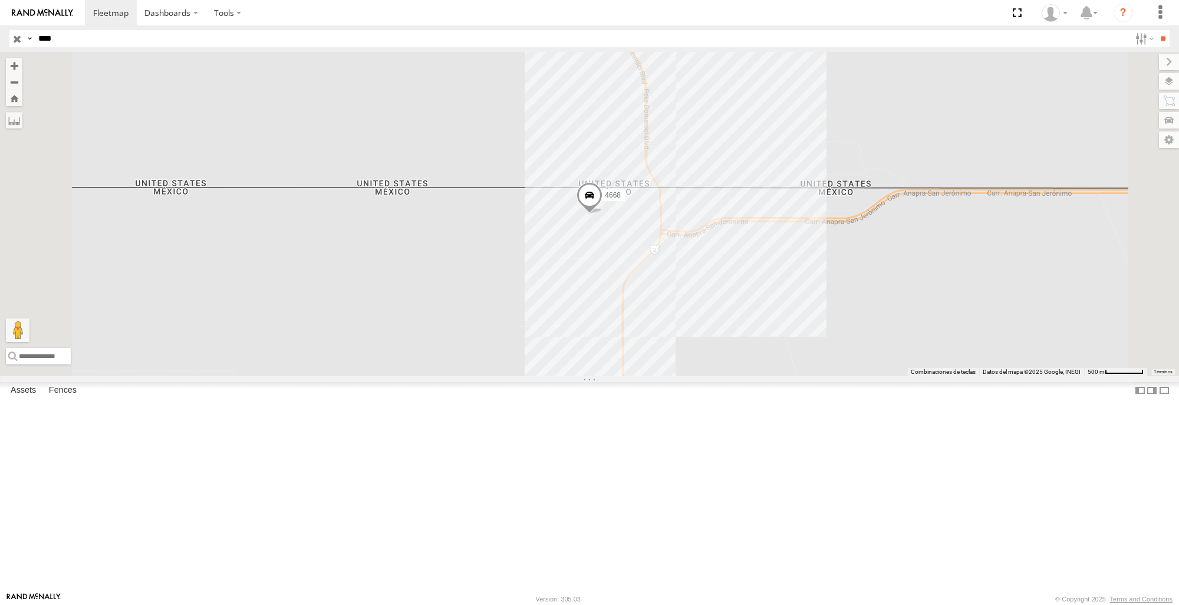
click at [0, 0] on span at bounding box center [0, 0] width 0 height 0
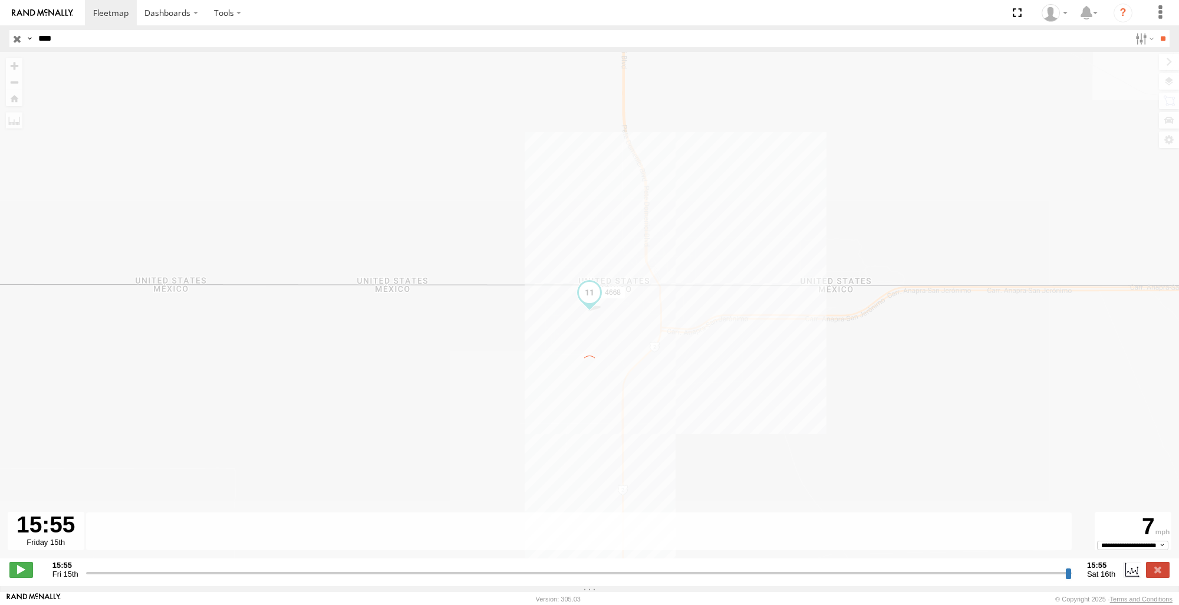
type input "**********"
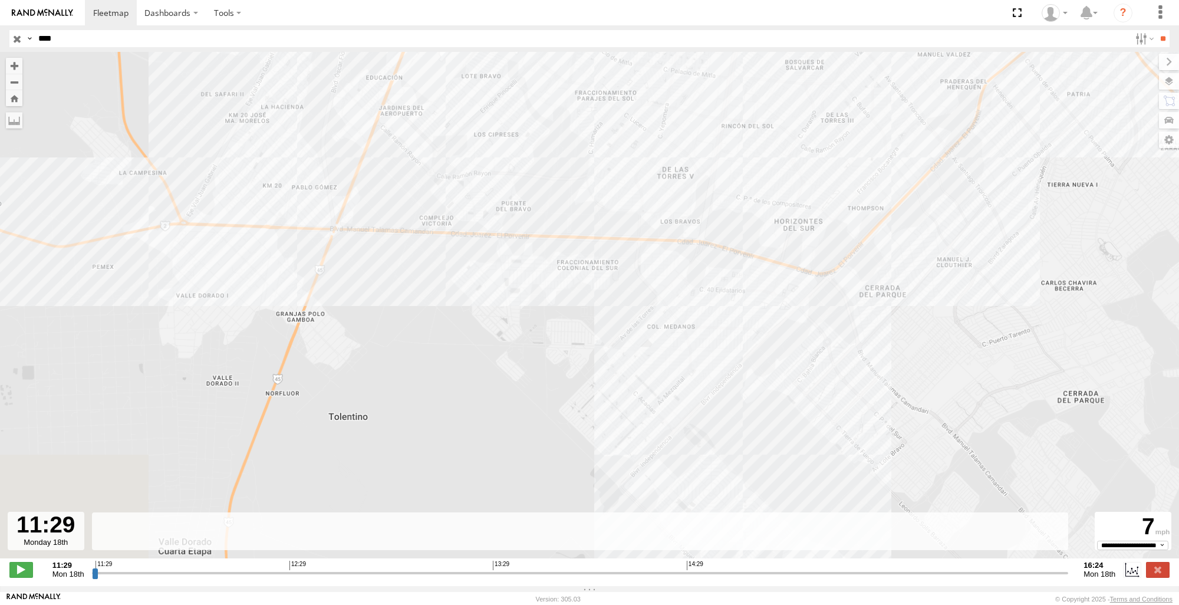
drag, startPoint x: 817, startPoint y: 465, endPoint x: 671, endPoint y: 199, distance: 303.5
click at [671, 199] on div "4668 14:14 Mon 14:15 Mon 14:19 Mon 14:21 Mon 14:22 Mon 14:26 Mon 14:35 Mon 14:3…" at bounding box center [589, 311] width 1179 height 519
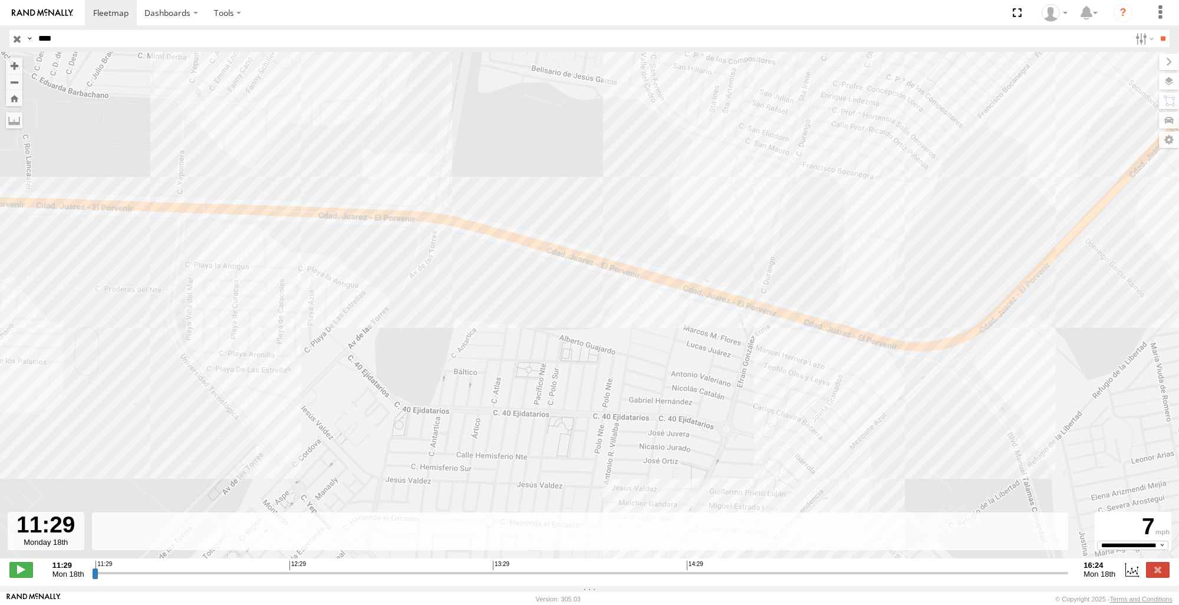
drag, startPoint x: 351, startPoint y: 129, endPoint x: 662, endPoint y: 297, distance: 353.3
click at [662, 297] on div "4668 14:14 Mon 14:15 Mon 14:19 Mon 14:21 Mon 14:22 Mon 14:26 Mon 14:35 Mon 14:3…" at bounding box center [589, 311] width 1179 height 519
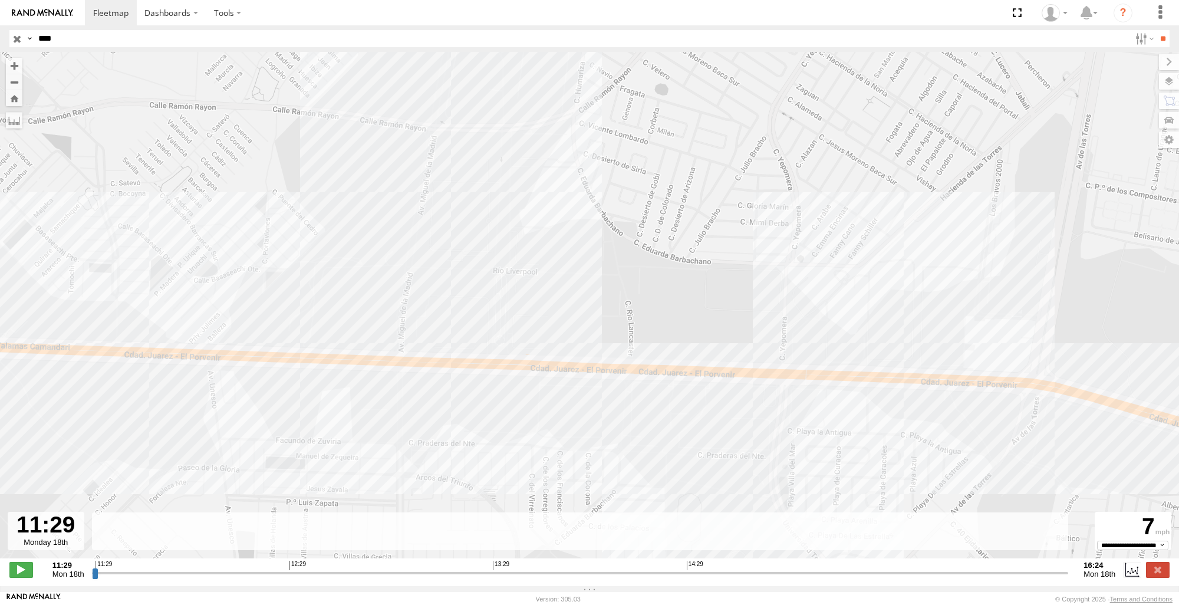
drag, startPoint x: 424, startPoint y: 258, endPoint x: 805, endPoint y: 315, distance: 385.2
click at [805, 315] on div "4668 14:14 Mon 14:15 Mon 14:19 Mon 14:21 Mon 14:22 Mon 14:26 Mon 14:35 Mon 14:3…" at bounding box center [589, 311] width 1179 height 519
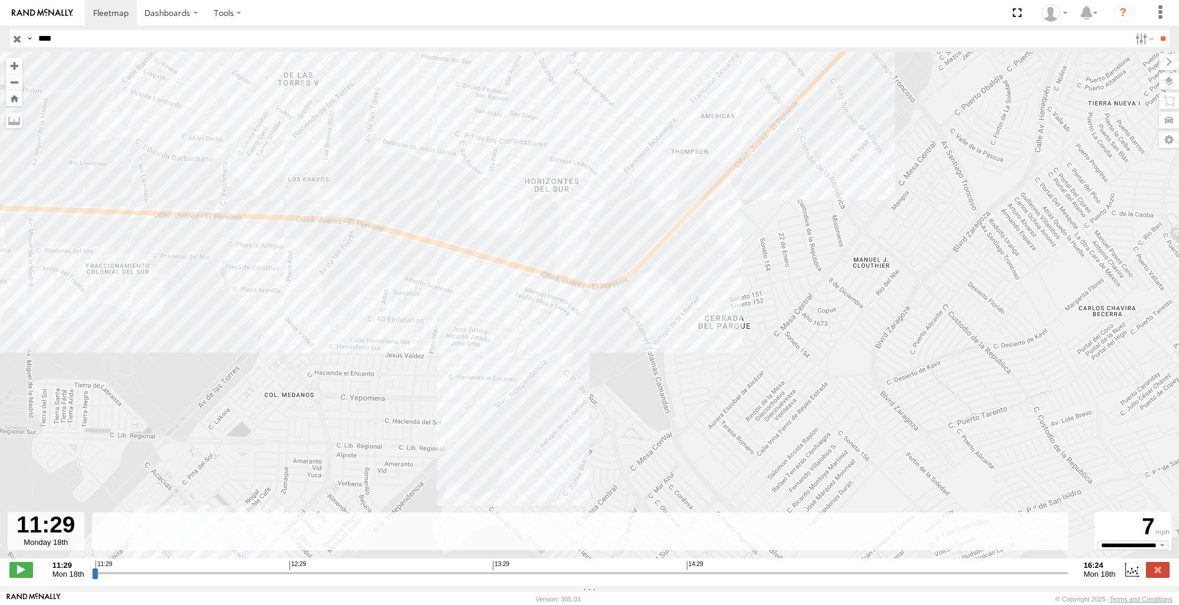
drag, startPoint x: 873, startPoint y: 258, endPoint x: 288, endPoint y: 165, distance: 591.7
click at [288, 165] on div "4668 14:14 Mon 14:15 Mon 14:19 Mon 14:21 Mon 14:22 Mon 14:26 Mon 14:35 Mon 14:3…" at bounding box center [589, 311] width 1179 height 519
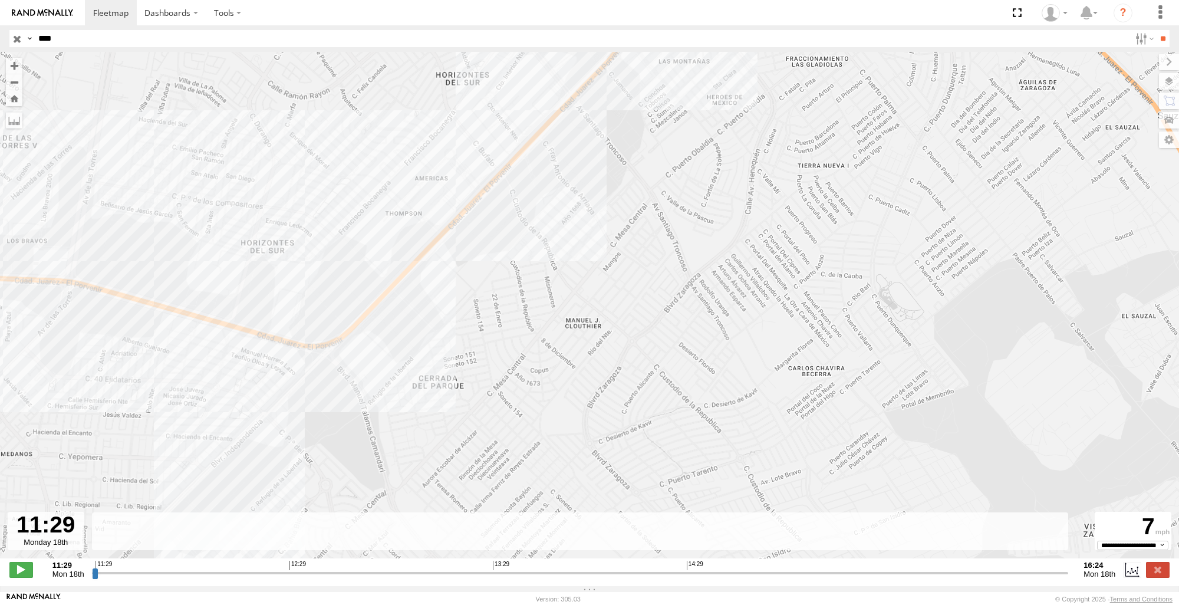
drag, startPoint x: 690, startPoint y: 117, endPoint x: 404, endPoint y: 182, distance: 293.2
click at [404, 182] on div "4668 14:14 Mon 14:15 Mon 14:19 Mon 14:21 Mon 14:22 Mon 14:26 Mon 14:35 Mon 14:3…" at bounding box center [589, 311] width 1179 height 519
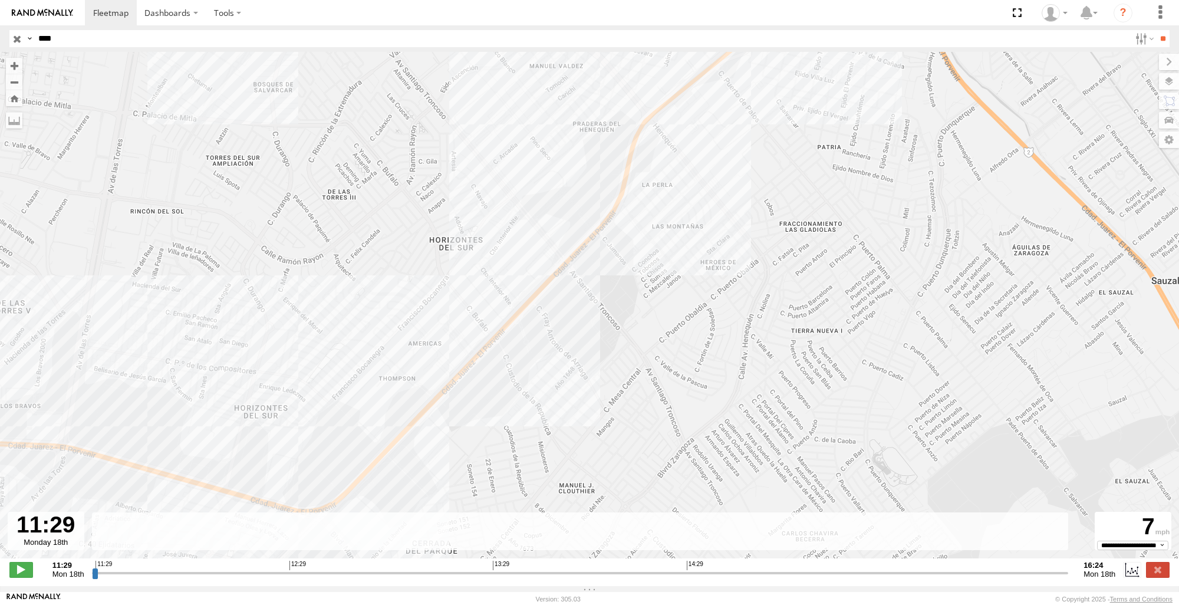
drag, startPoint x: 514, startPoint y: 213, endPoint x: 502, endPoint y: 387, distance: 174.3
click at [502, 387] on div "4668 14:14 Mon 14:15 Mon 14:19 Mon 14:21 Mon 14:22 Mon 14:26 Mon 14:35 Mon 14:3…" at bounding box center [589, 311] width 1179 height 519
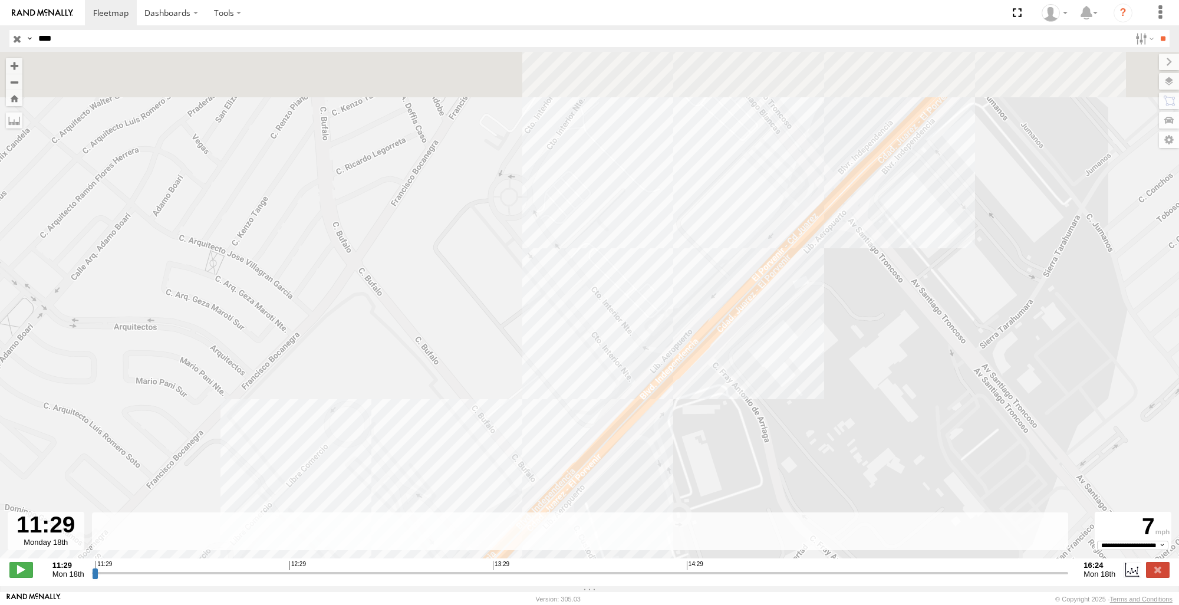
drag, startPoint x: 540, startPoint y: 278, endPoint x: 515, endPoint y: 367, distance: 92.0
click at [492, 465] on div "4668 14:14 Mon 14:15 Mon 14:19 Mon 14:21 Mon 14:22 Mon 14:26 Mon 14:35 Mon 14:3…" at bounding box center [589, 311] width 1179 height 519
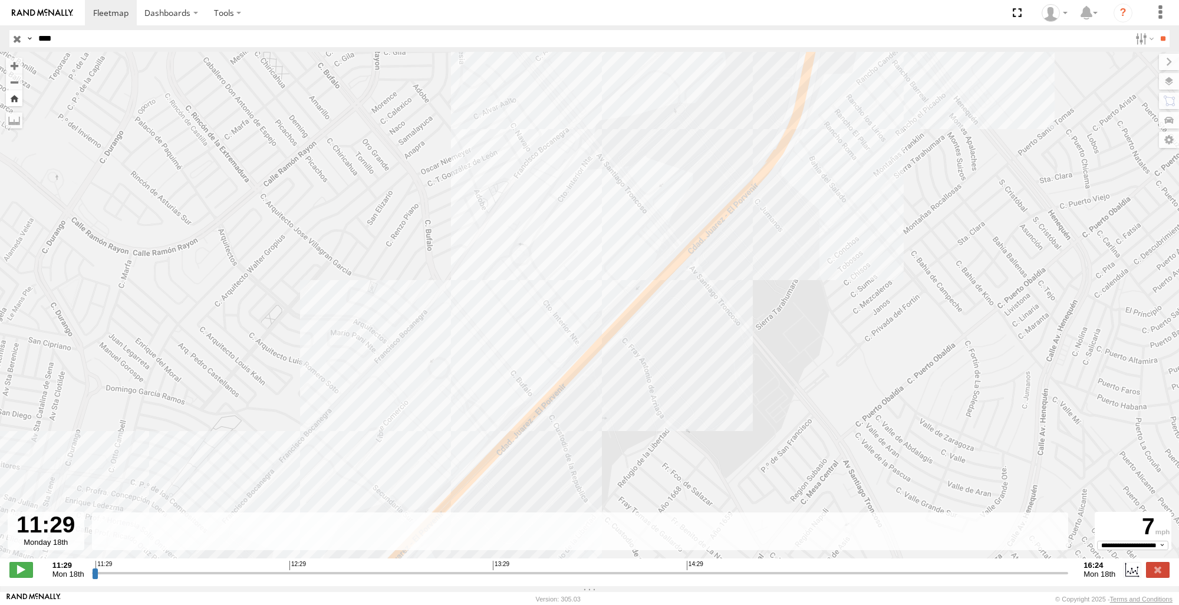
click at [19, 101] on button "Zoom Home" at bounding box center [14, 98] width 17 height 16
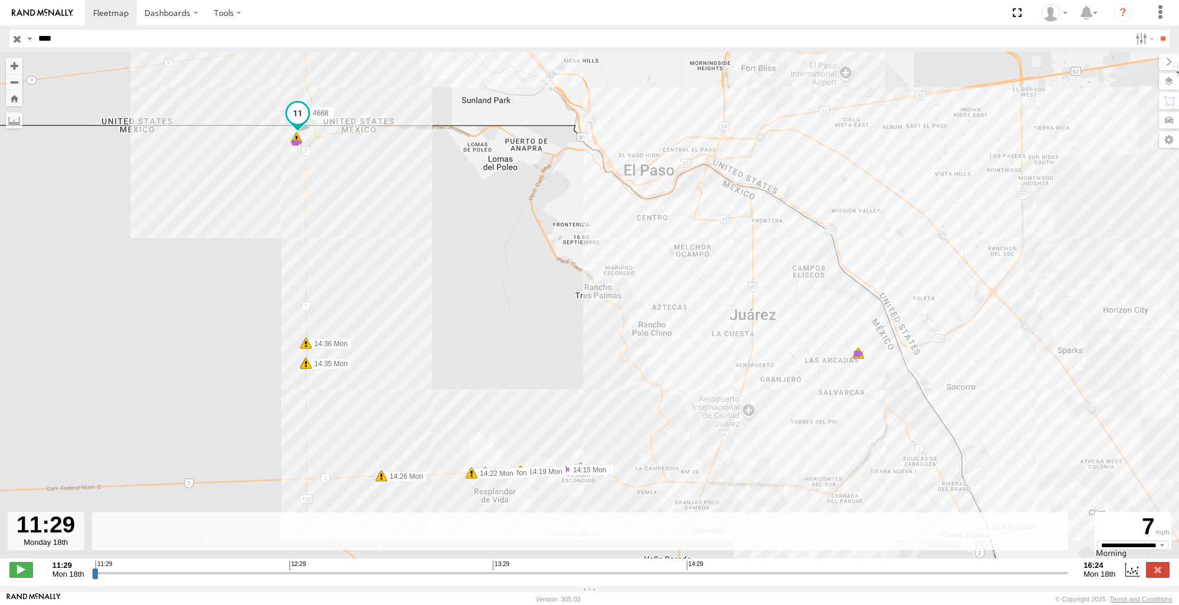
click at [66, 42] on input "****" at bounding box center [582, 38] width 1097 height 17
type input "*"
click at [1156, 30] on input "**" at bounding box center [1163, 38] width 14 height 17
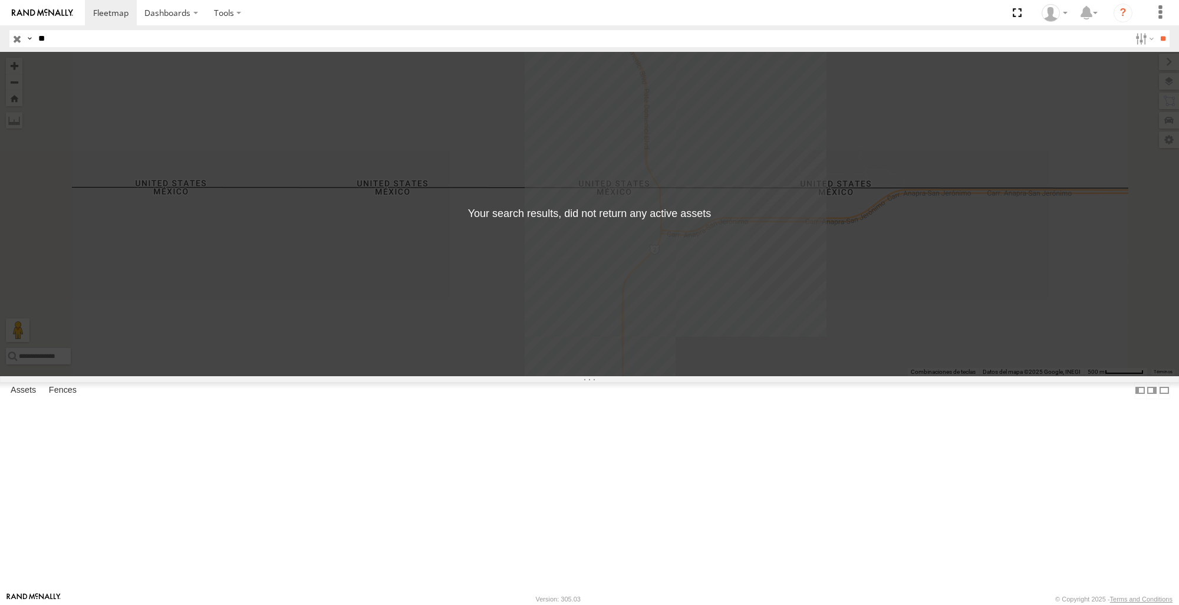
type input "*"
type input "****"
click at [1156, 30] on input "**" at bounding box center [1163, 38] width 14 height 17
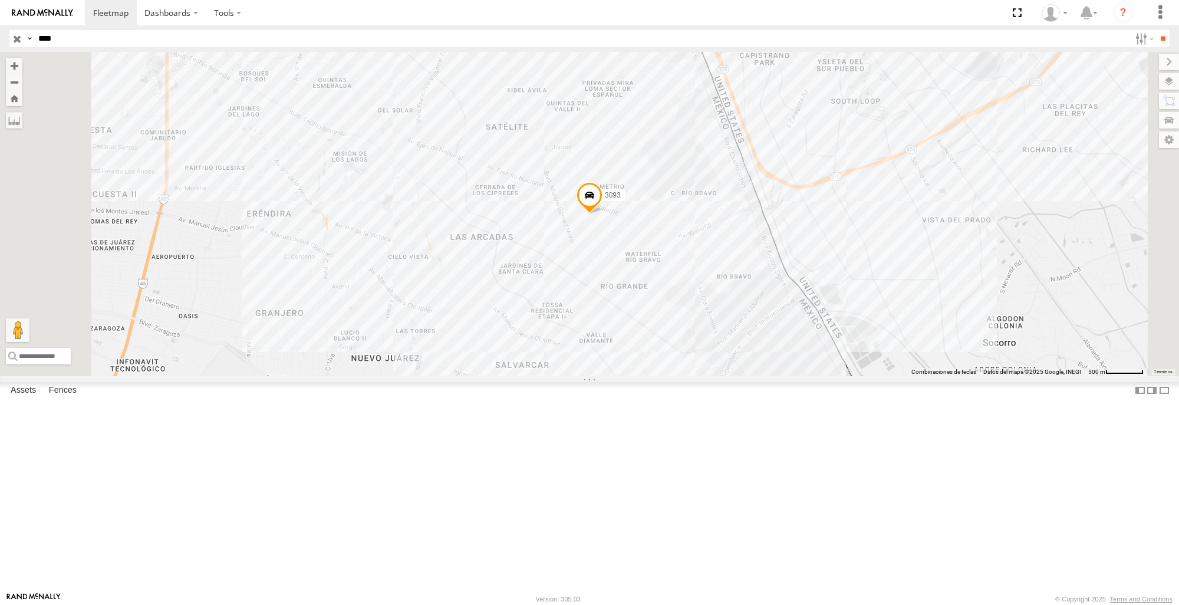
click at [734, 331] on div "3093" at bounding box center [589, 214] width 1179 height 324
click at [0, 0] on span at bounding box center [0, 0] width 0 height 0
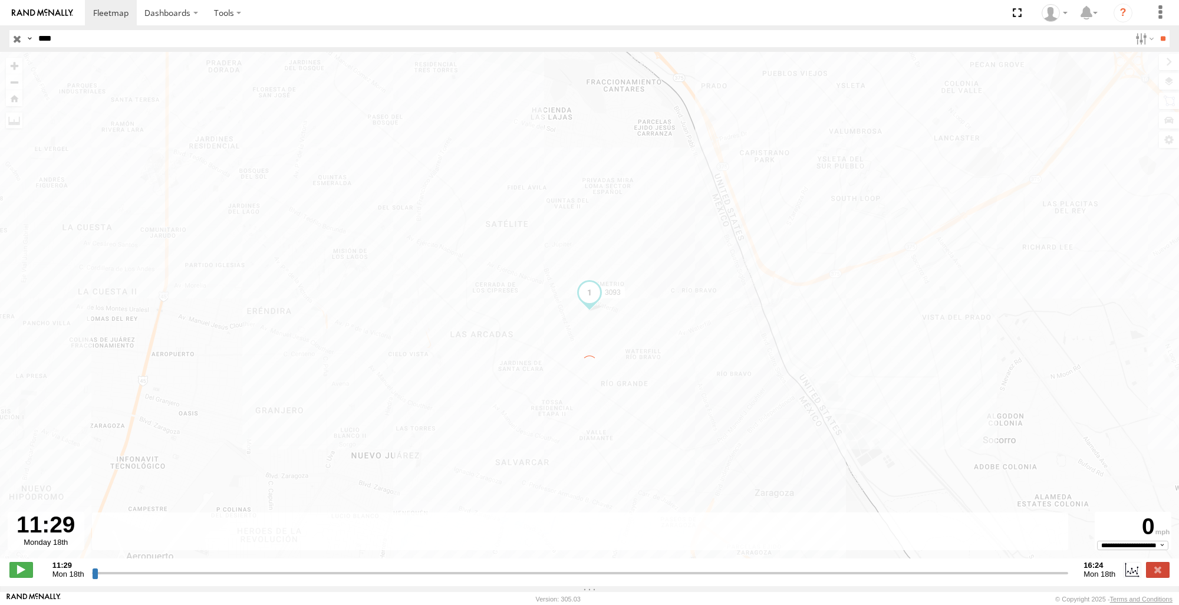
type input "**********"
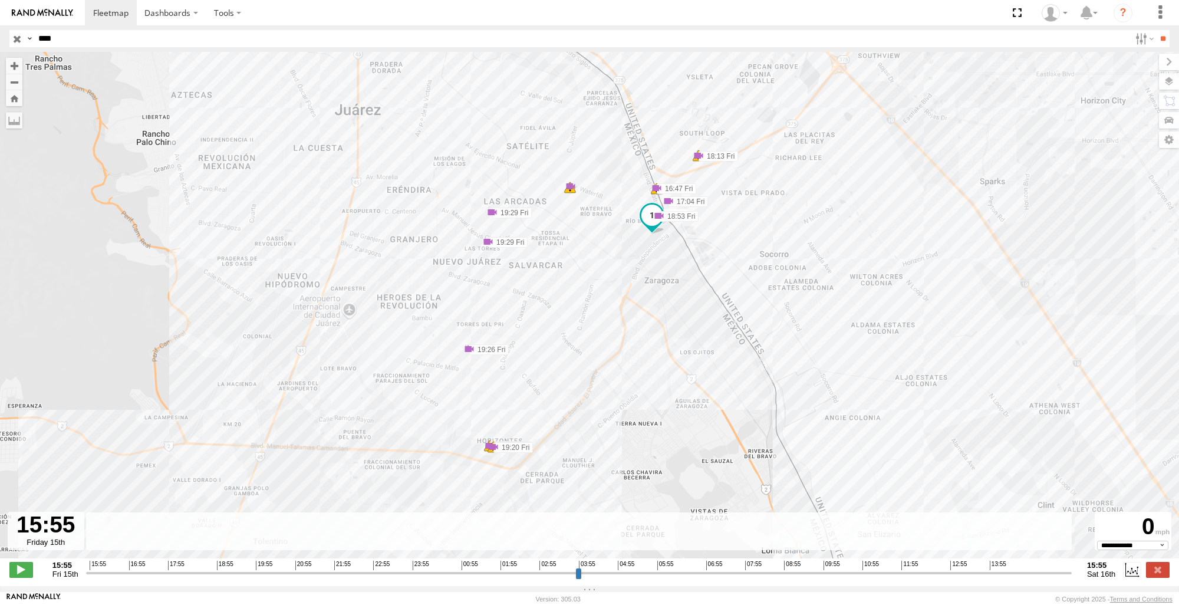
select select "**********"
click at [131, 39] on input "****" at bounding box center [582, 38] width 1097 height 17
type input "*"
type input "***"
click at [1156, 30] on input "**" at bounding box center [1163, 38] width 14 height 17
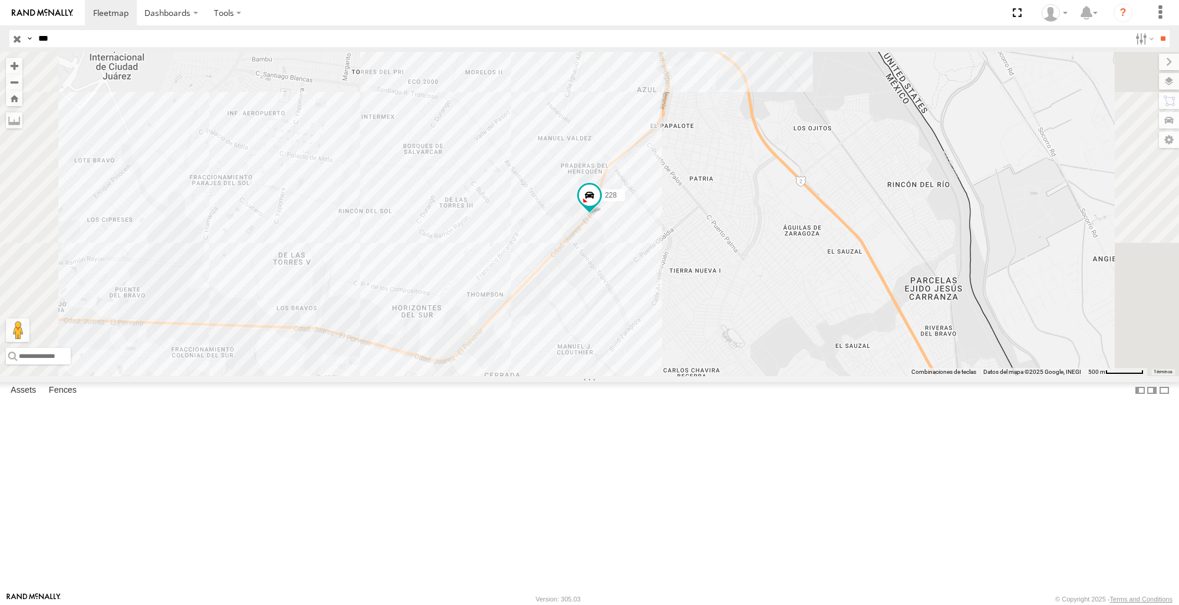
click at [0, 0] on span at bounding box center [0, 0] width 0 height 0
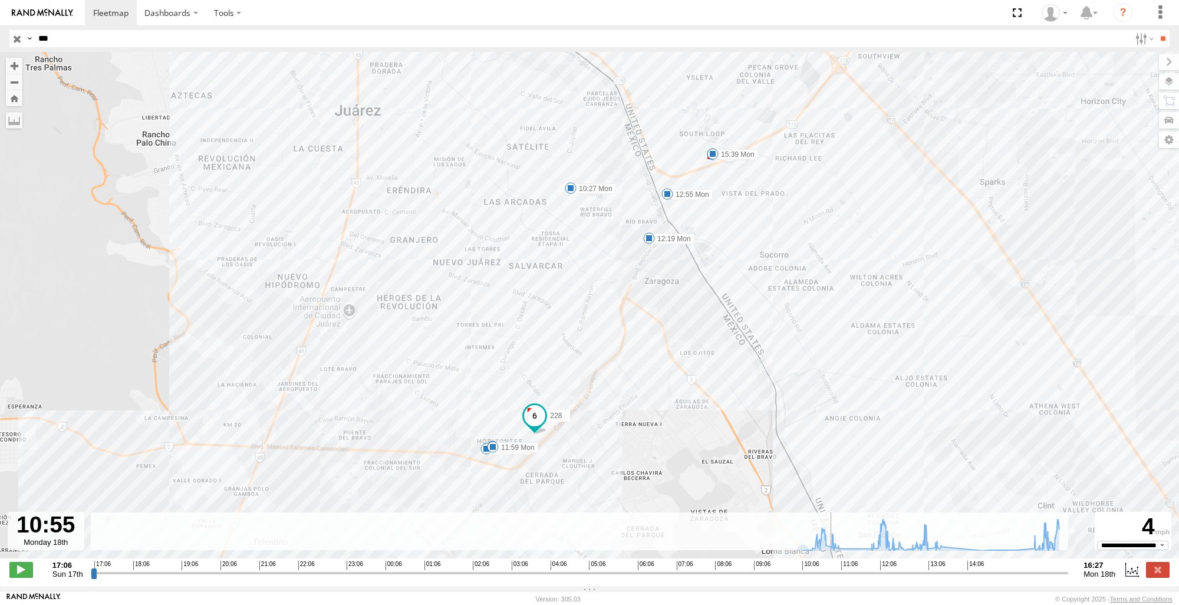
drag, startPoint x: 94, startPoint y: 580, endPoint x: 738, endPoint y: 516, distance: 647.6
click at [833, 572] on input "range" at bounding box center [580, 572] width 978 height 11
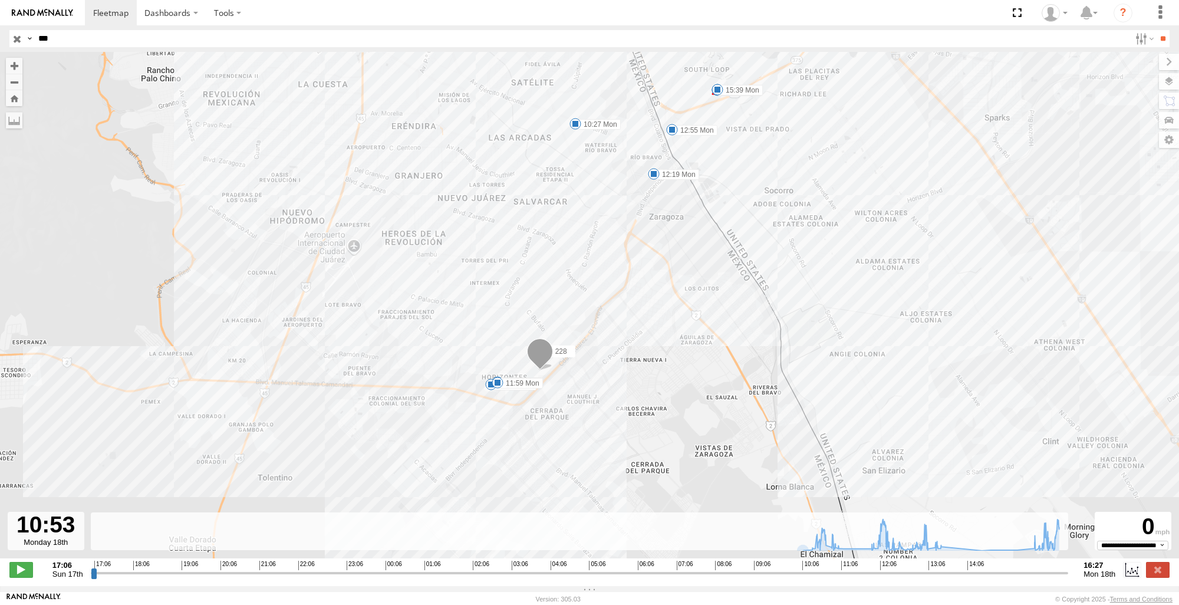
drag, startPoint x: 652, startPoint y: 449, endPoint x: 658, endPoint y: 385, distance: 64.6
click at [658, 385] on div "228 10:27 Mon 10:58 Mon 11:12 Mon 11:59 Mon 12:19 Mon 12:55 Mon 13:35 Mon 14:54…" at bounding box center [589, 311] width 1179 height 519
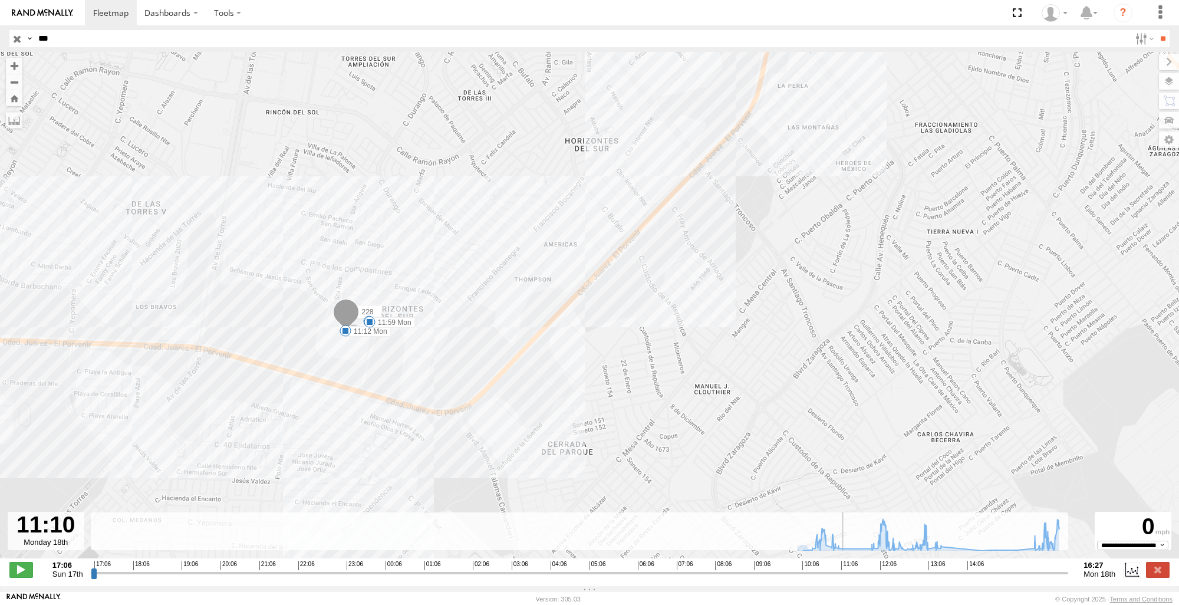
drag, startPoint x: 837, startPoint y: 583, endPoint x: 844, endPoint y: 583, distance: 7.1
click at [844, 578] on input "range" at bounding box center [580, 572] width 978 height 11
click at [353, 318] on span at bounding box center [346, 315] width 26 height 32
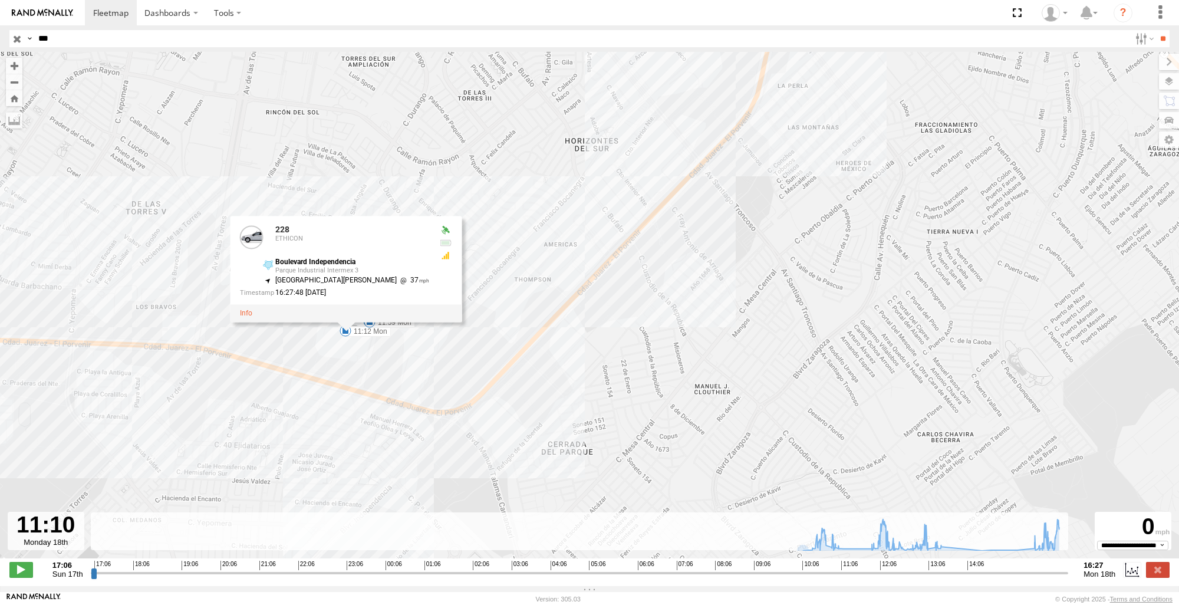
click at [772, 449] on div "228 10:27 Mon 10:58 Mon 11:12 Mon 11:59 Mon 12:19 Mon 12:55 Mon 13:35 Mon 14:54…" at bounding box center [589, 311] width 1179 height 519
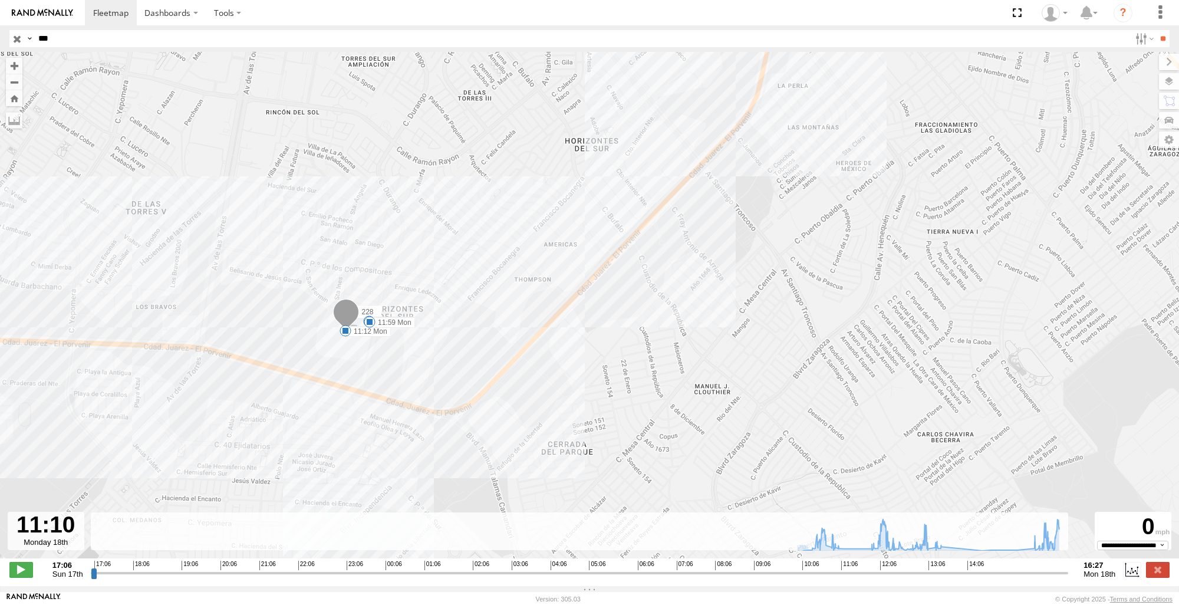
click at [345, 331] on span at bounding box center [346, 331] width 12 height 12
drag, startPoint x: 583, startPoint y: 430, endPoint x: 566, endPoint y: 423, distance: 17.7
click at [583, 429] on div "228 10:27 Mon 10:58 Mon 11:12 Mon 11:59 Mon 12:19 Mon 12:55 Mon 13:35 Mon 14:54…" at bounding box center [589, 311] width 1179 height 519
click at [427, 357] on div "228 10:27 Mon 10:58 Mon 11:12 Mon 11:59 Mon 12:19 Mon 12:55 Mon 13:35 Mon 14:54…" at bounding box center [589, 311] width 1179 height 519
click at [369, 325] on span at bounding box center [369, 322] width 12 height 12
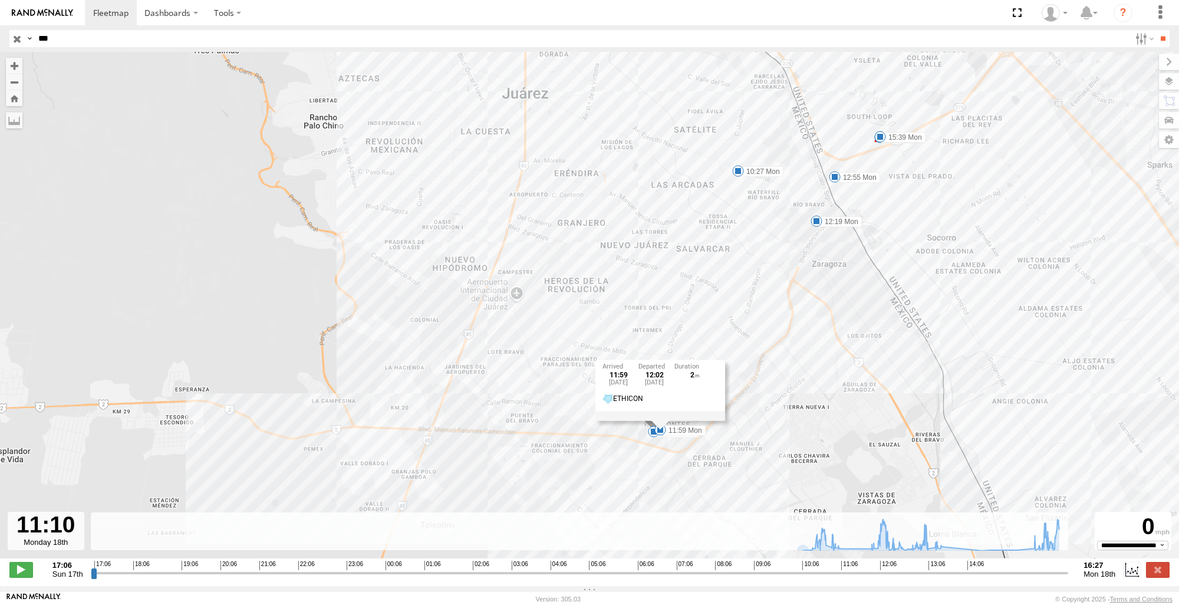
drag, startPoint x: 943, startPoint y: 369, endPoint x: 843, endPoint y: 430, distance: 117.2
click at [844, 440] on div "228 10:27 Mon 10:58 Mon 11:12 Mon 11:59 Mon 12:19 Mon 12:55 Mon 13:35 Mon 14:54…" at bounding box center [589, 311] width 1179 height 519
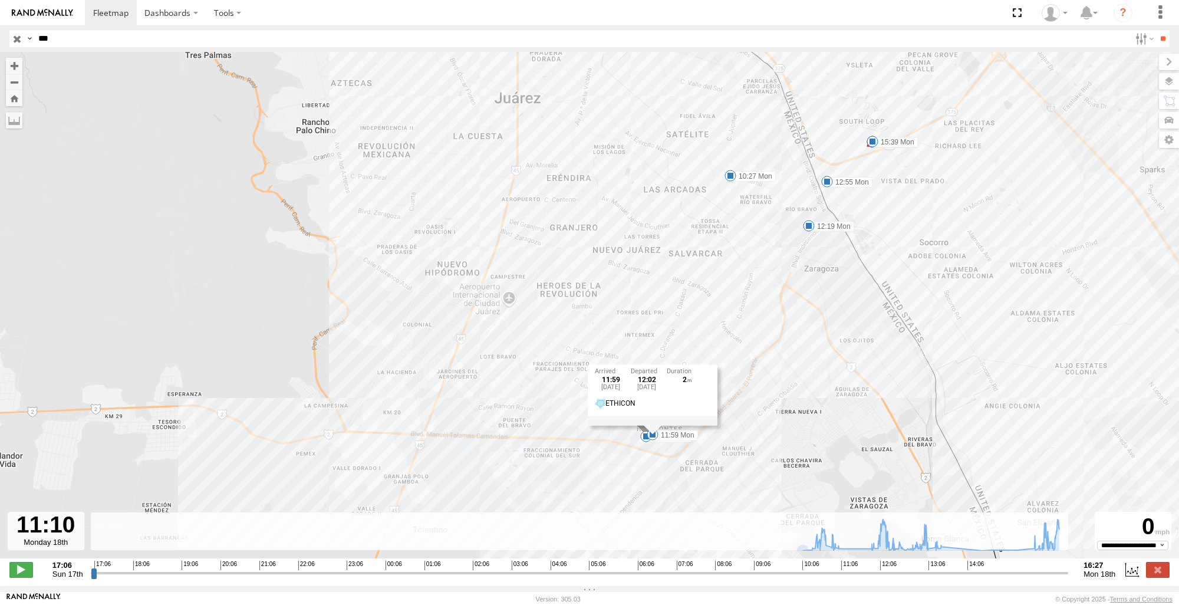
drag, startPoint x: 814, startPoint y: 426, endPoint x: 809, endPoint y: 431, distance: 7.1
click at [809, 431] on div "228 10:27 Mon 10:58 Mon 11:12 Mon 11:59 Mon 12:19 Mon 12:55 Mon 13:35 Mon 14:54…" at bounding box center [589, 311] width 1179 height 519
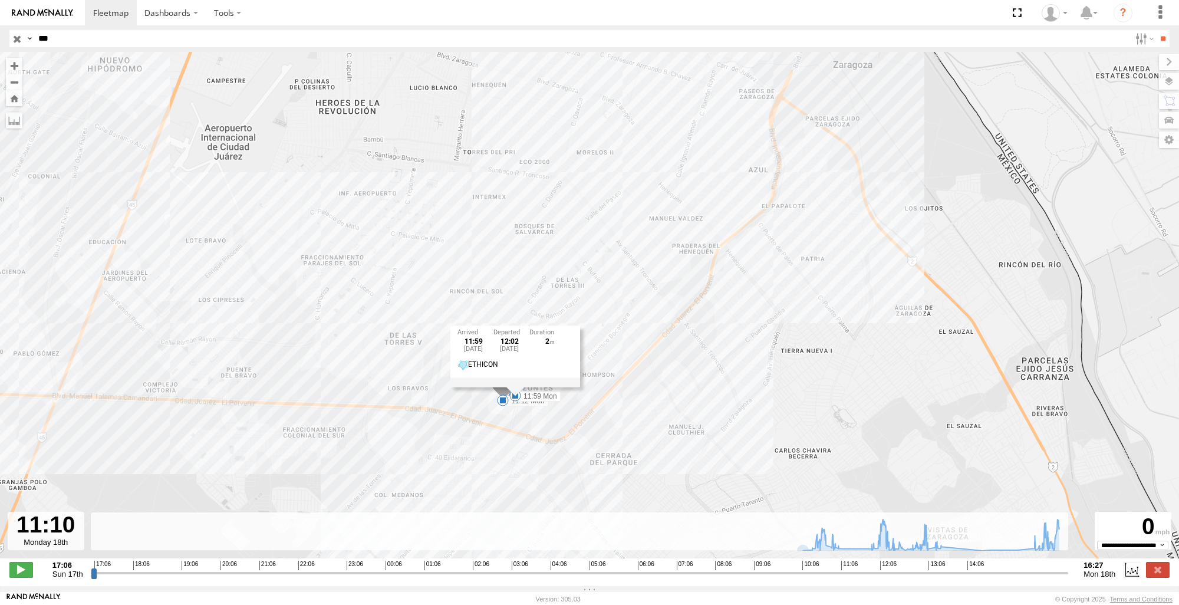
drag, startPoint x: 899, startPoint y: 403, endPoint x: 820, endPoint y: 402, distance: 78.4
click at [821, 394] on div "228 10:27 Mon 10:58 Mon 11:12 Mon 11:59 Mon 12:19 Mon 12:55 Mon 13:35 Mon 14:54…" at bounding box center [589, 311] width 1179 height 519
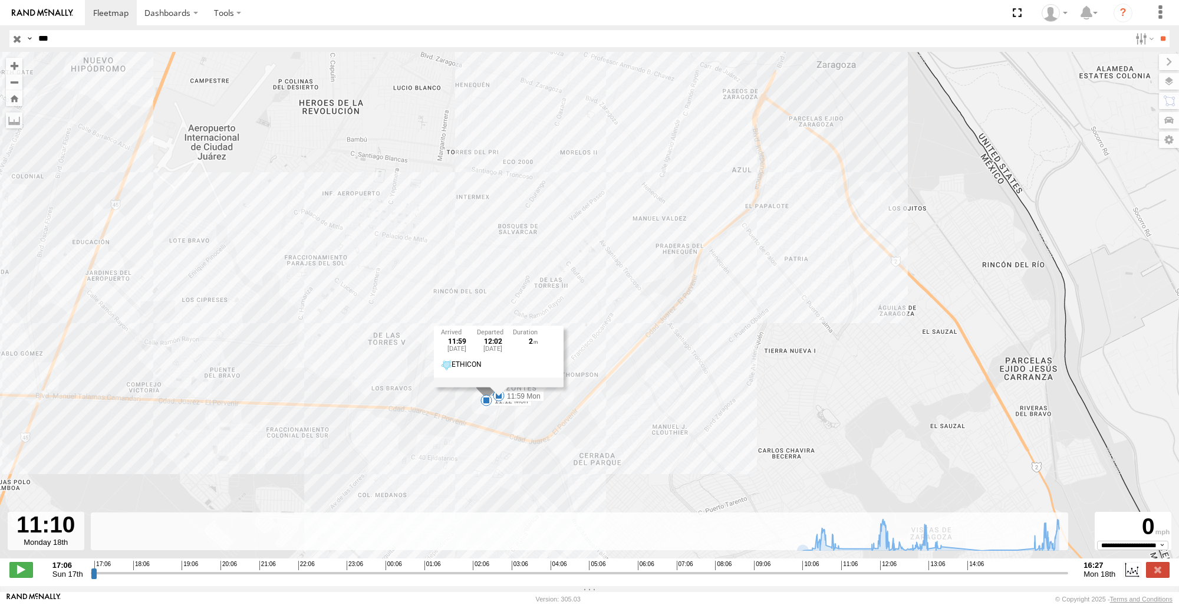
drag, startPoint x: 193, startPoint y: 379, endPoint x: 205, endPoint y: 382, distance: 12.3
click at [193, 379] on div "228 10:27 Mon 10:58 Mon 11:12 Mon 11:59 Mon 12:19 Mon 12:55 Mon 13:35 Mon 14:54…" at bounding box center [589, 311] width 1179 height 519
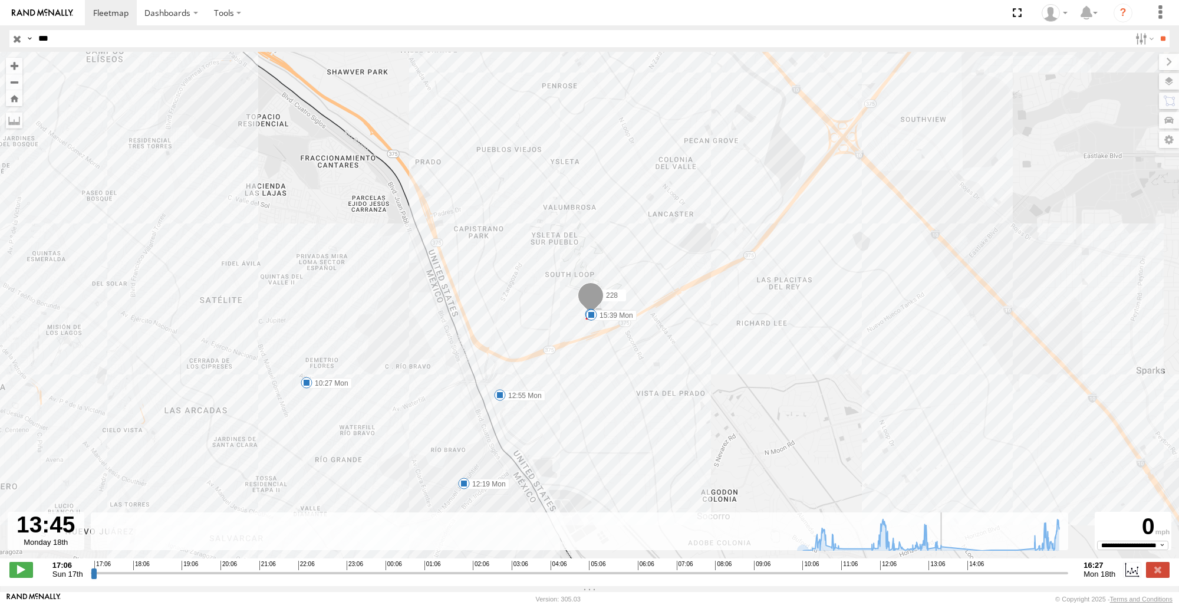
drag, startPoint x: 847, startPoint y: 580, endPoint x: 952, endPoint y: 564, distance: 106.7
type input "**********"
click at [952, 567] on input "range" at bounding box center [580, 572] width 978 height 11
click at [585, 317] on span at bounding box center [591, 315] width 12 height 12
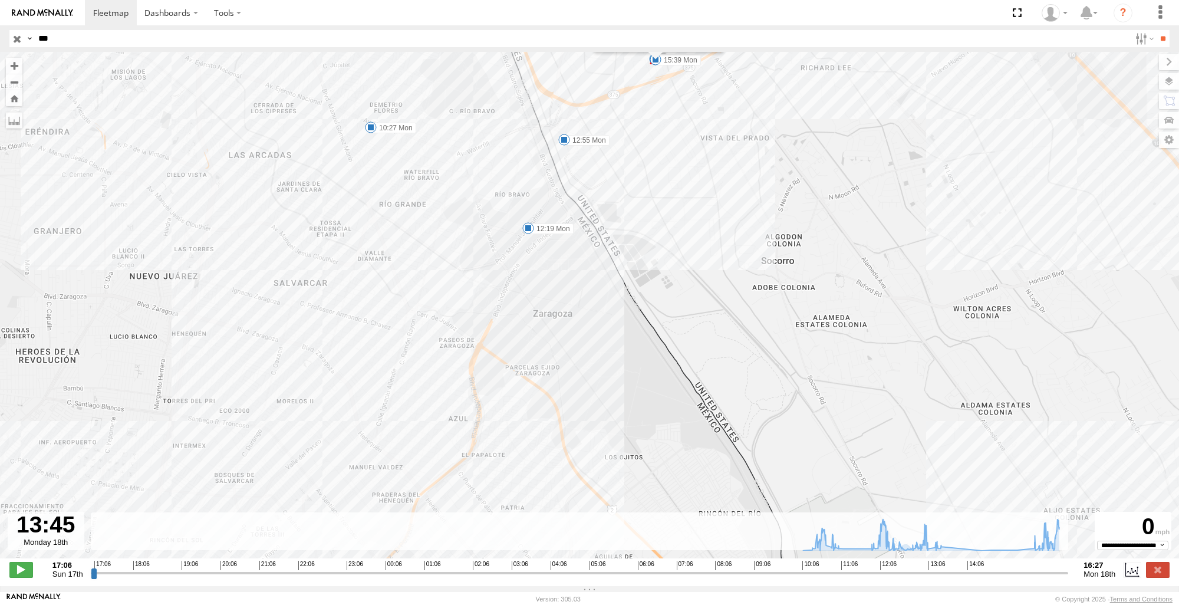
drag, startPoint x: 750, startPoint y: 427, endPoint x: 830, endPoint y: 124, distance: 313.9
click at [830, 124] on div "228 10:27 Mon 10:58 Mon 11:12 Mon 11:59 Mon 12:19 Mon 12:55 Mon 13:35 Mon 14:54…" at bounding box center [589, 311] width 1179 height 519
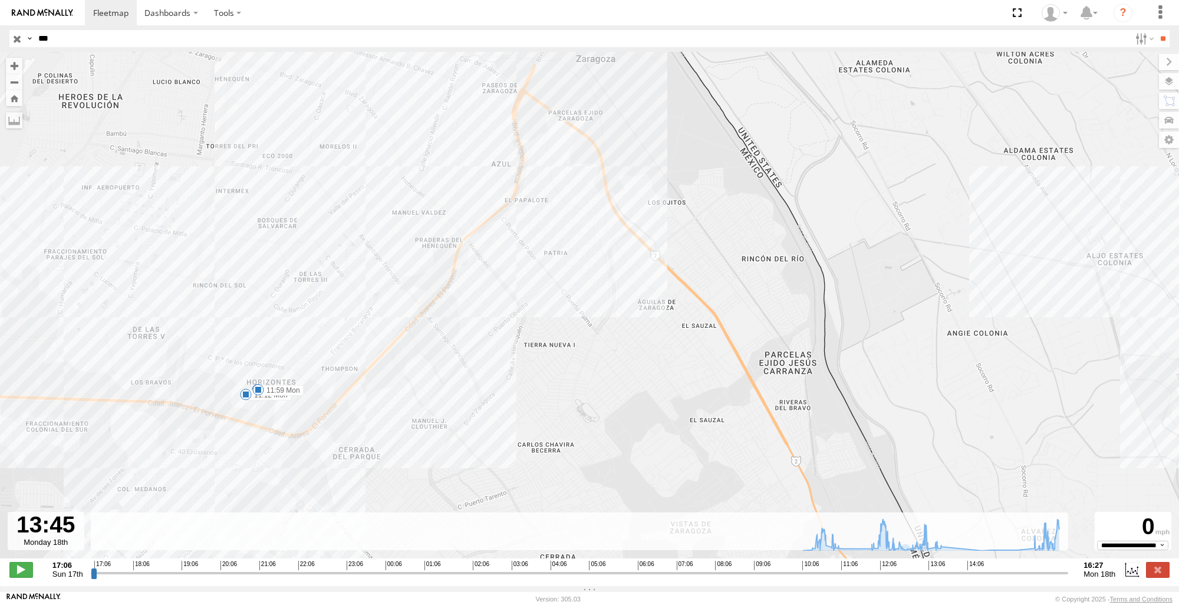
drag, startPoint x: 519, startPoint y: 442, endPoint x: 550, endPoint y: 222, distance: 222.6
click at [550, 222] on div "228 10:27 Mon 10:58 Mon 11:12 Mon 11:59 Mon 12:19 Mon 12:55 Mon 13:35 Mon 14:54…" at bounding box center [589, 311] width 1179 height 519
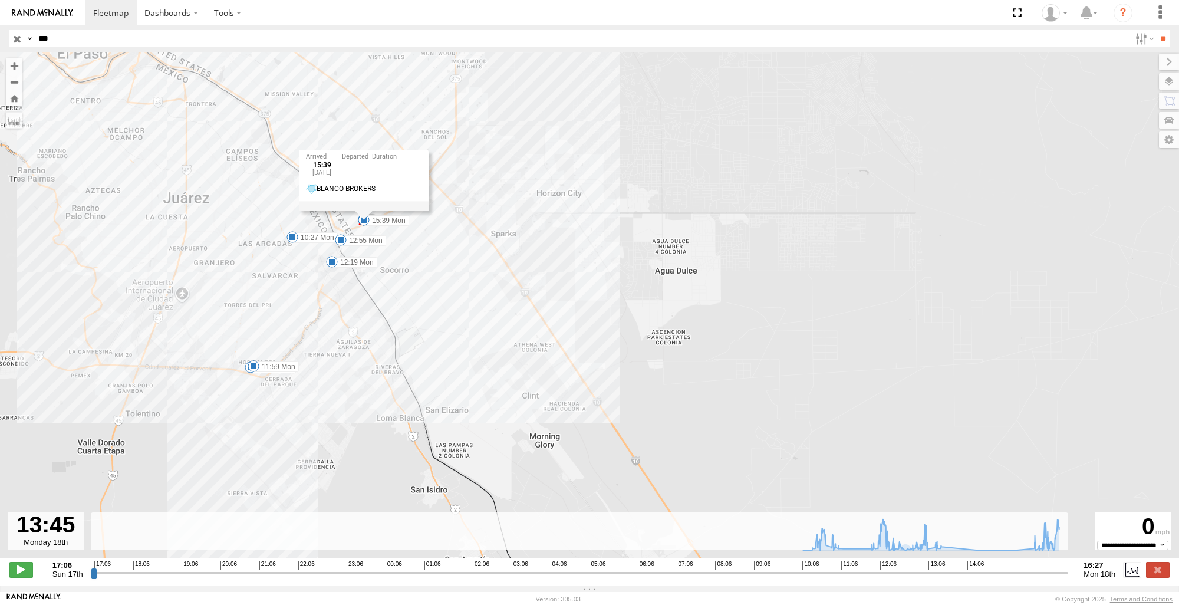
click at [252, 370] on span at bounding box center [254, 366] width 12 height 12
click at [363, 225] on span at bounding box center [364, 220] width 12 height 12
click at [583, 294] on div "228 10:27 Mon 10:58 Mon 11:12 Mon 11:59 Mon 12:19 Mon 12:55 Mon 13:35 Mon 14:54…" at bounding box center [589, 311] width 1179 height 519
click at [251, 370] on span at bounding box center [254, 366] width 12 height 12
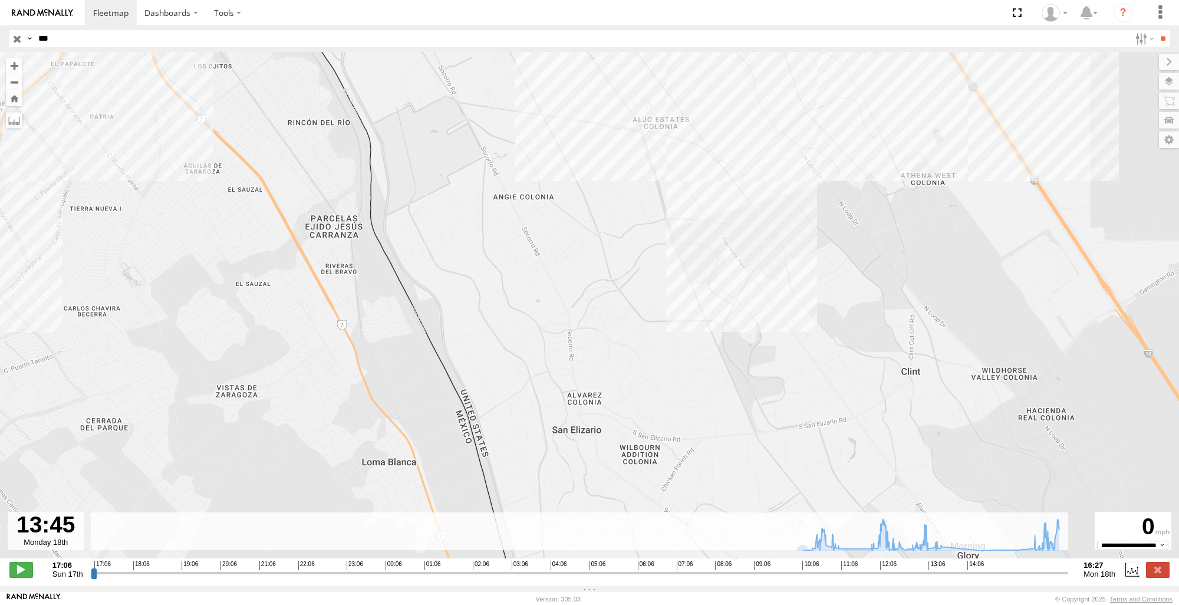
click at [163, 322] on div "228 10:27 Mon 10:58 Mon 11:12 Mon 11:59 Mon 12:19 Mon 12:55 Mon 13:35 Mon 14:54…" at bounding box center [589, 311] width 1179 height 519
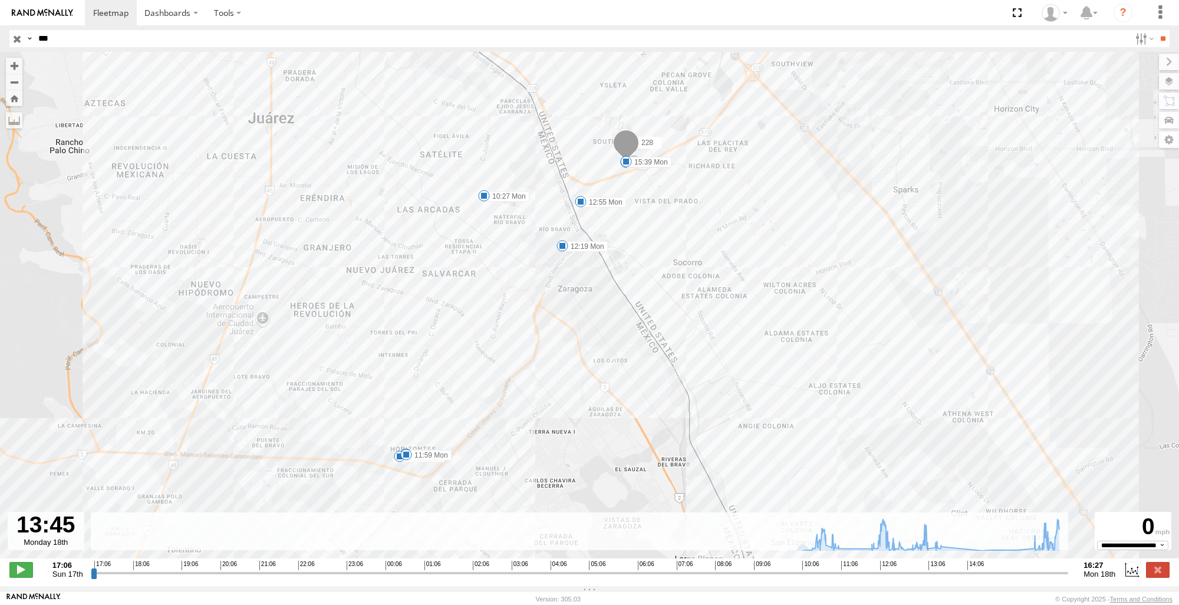
drag, startPoint x: 430, startPoint y: 207, endPoint x: 654, endPoint y: 373, distance: 279.0
click at [655, 374] on div "228 10:27 Mon 10:58 Mon 11:12 Mon 11:59 Mon 12:19 Mon 12:55 Mon 13:35 Mon 14:54…" at bounding box center [589, 311] width 1179 height 519
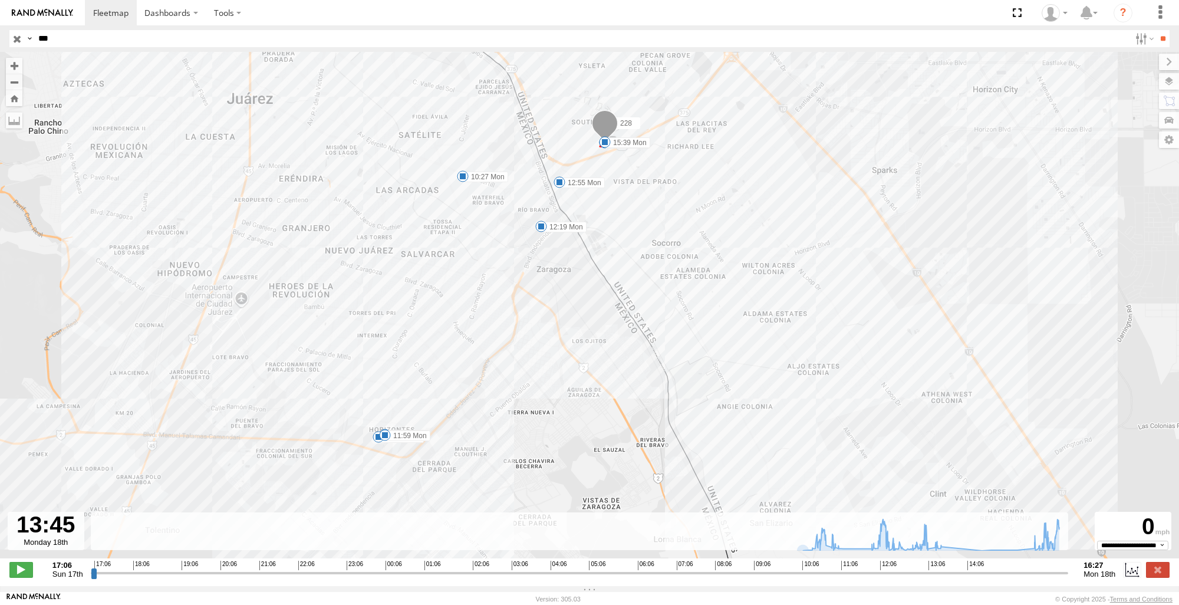
click at [379, 440] on span at bounding box center [385, 435] width 12 height 12
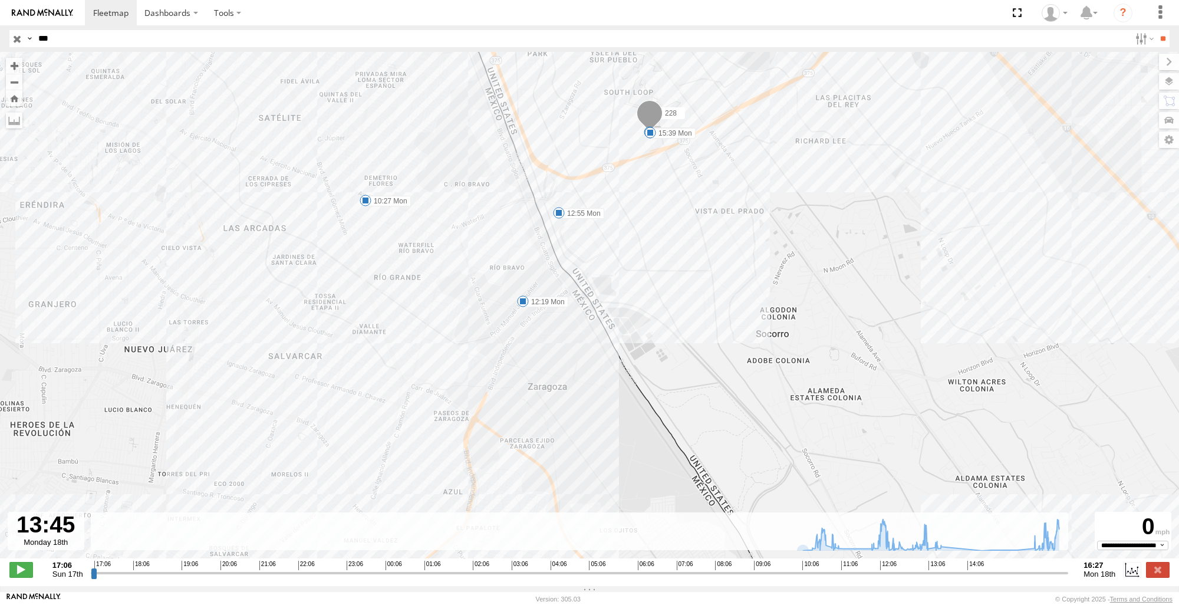
drag, startPoint x: 676, startPoint y: 326, endPoint x: 802, endPoint y: 499, distance: 213.6
click at [802, 499] on div "228 10:27 Mon 10:58 Mon 11:12 Mon 11:59 Mon 12:19 Mon 12:55 Mon 13:35 Mon 14:54…" at bounding box center [589, 311] width 1179 height 519
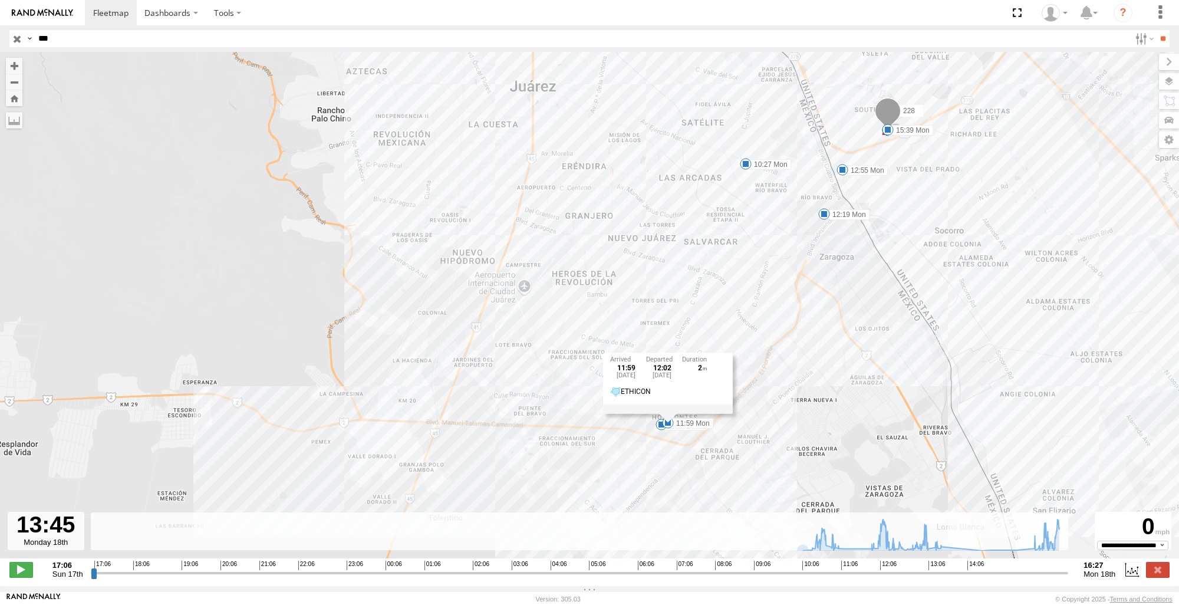
drag, startPoint x: 856, startPoint y: 356, endPoint x: 979, endPoint y: 272, distance: 149.5
click at [979, 272] on div "228 10:27 Mon 10:58 Mon 11:12 Mon 11:59 Mon 12:19 Mon 12:55 Mon 13:35 Mon 14:54…" at bounding box center [589, 311] width 1179 height 519
click at [1071, 361] on div "228 10:27 Mon 10:58 Mon 11:12 Mon 11:59 Mon 12:19 Mon 12:55 Mon 13:35 Mon 14:54…" at bounding box center [589, 311] width 1179 height 519
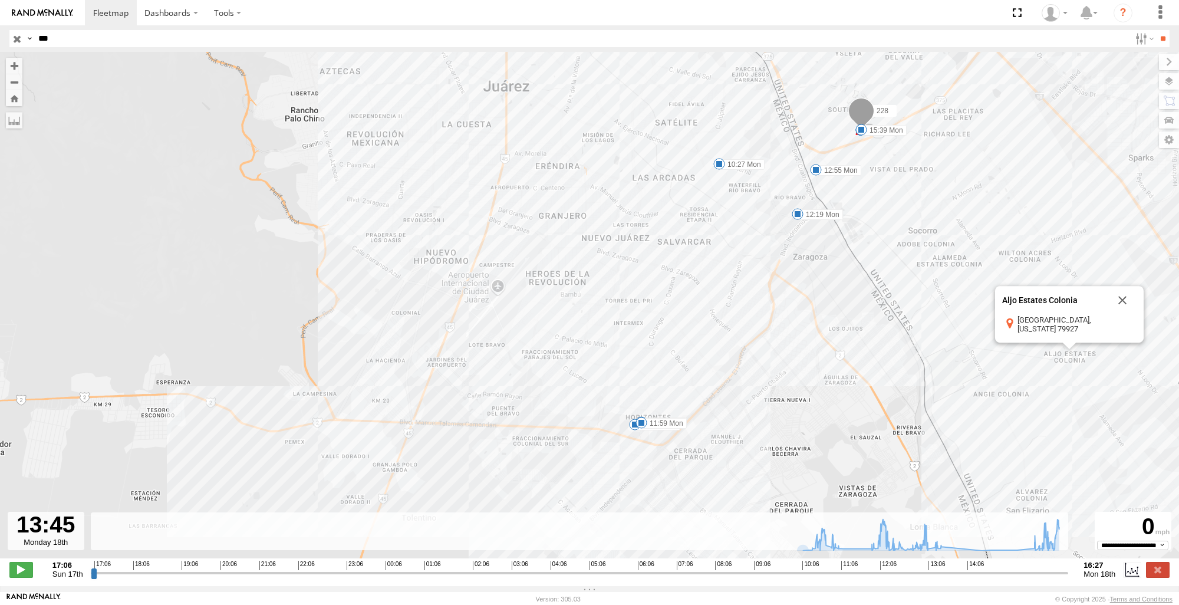
click at [538, 316] on div "228 10:27 Mon 10:58 Mon 11:12 Mon 11:59 Mon 12:19 Mon 12:55 Mon 13:35 Mon 14:54…" at bounding box center [589, 311] width 1179 height 519
